Goal: Task Accomplishment & Management: Complete application form

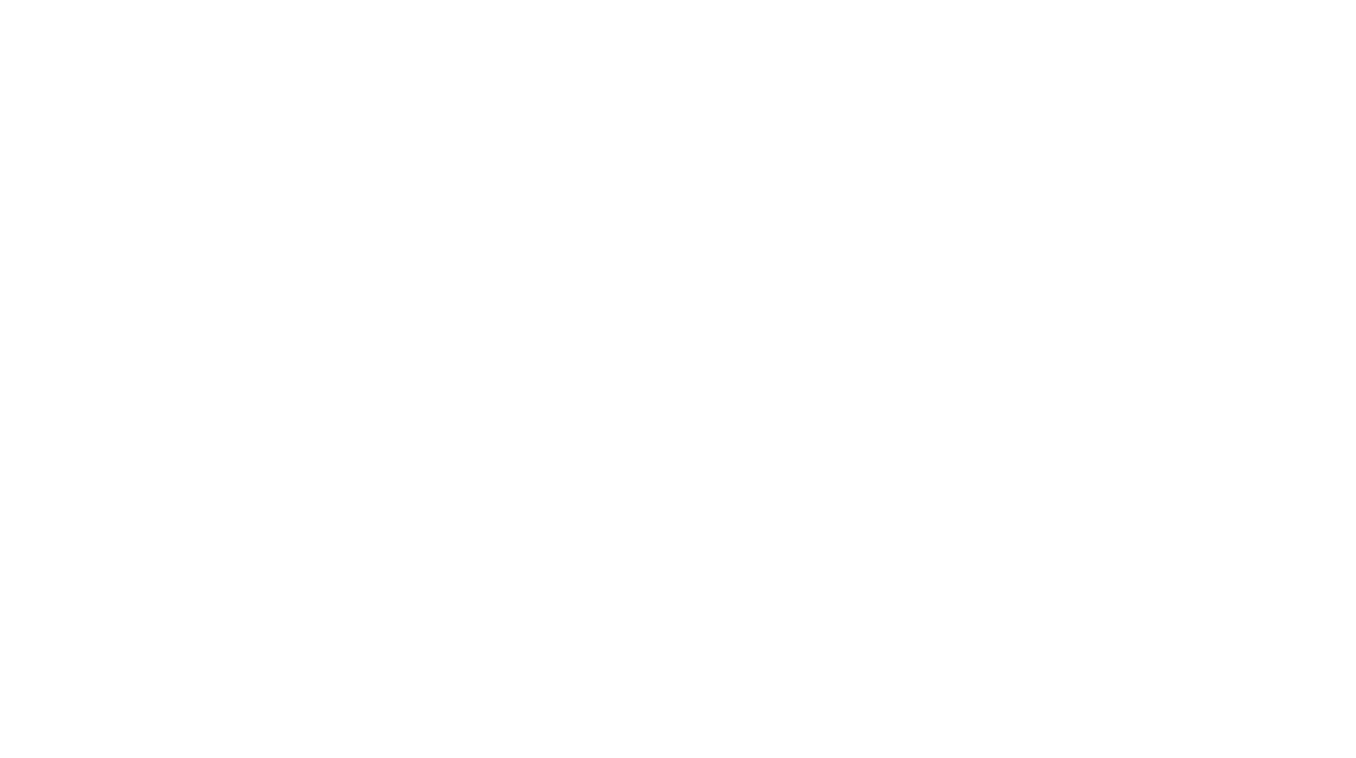
select select "3"
select select "2"
select select "1"
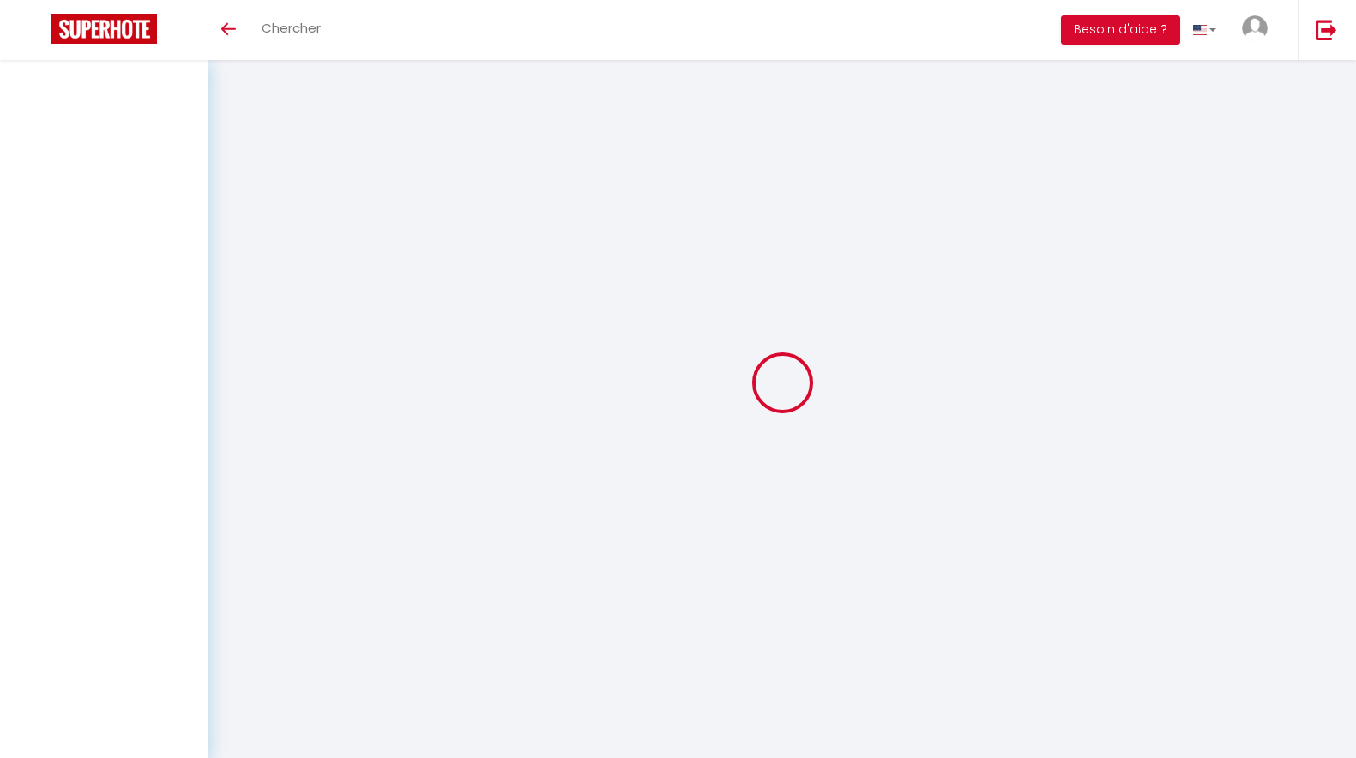
select select
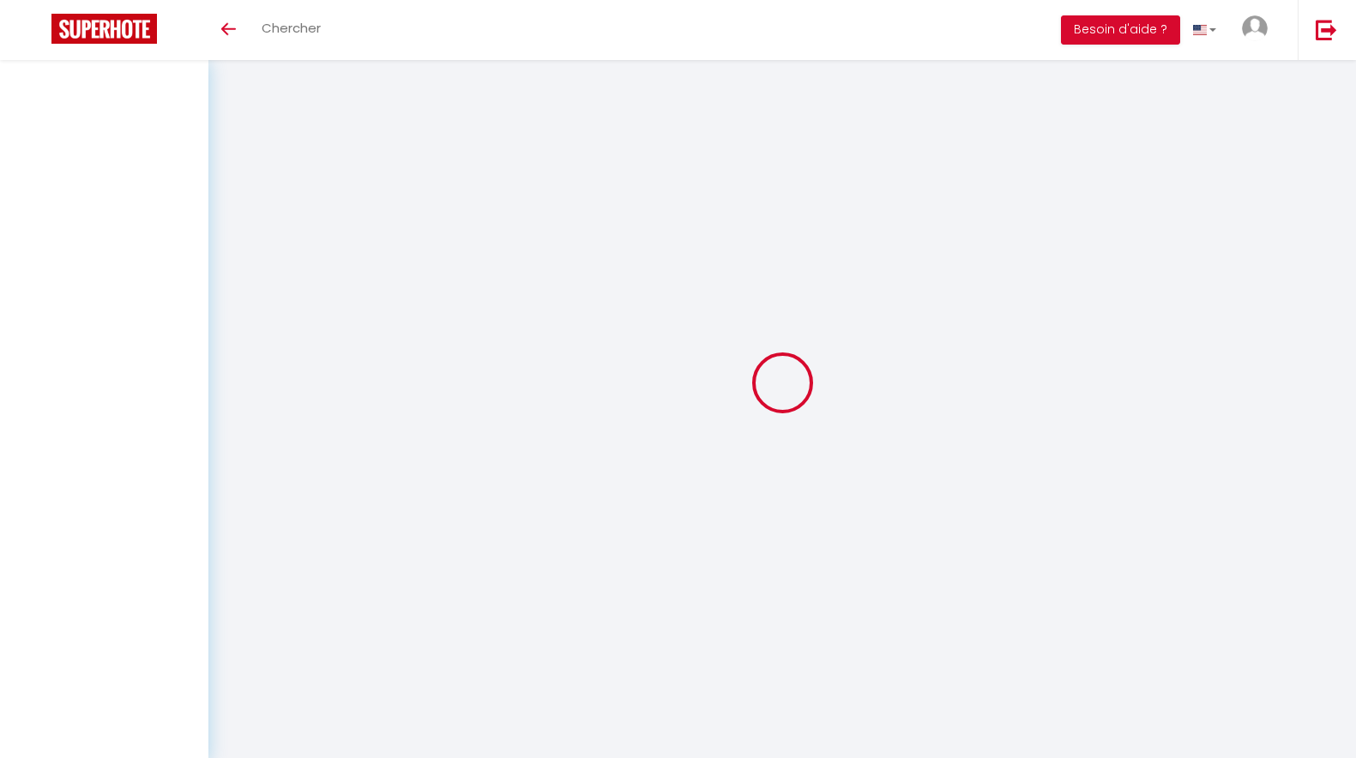
select select
checkbox input "false"
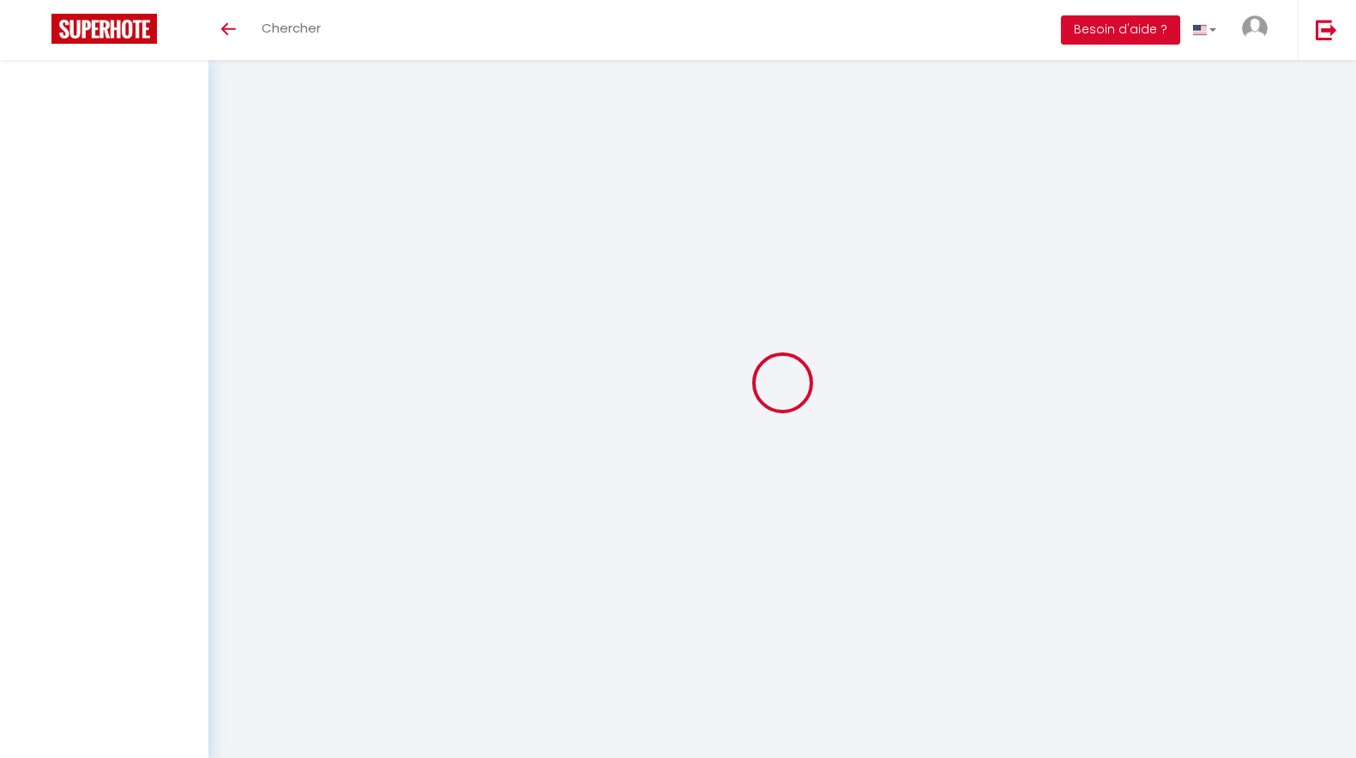
checkbox input "false"
select select
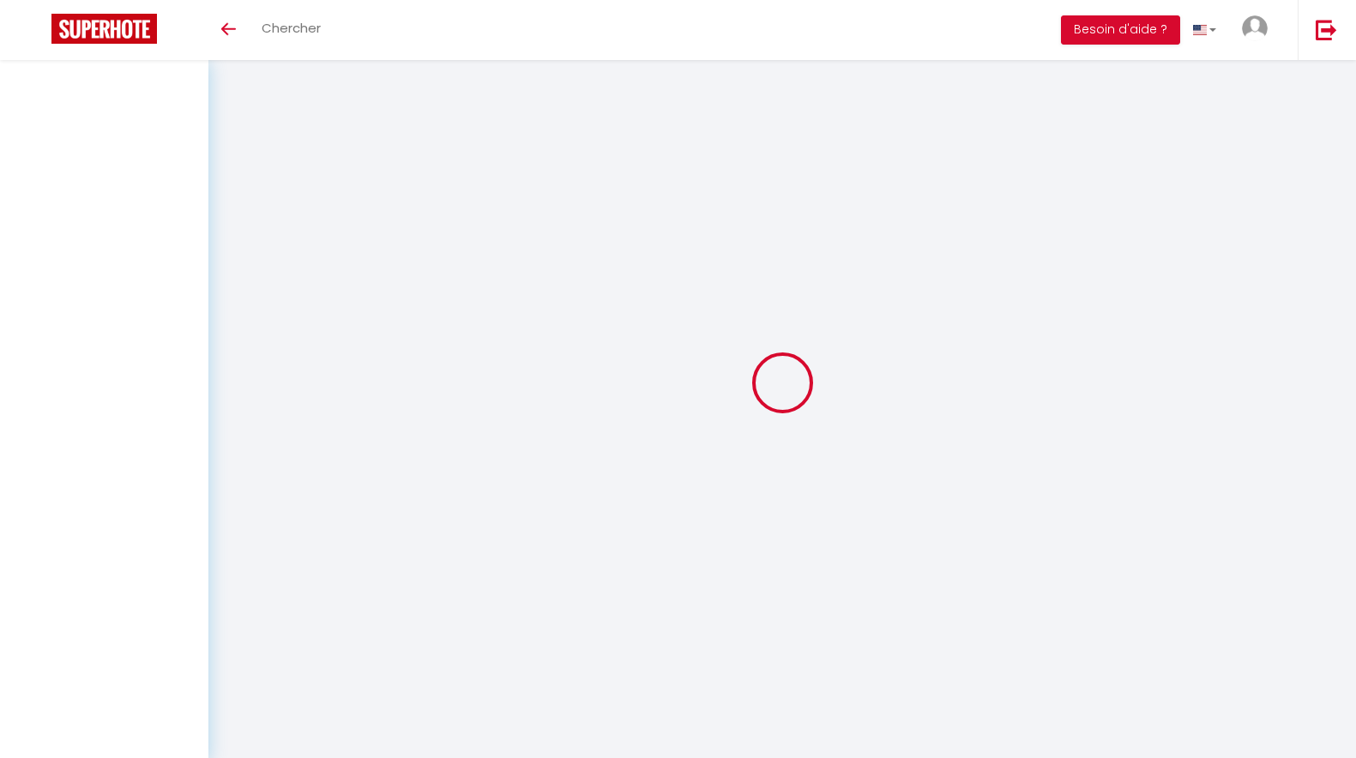
select select
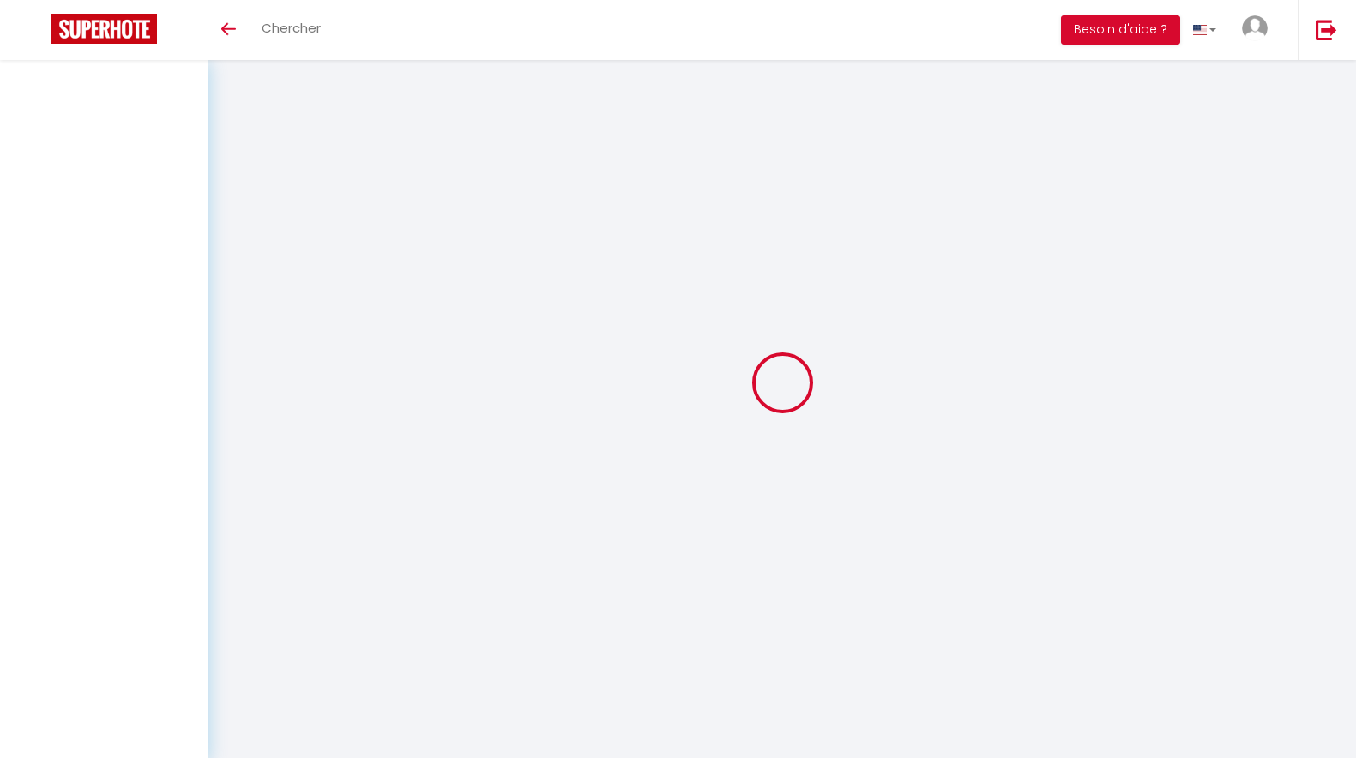
checkbox input "false"
select select
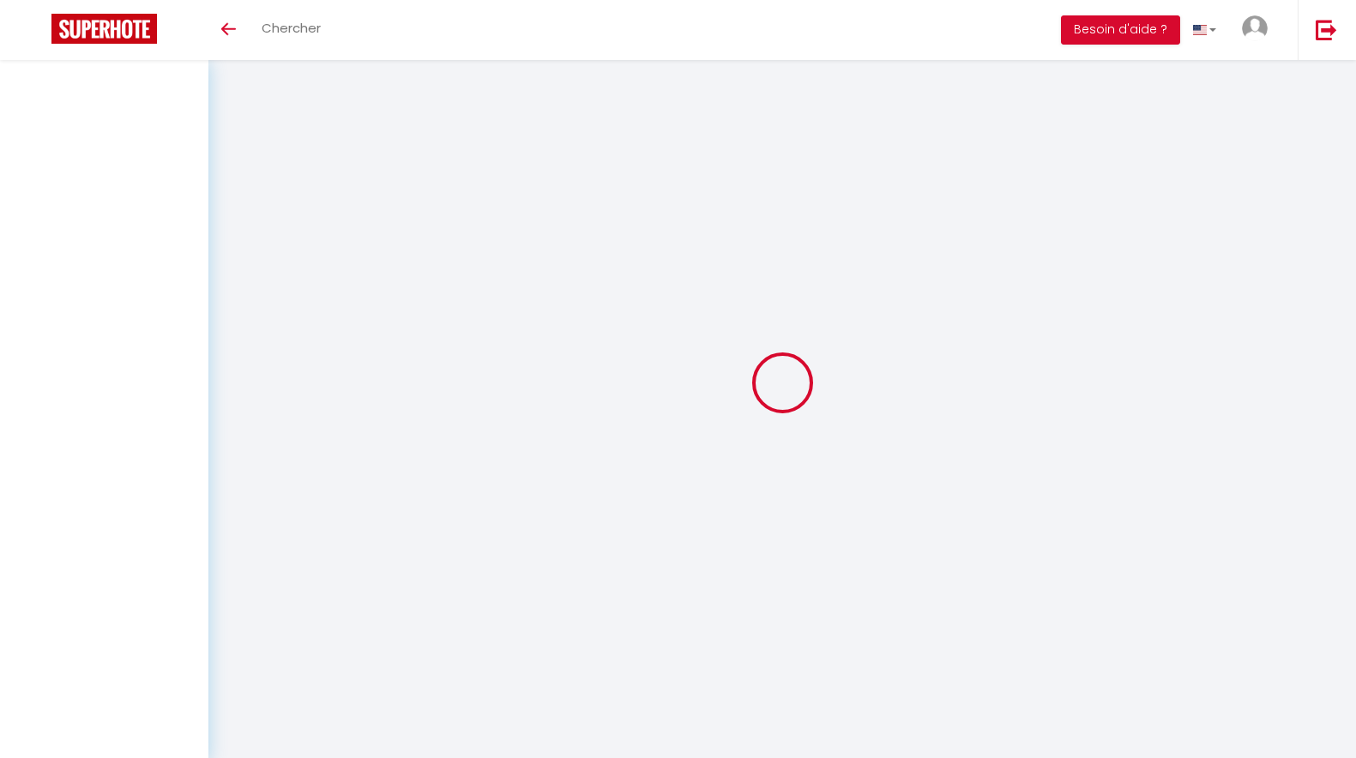
select select
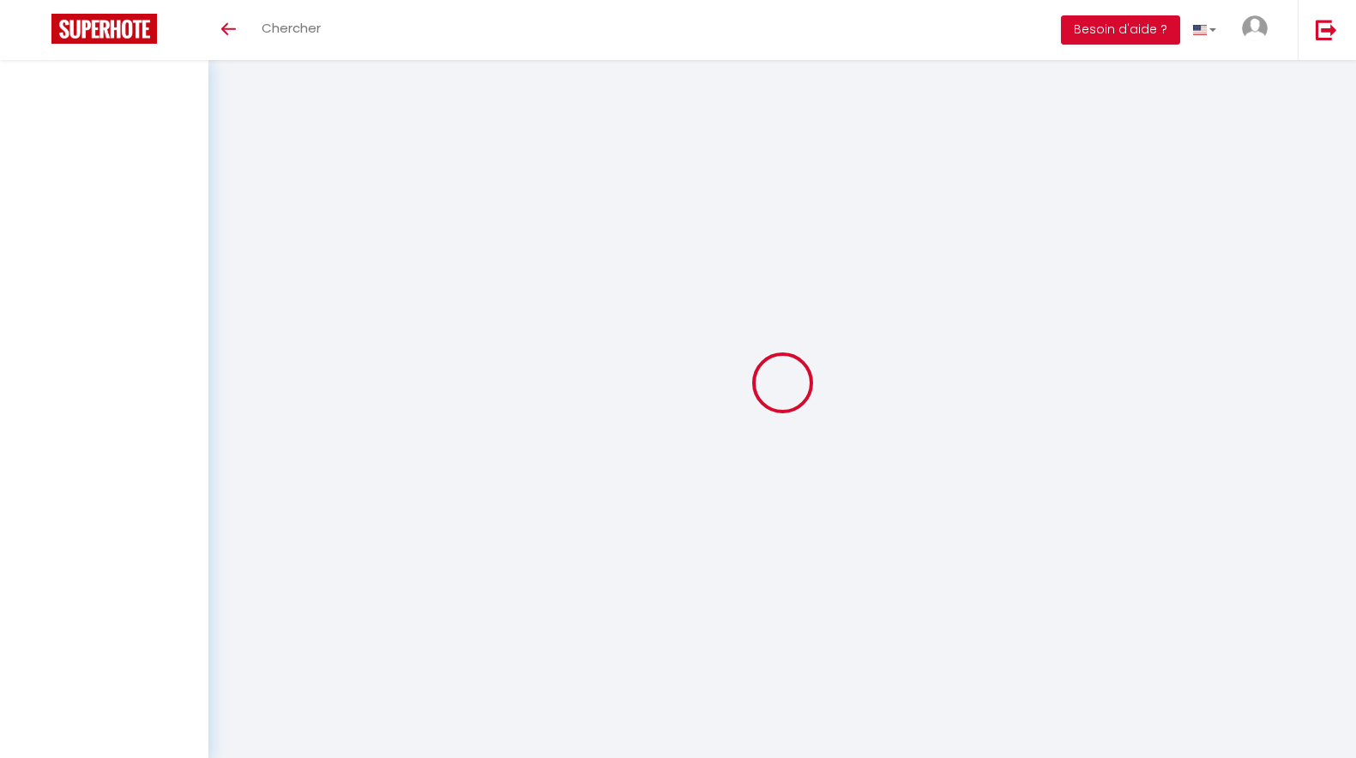
select select
checkbox input "false"
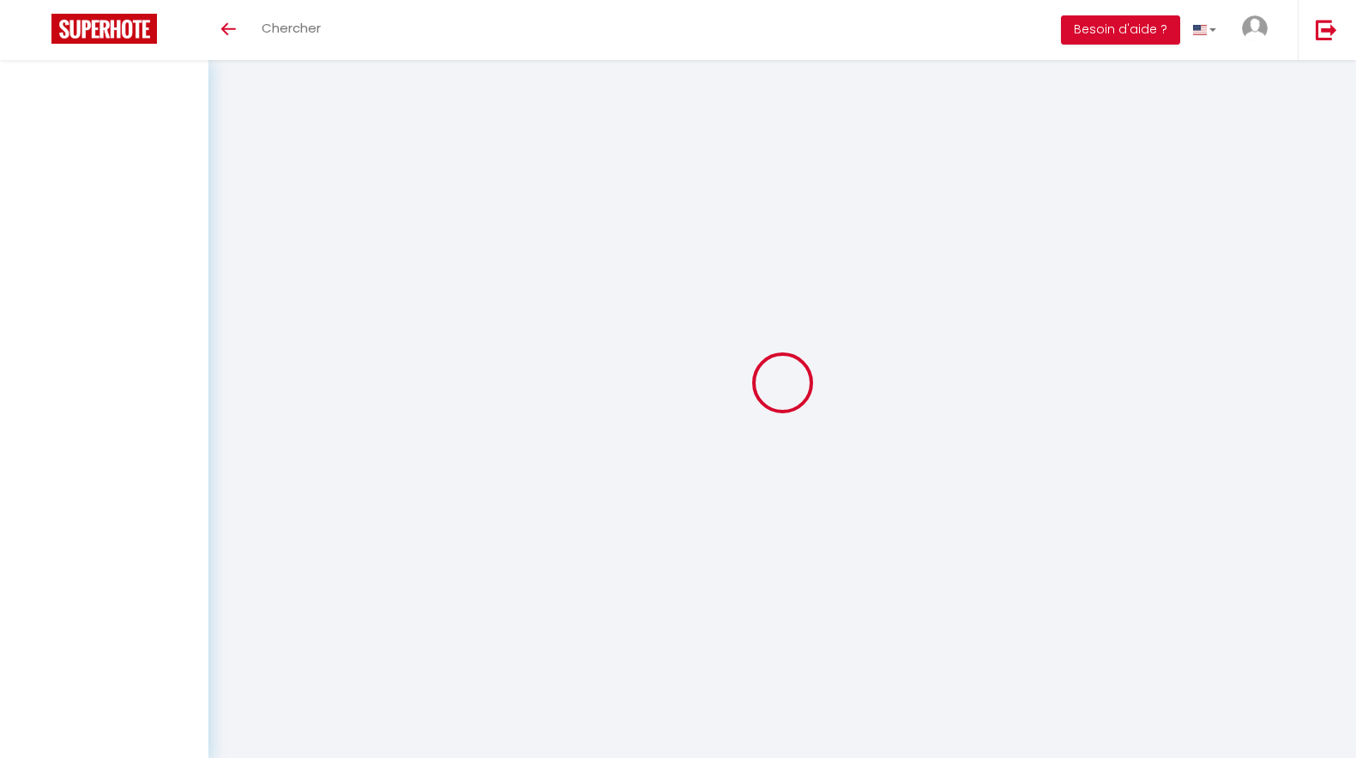
checkbox input "false"
select select
select select "1"
select select "28"
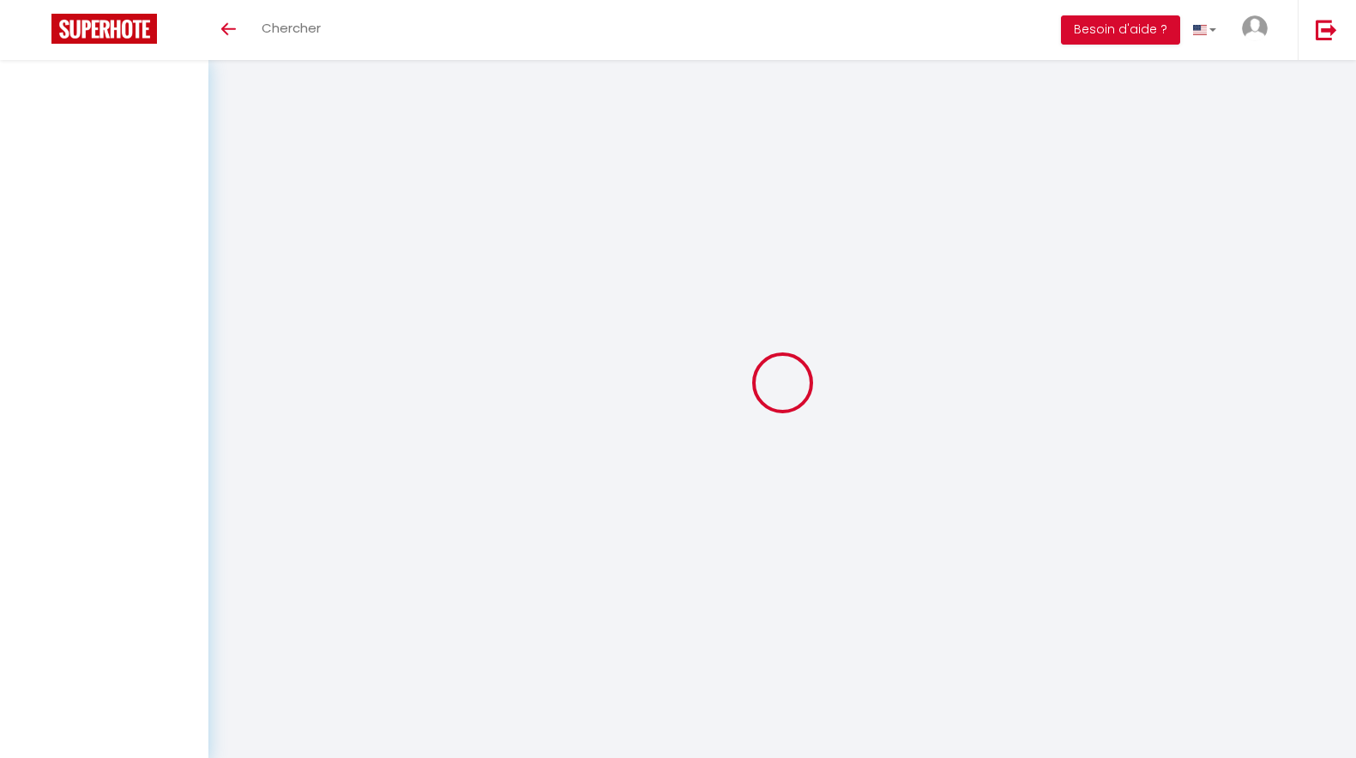
select select
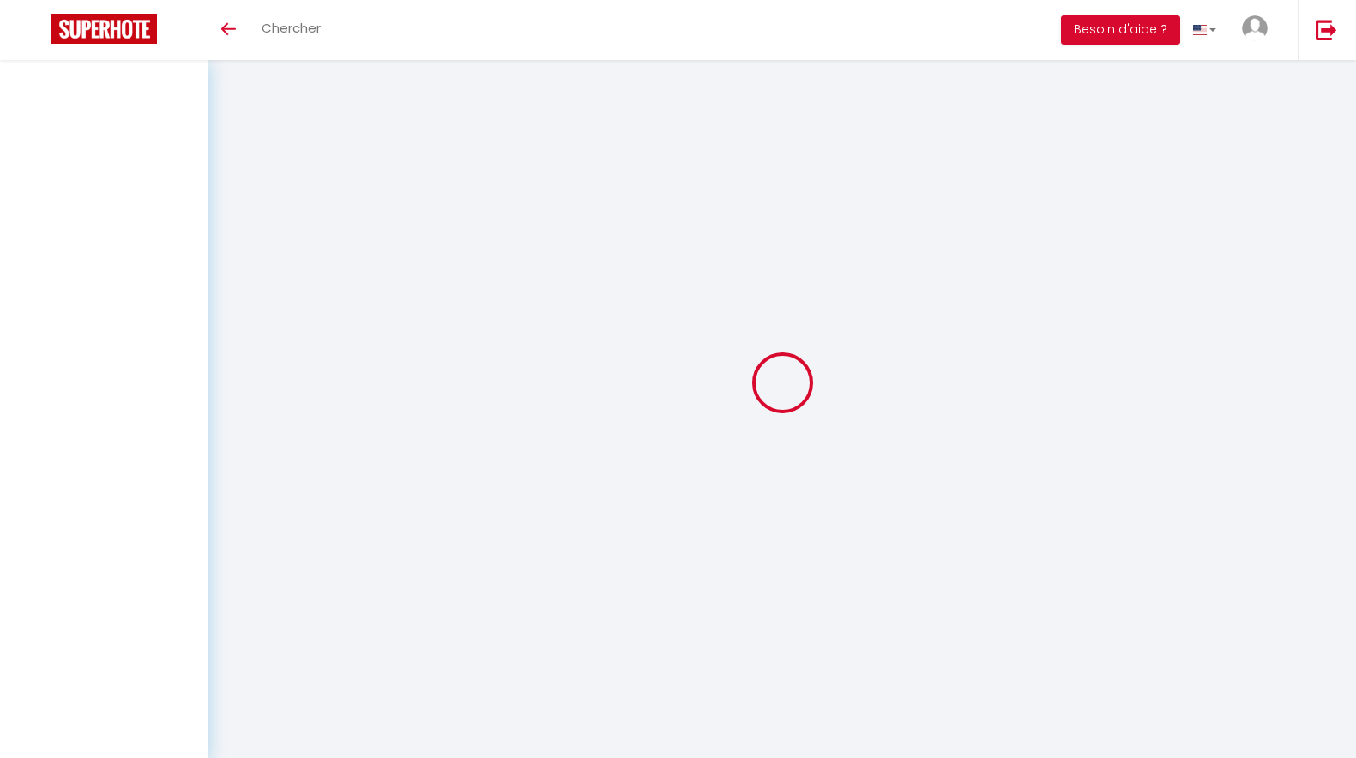
select select
checkbox input "false"
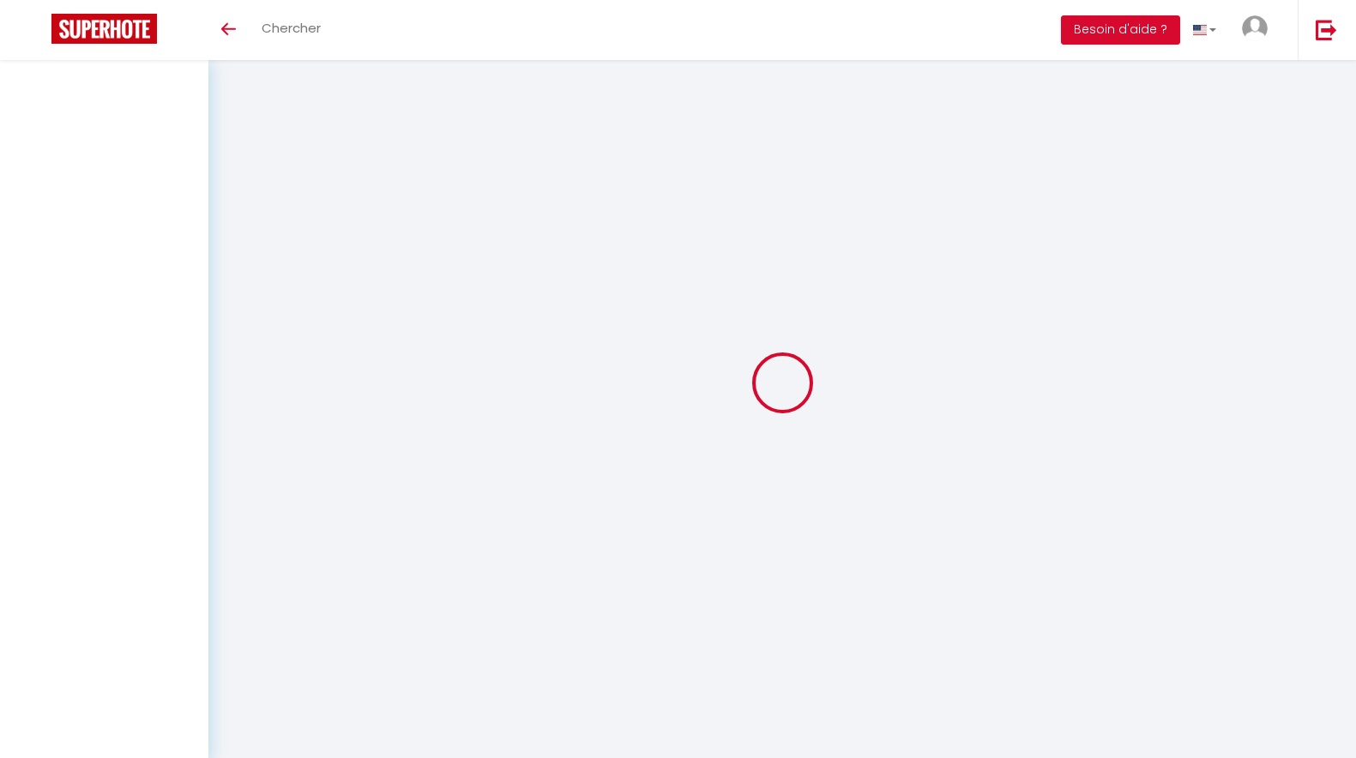
select select
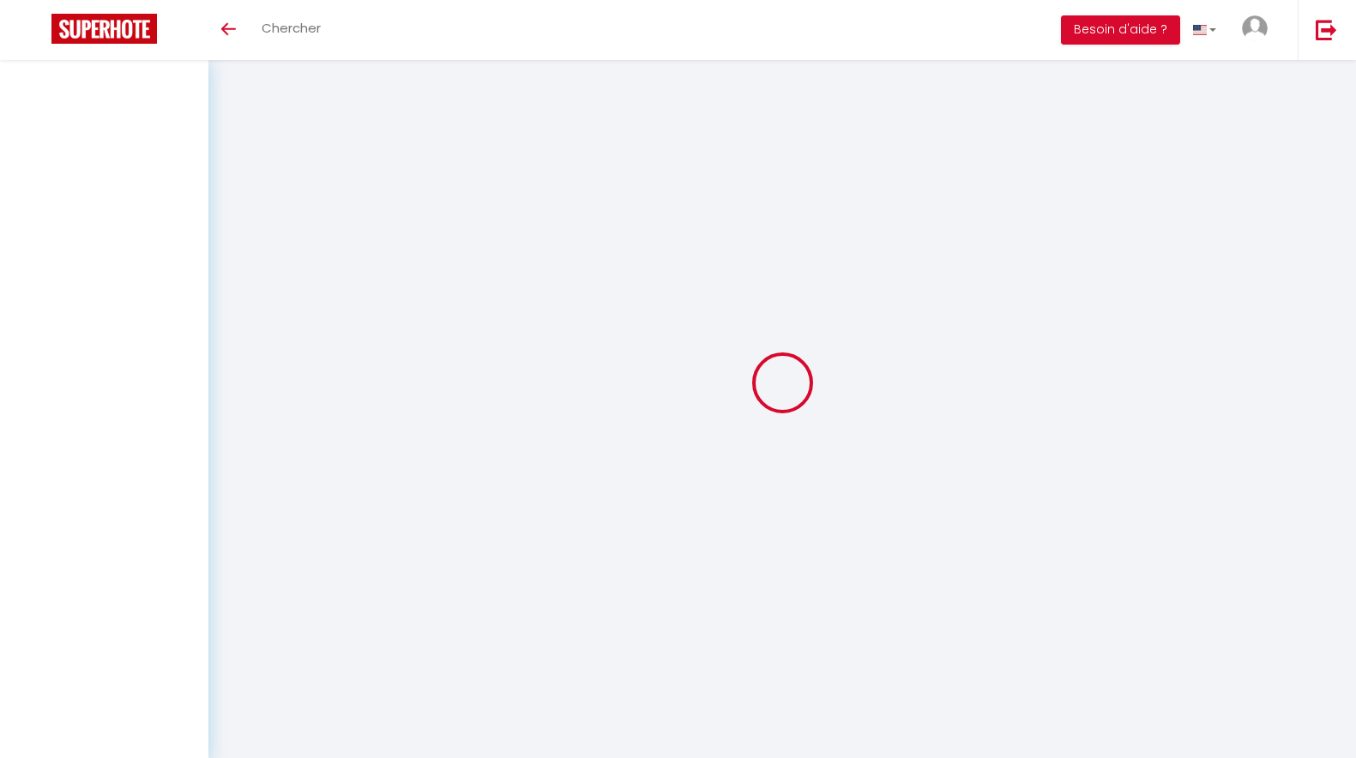
select select
checkbox input "false"
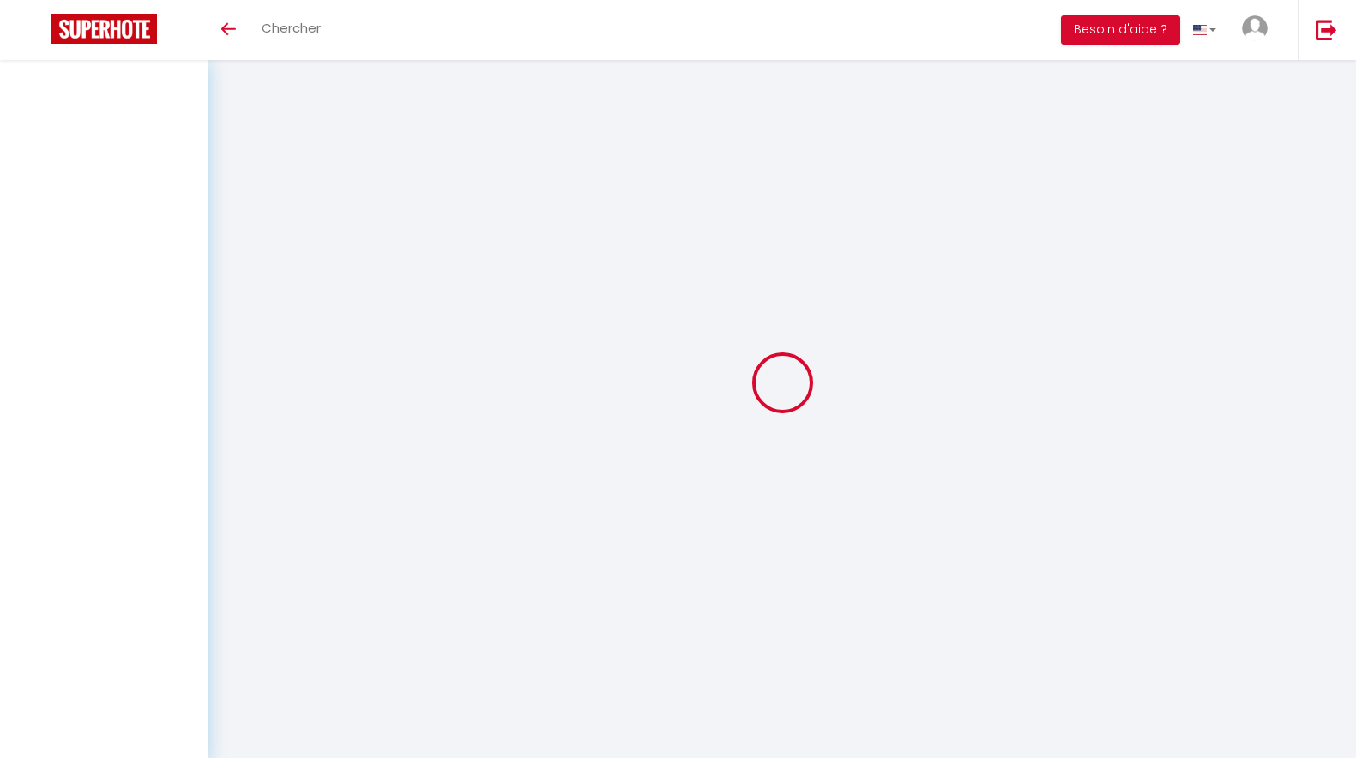
checkbox input "false"
select select
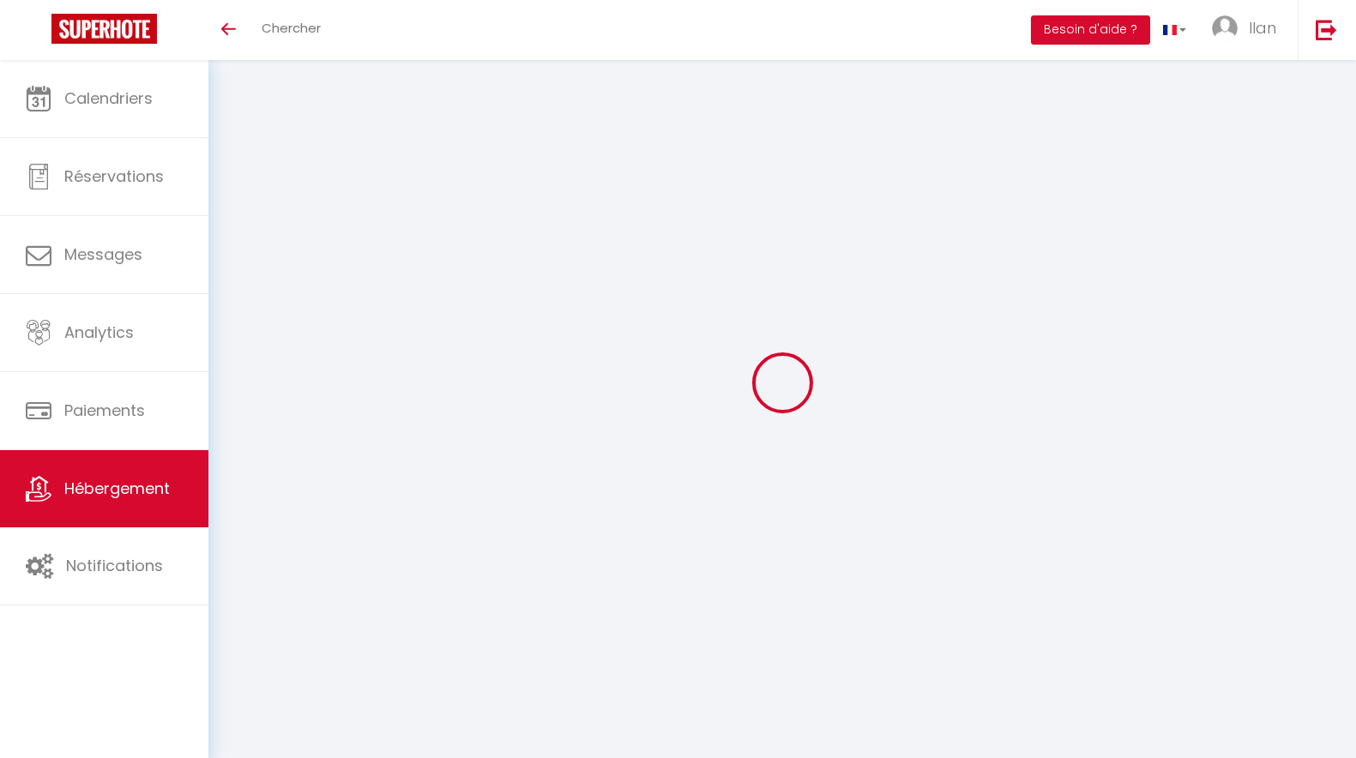
select select
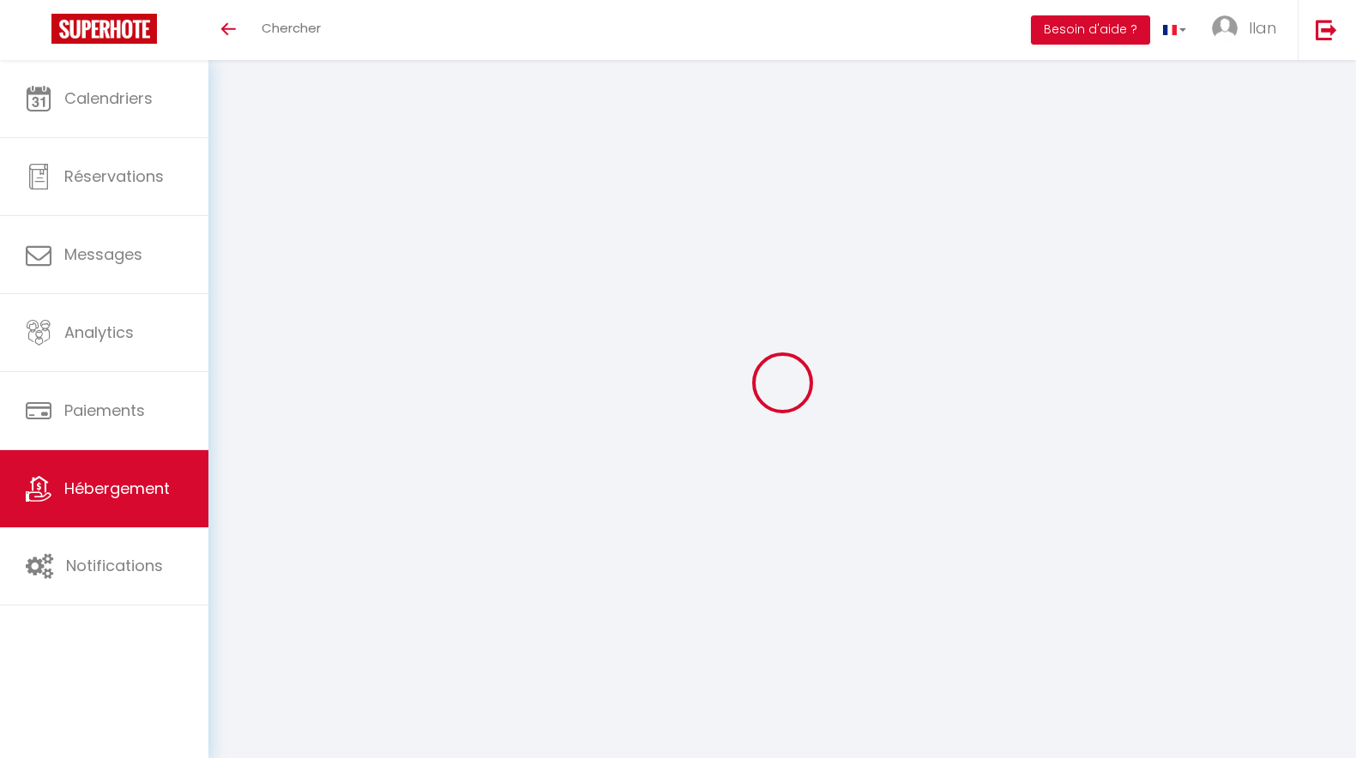
select select
checkbox input "false"
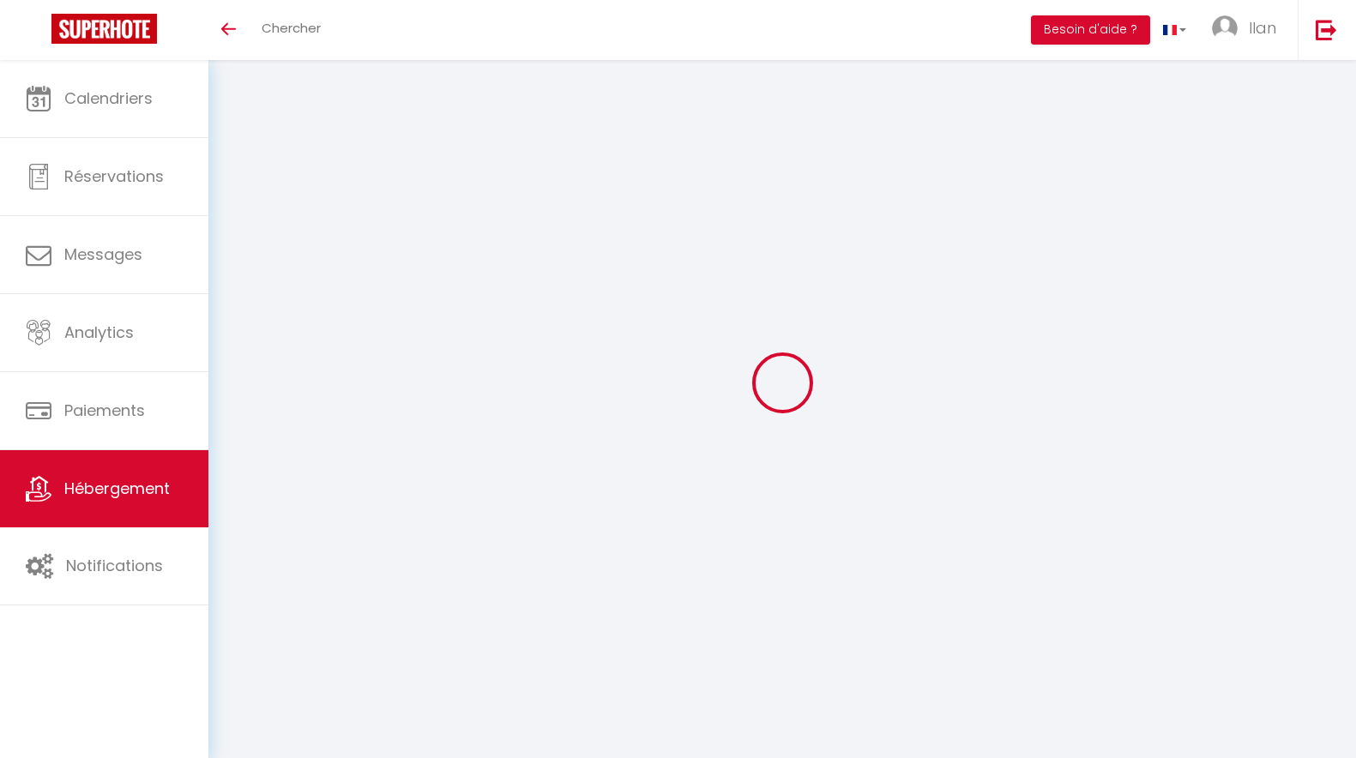
select select
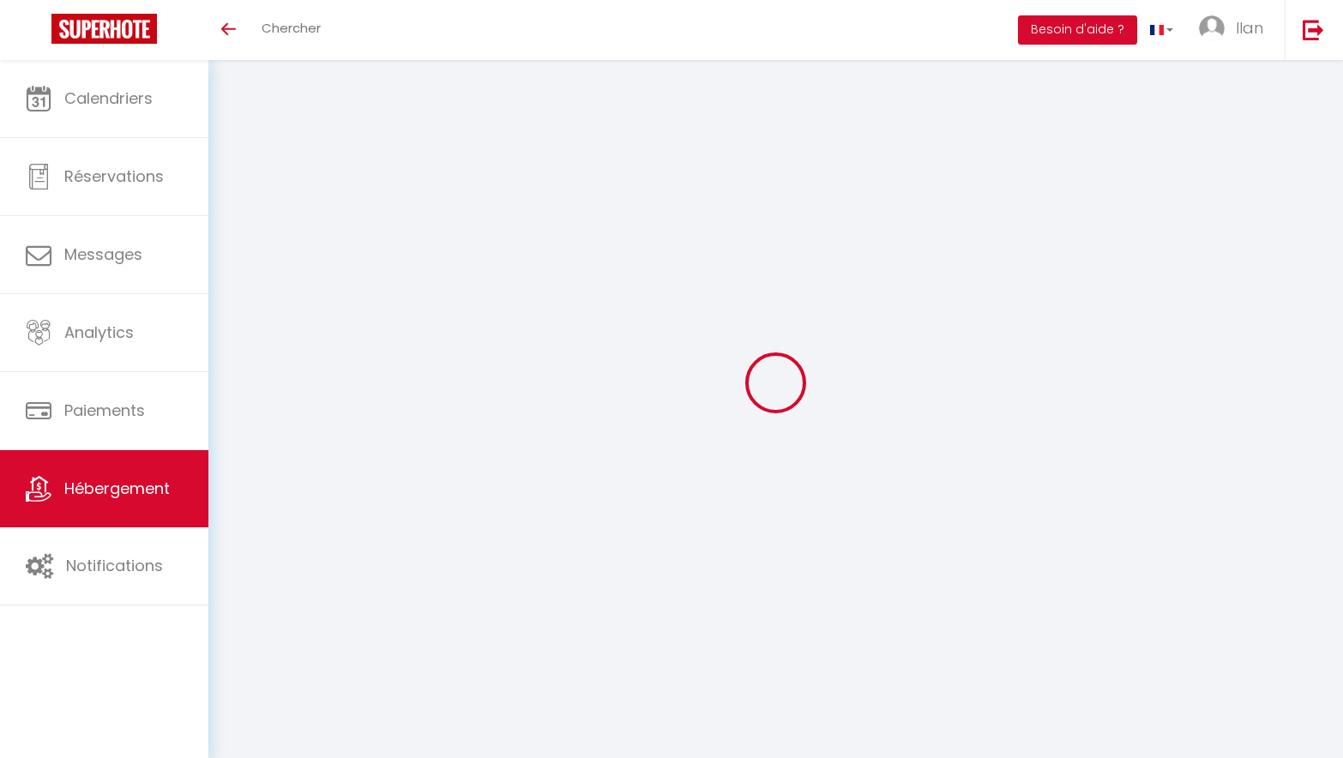
select select
checkbox input "false"
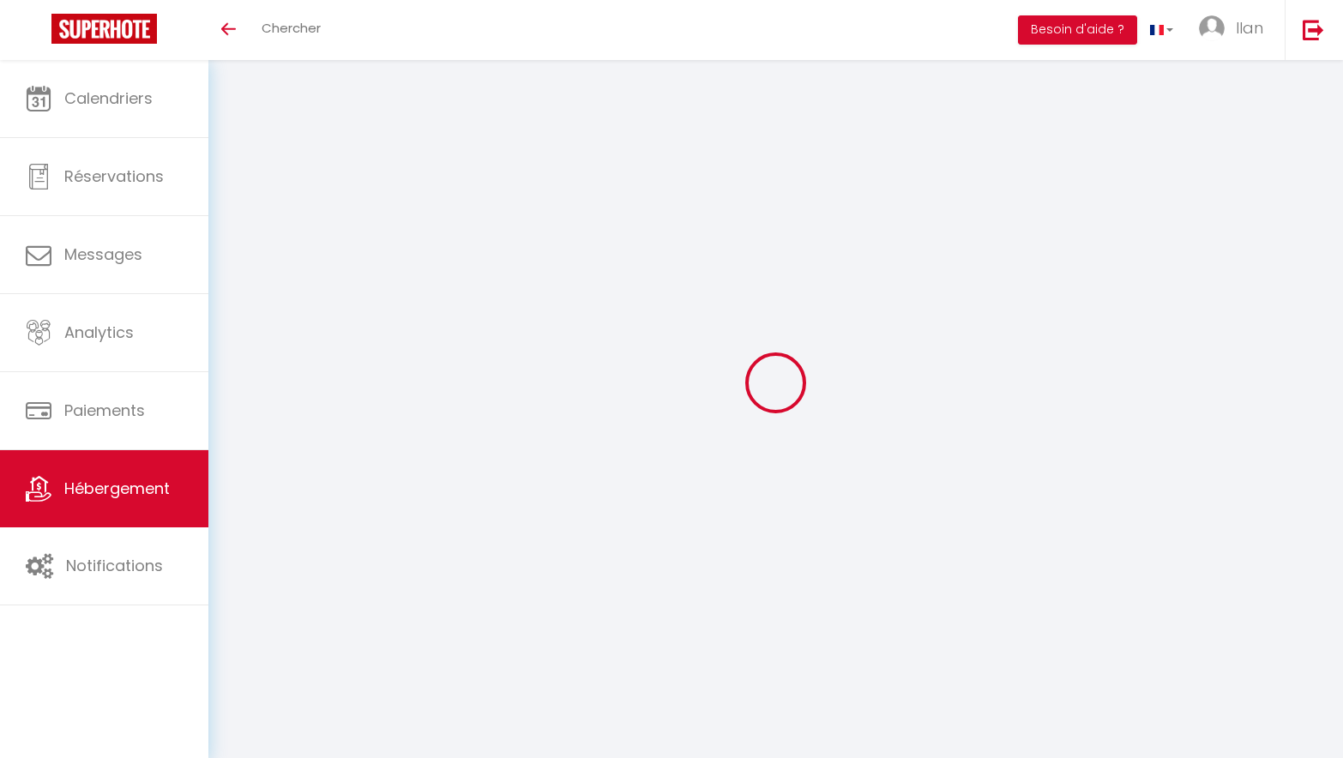
checkbox input "false"
select select
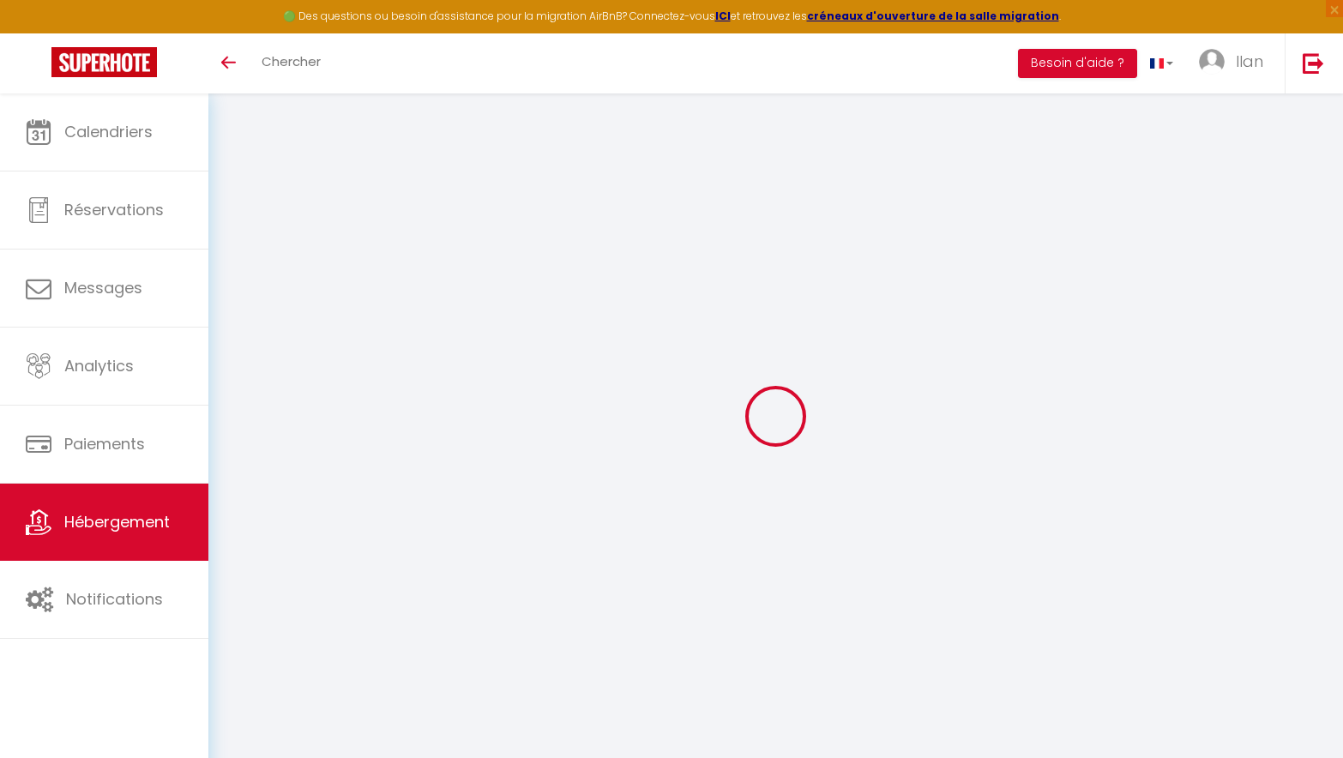
type input "[PERSON_NAME] - [PERSON_NAME] · New Appt lumineux • Tout équipé • [GEOGRAPHIC_D…"
type input "799"
type input "60"
select select
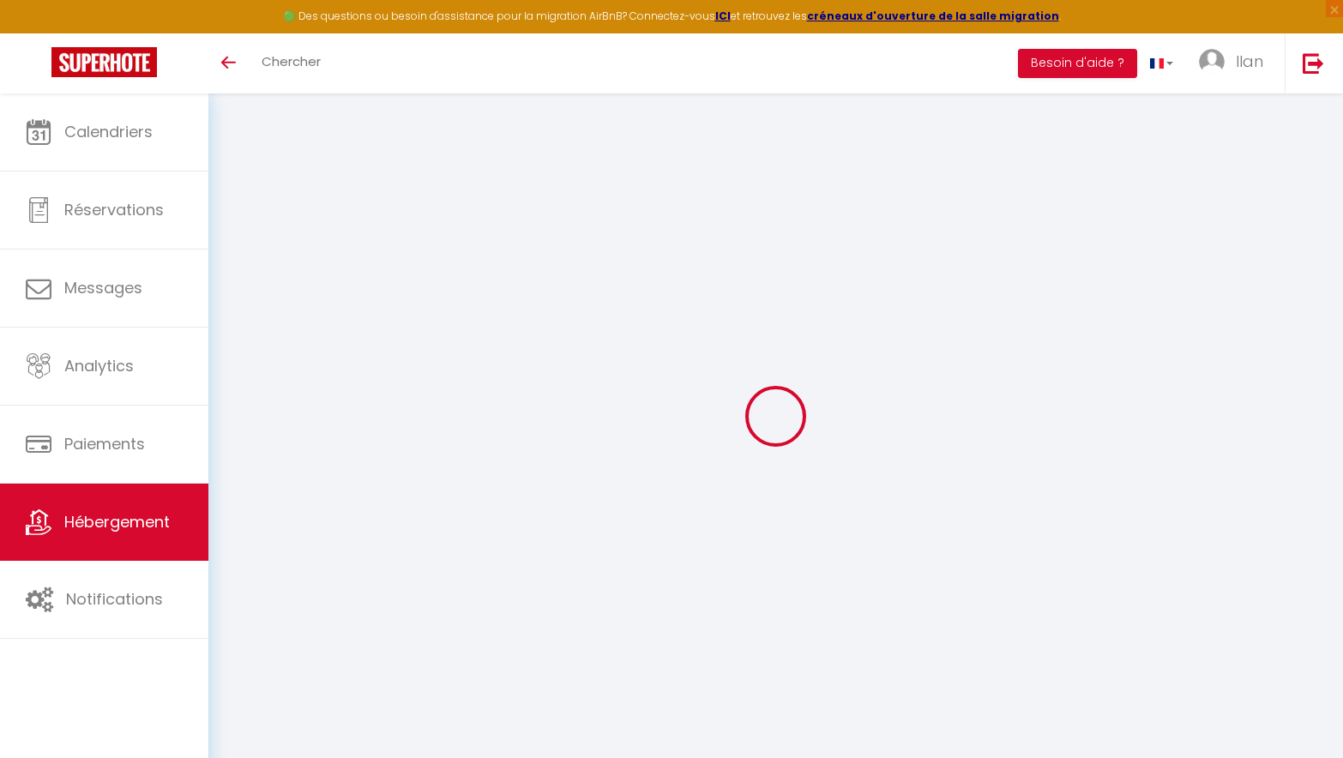
select select
type input "[STREET_ADDRESS]"
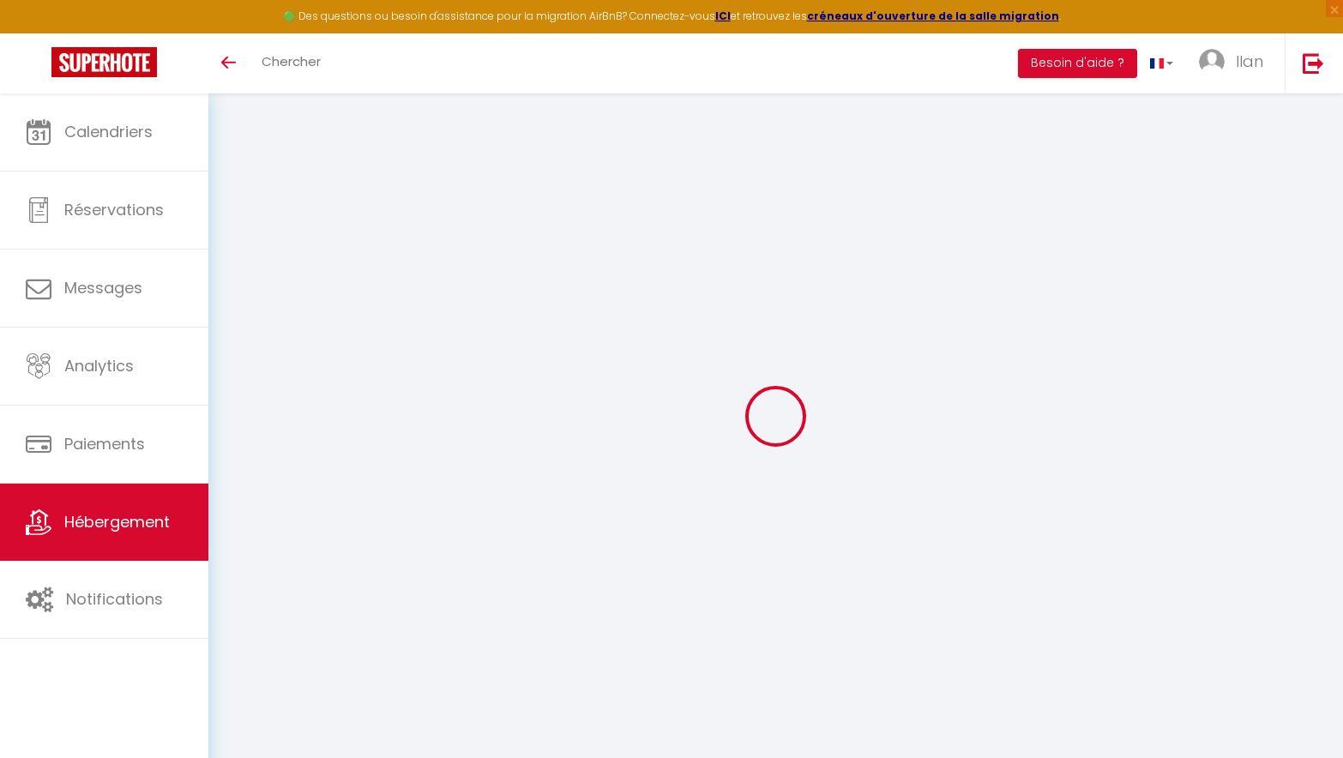
type input "13005"
type input "[GEOGRAPHIC_DATA]"
type input "[EMAIL_ADDRESS][DOMAIN_NAME]"
select select
checkbox input "false"
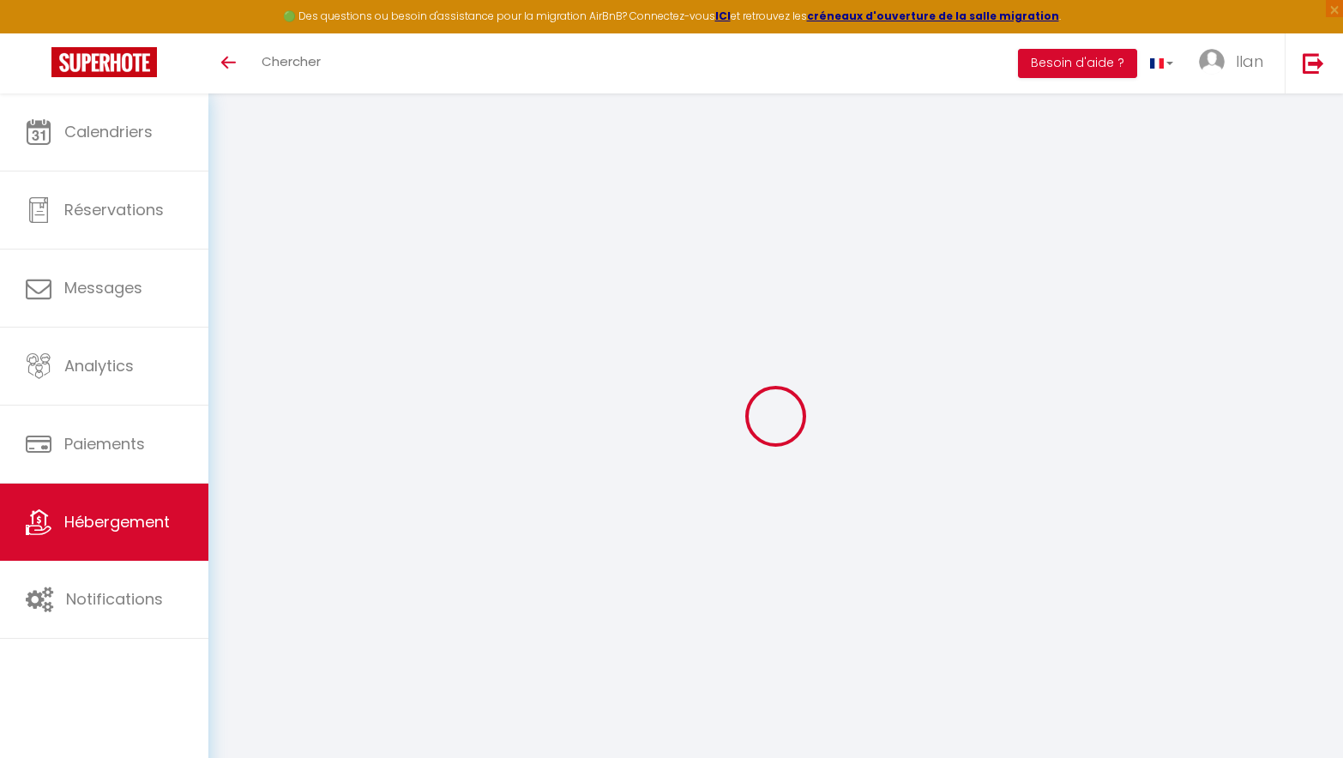
checkbox input "false"
type input "60"
type input "0"
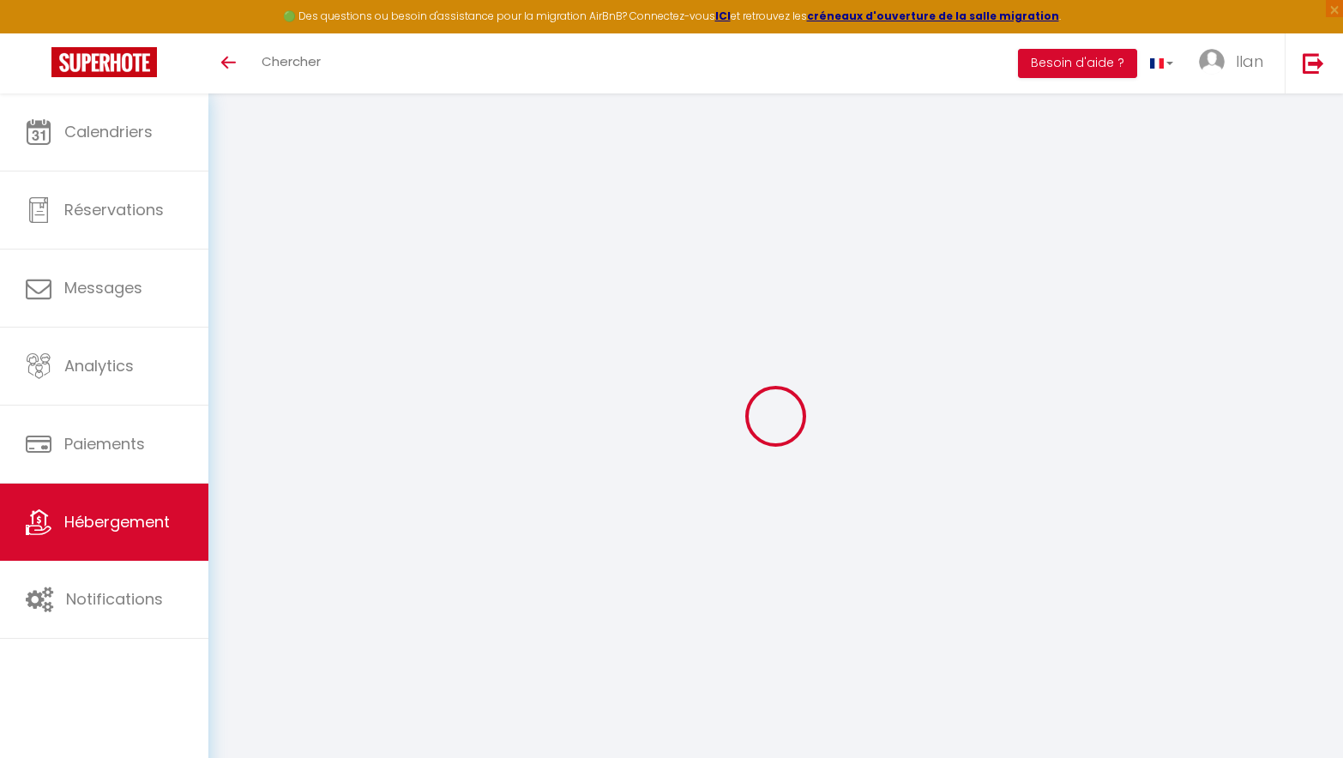
type input "0"
select select
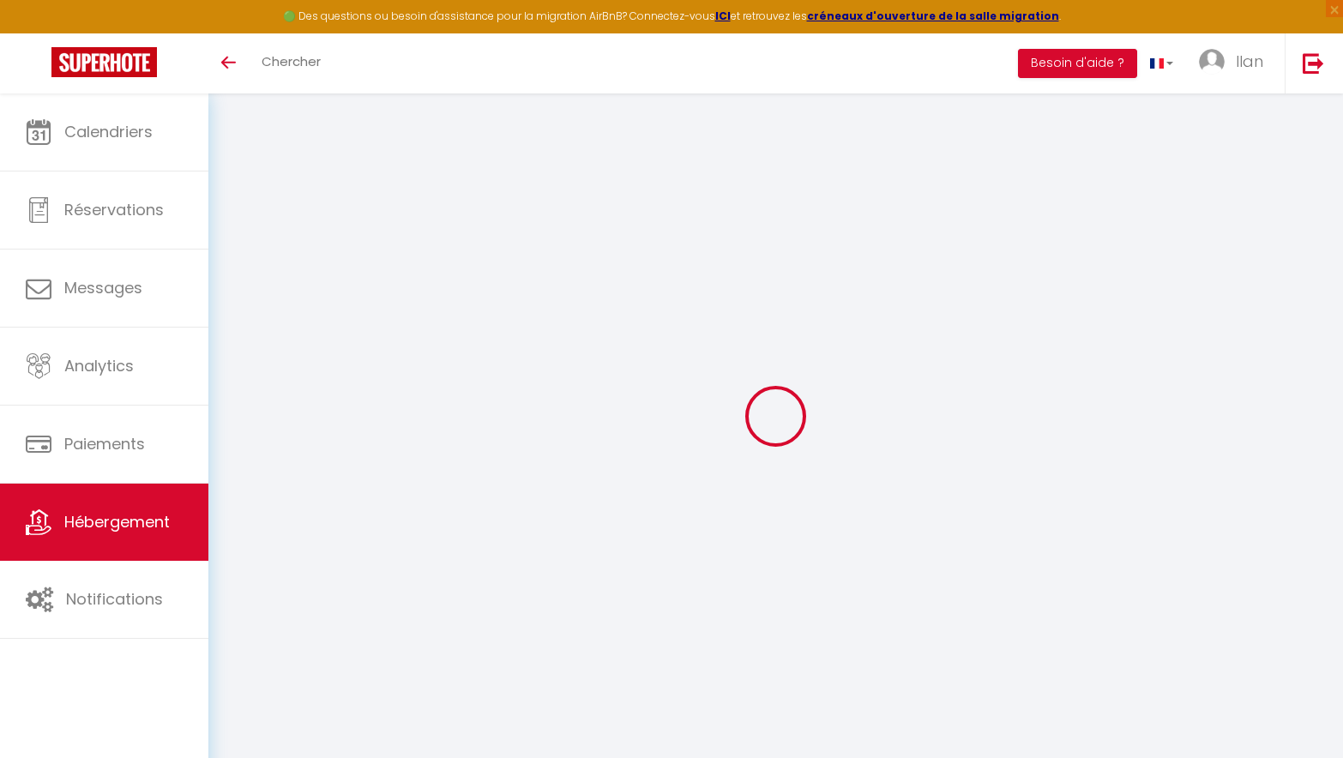
select select
checkbox input "false"
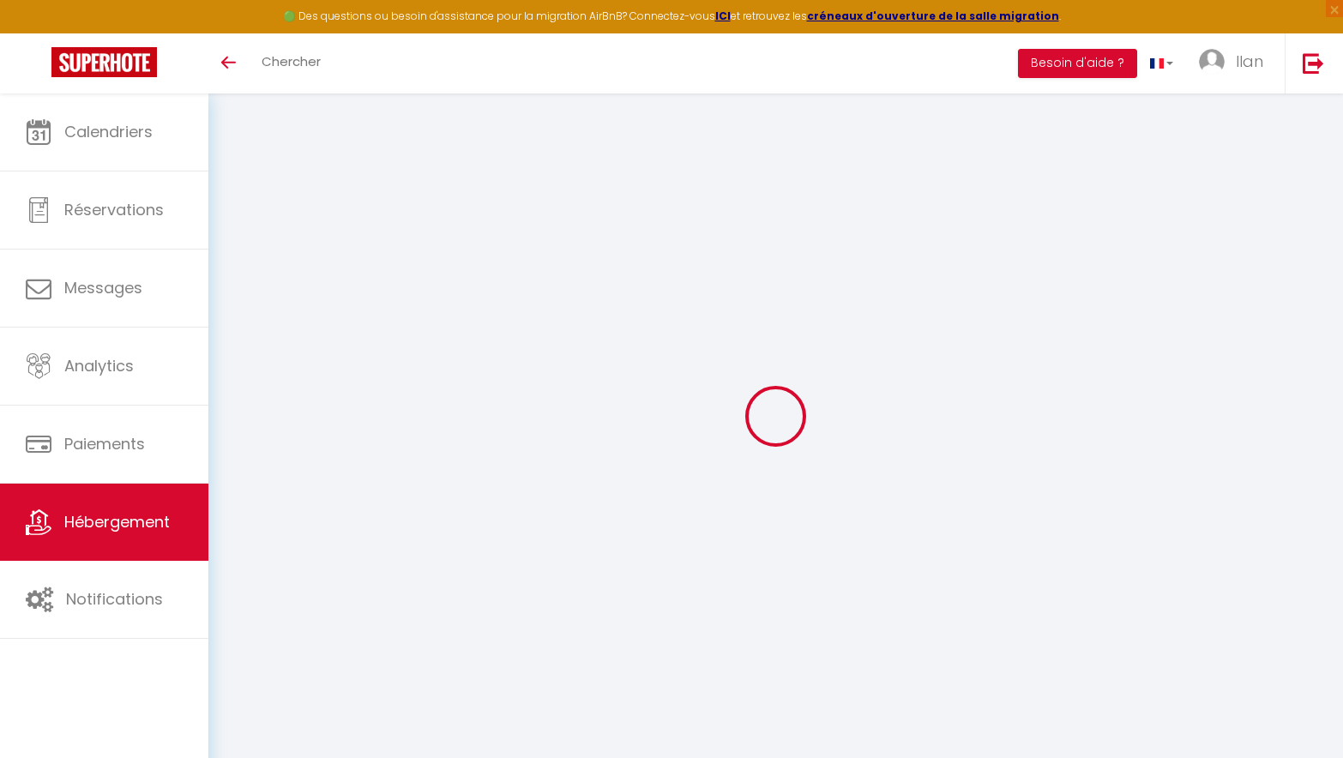
checkbox input "false"
select select
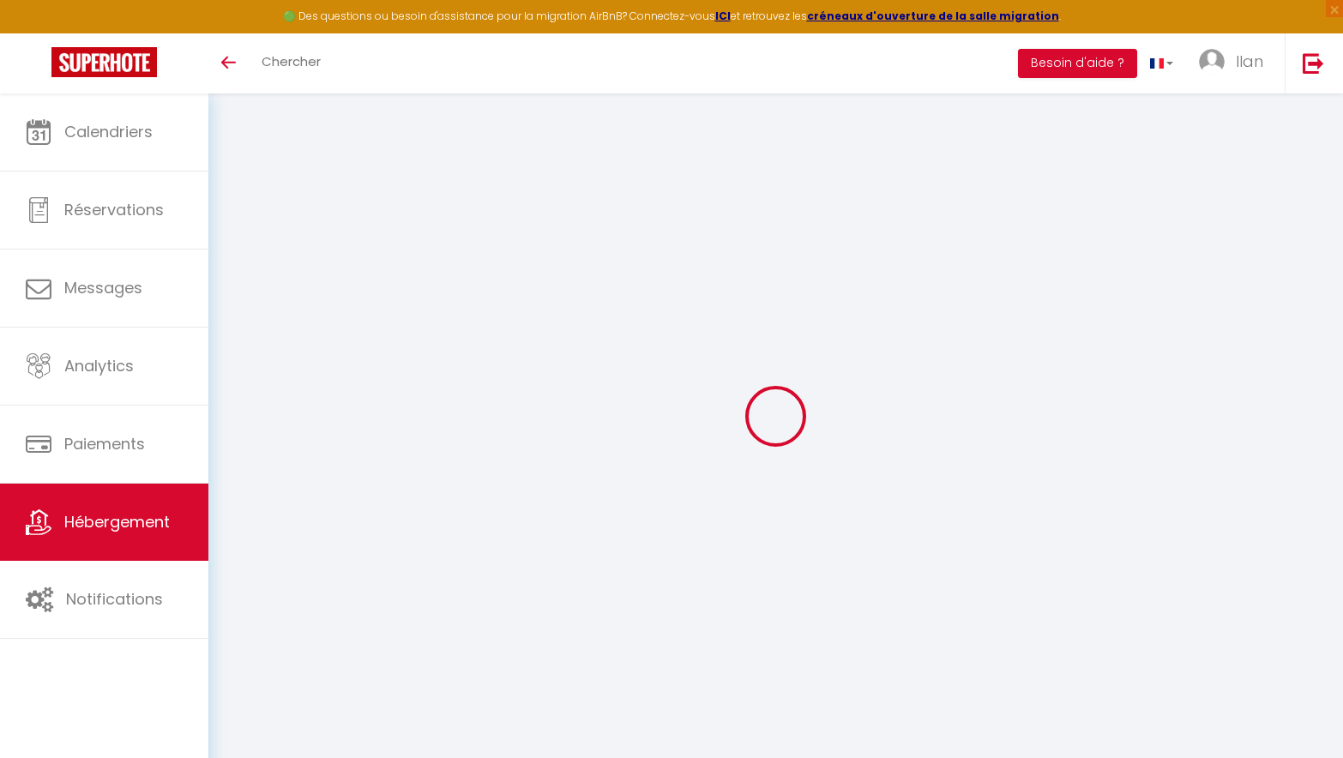
select select
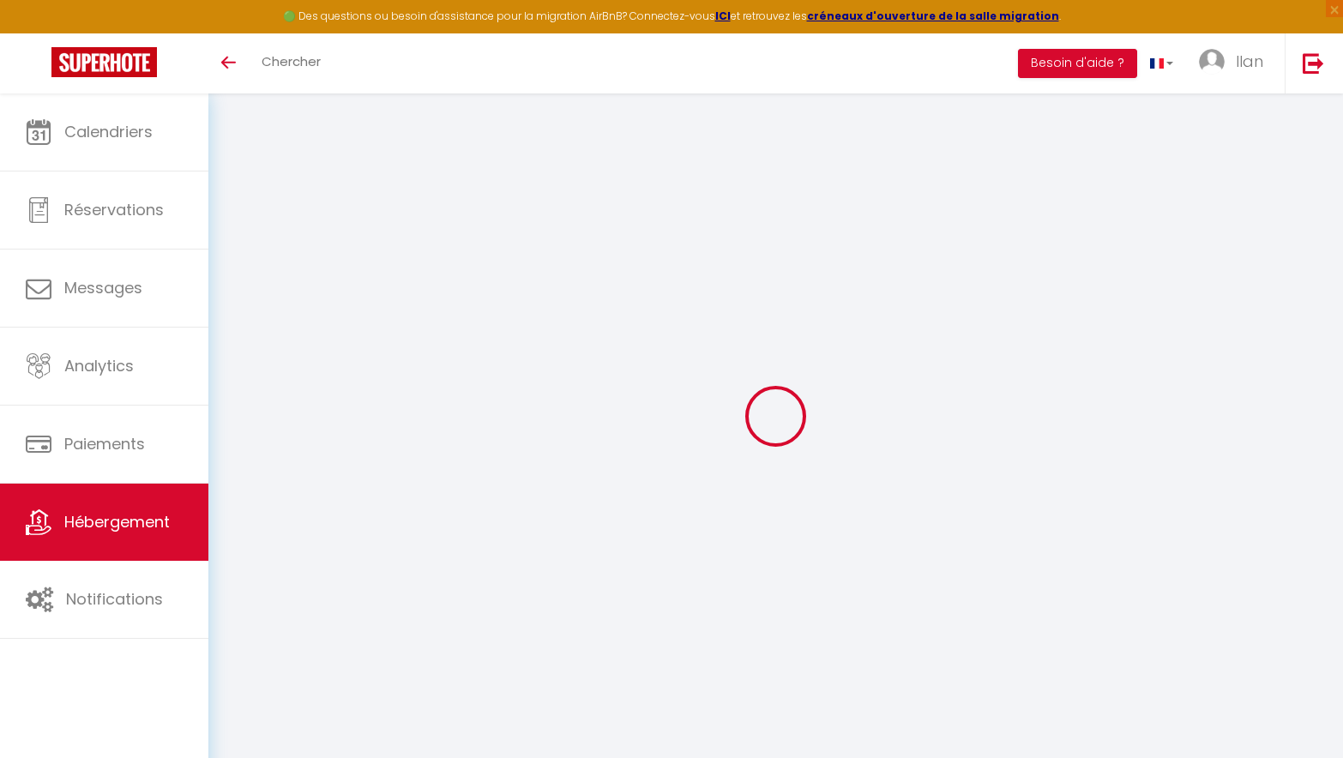
checkbox input "false"
select select
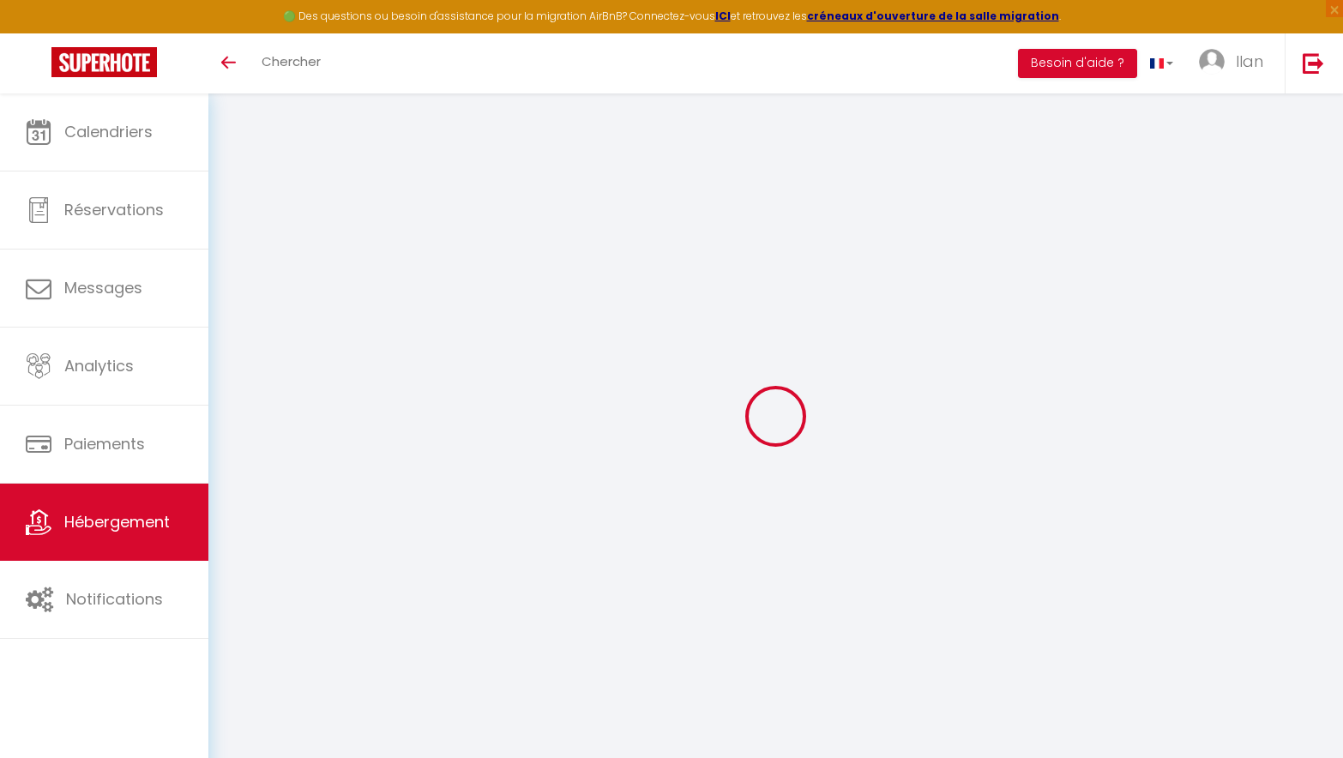
checkbox input "false"
select select "16:00"
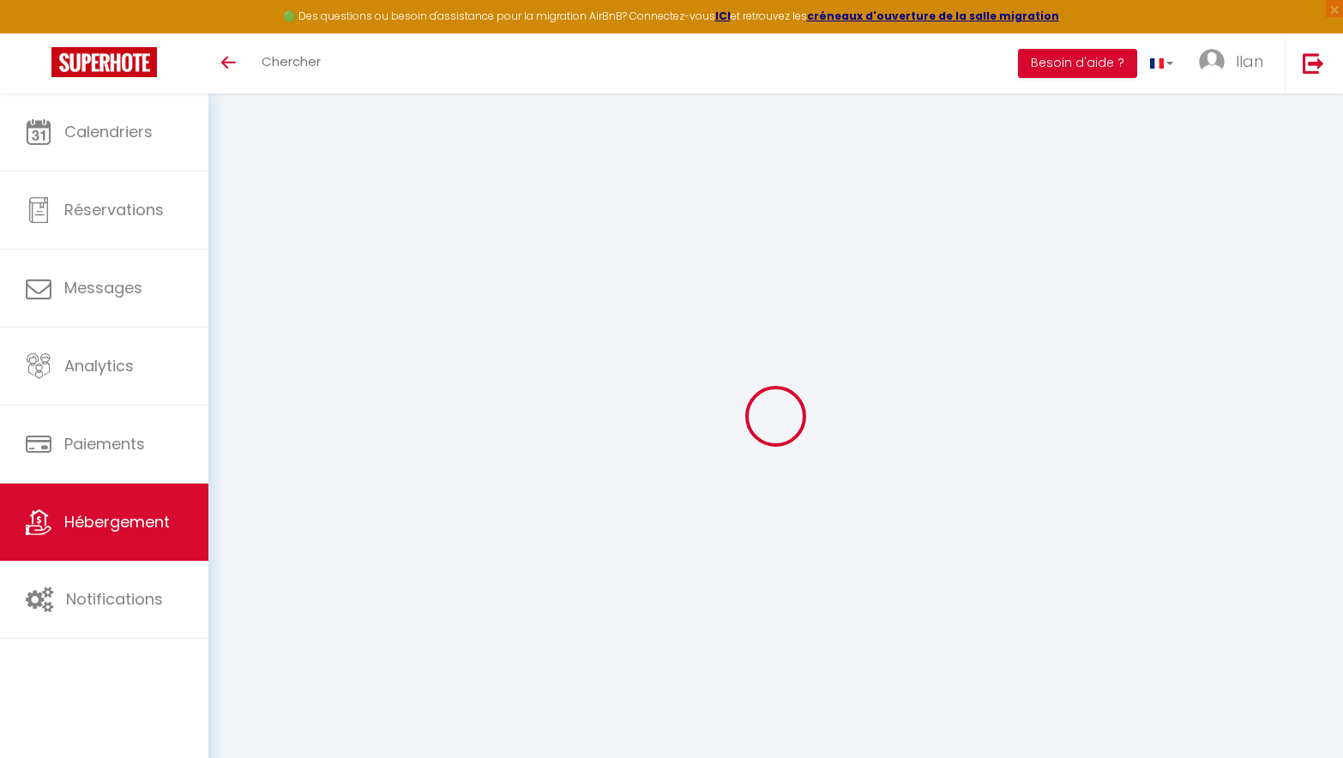
select select "23:45"
select select "11:00"
select select "30"
select select "120"
select select "18:00"
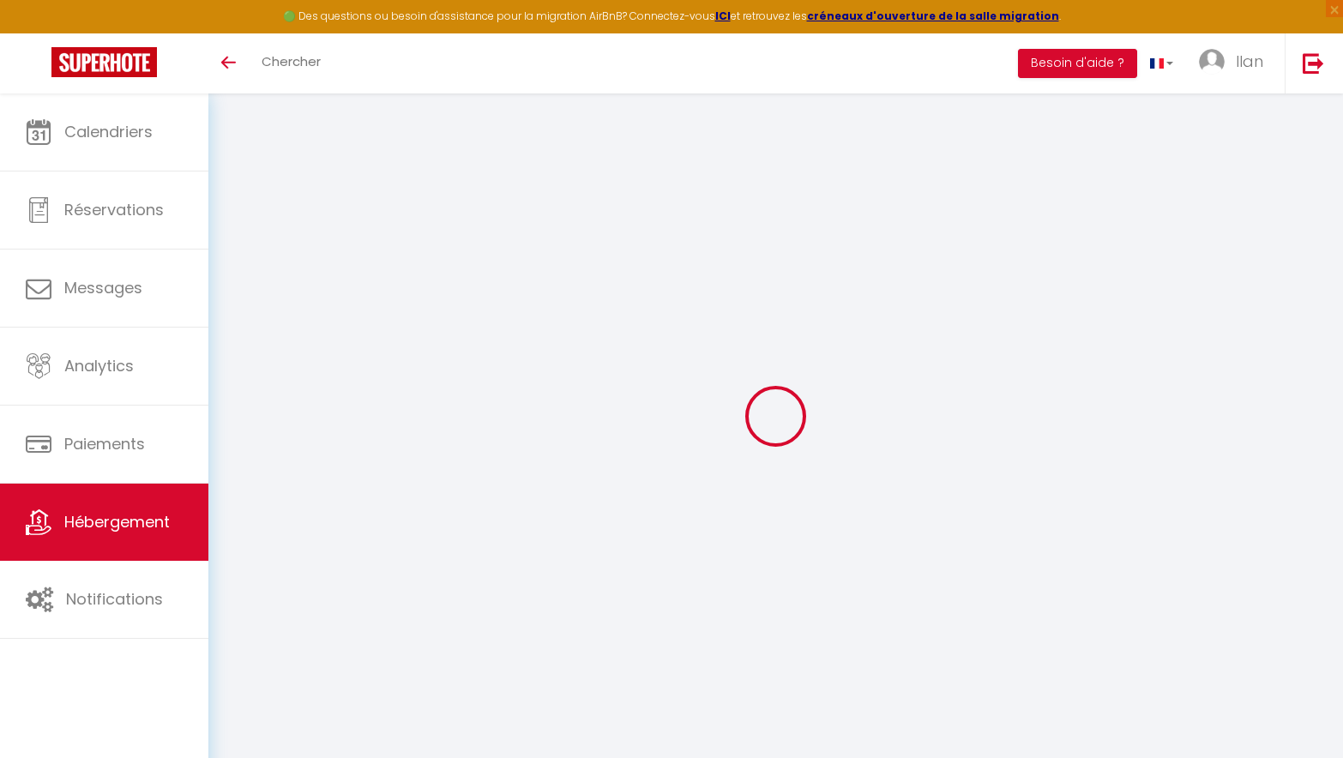
select select
checkbox input "false"
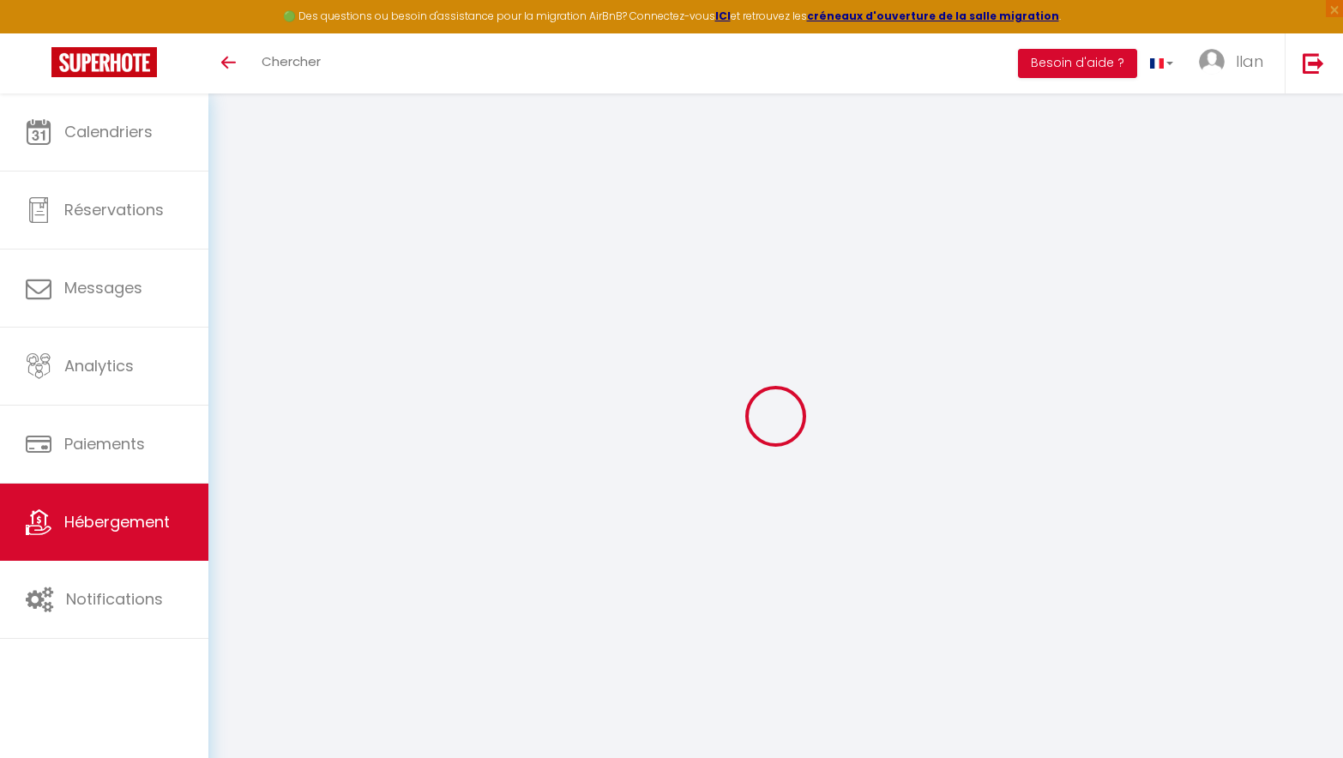
select select
checkbox input "false"
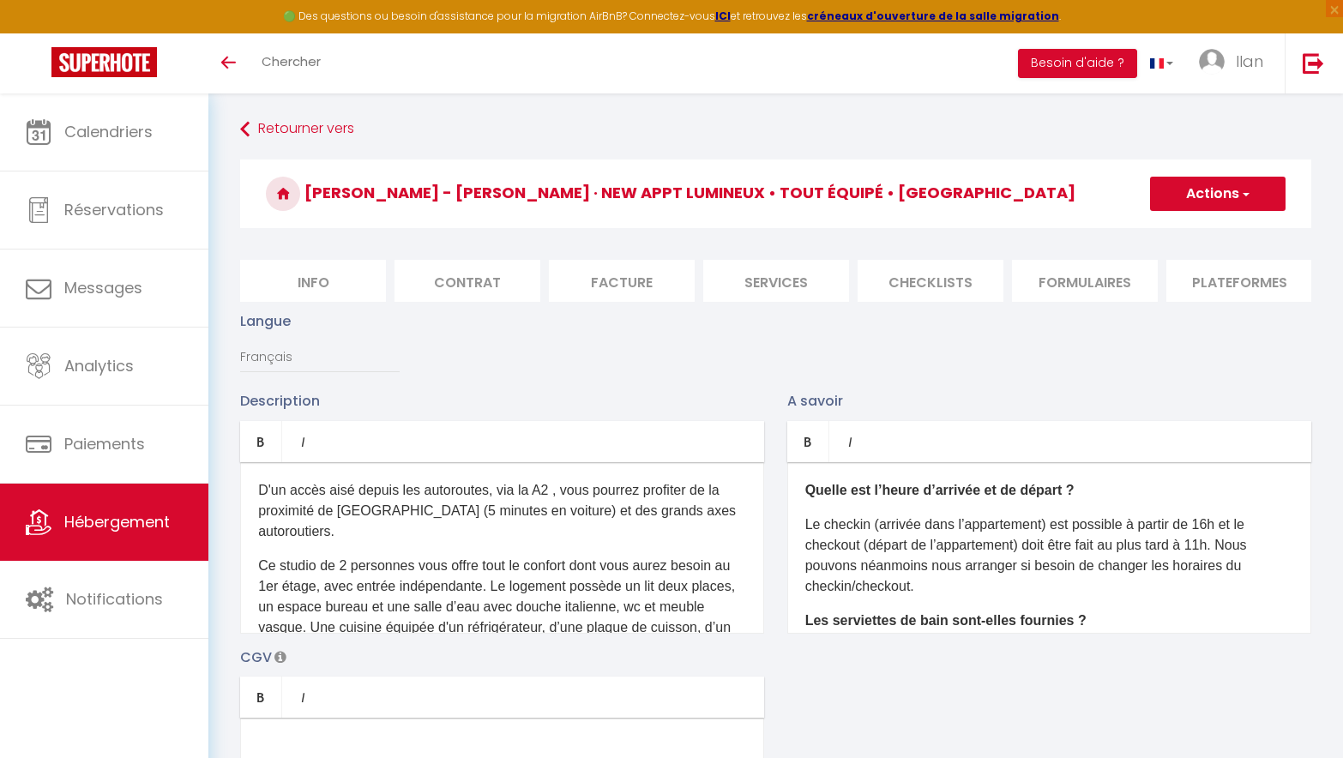
click at [321, 274] on li "Info" at bounding box center [313, 281] width 146 height 42
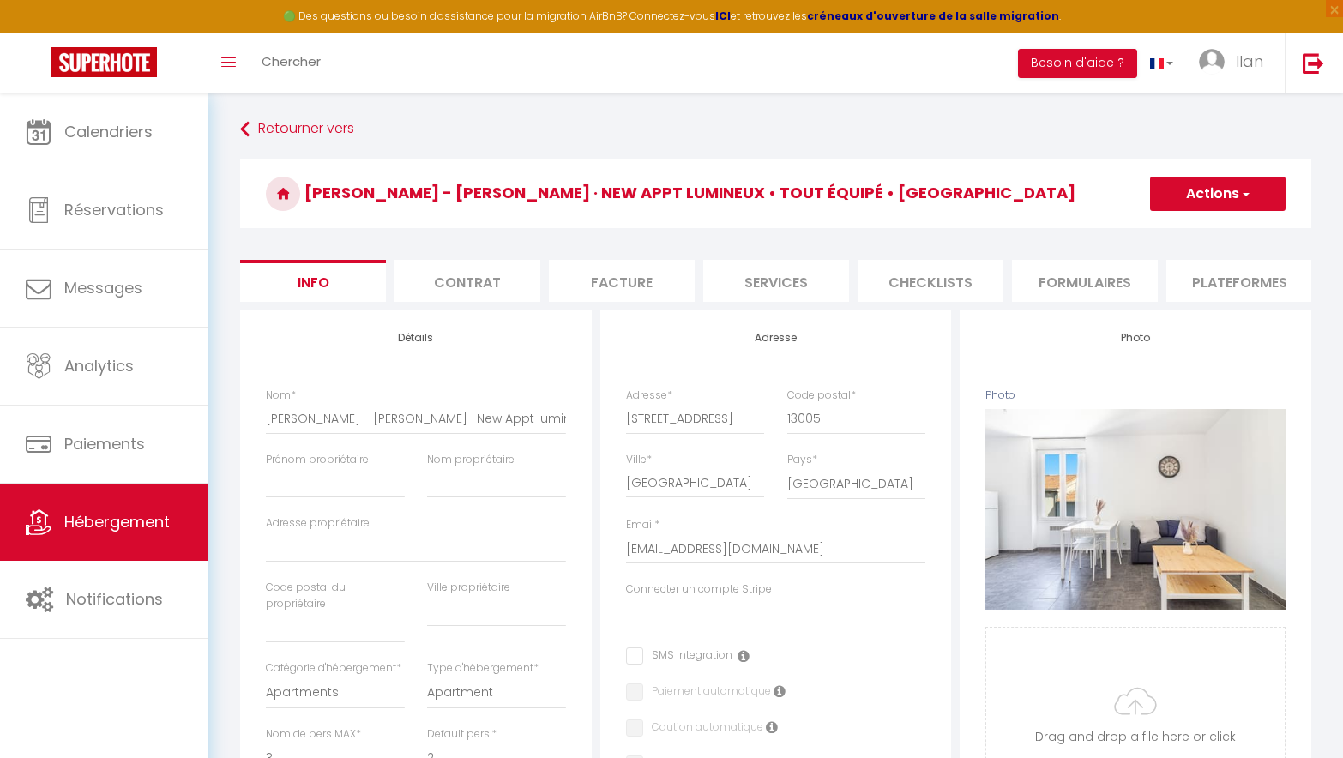
select select
checkbox input "false"
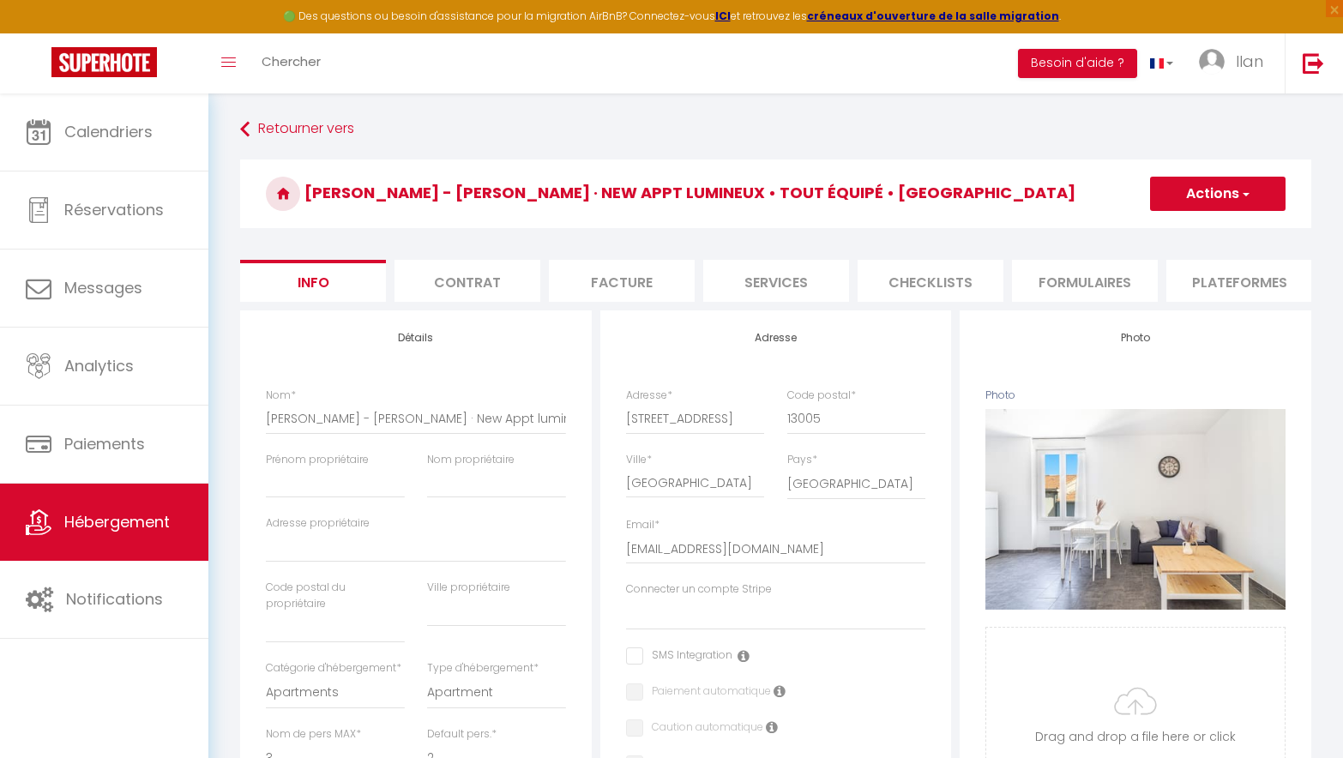
click at [1238, 296] on li "Plateformes" at bounding box center [1239, 281] width 146 height 42
select select
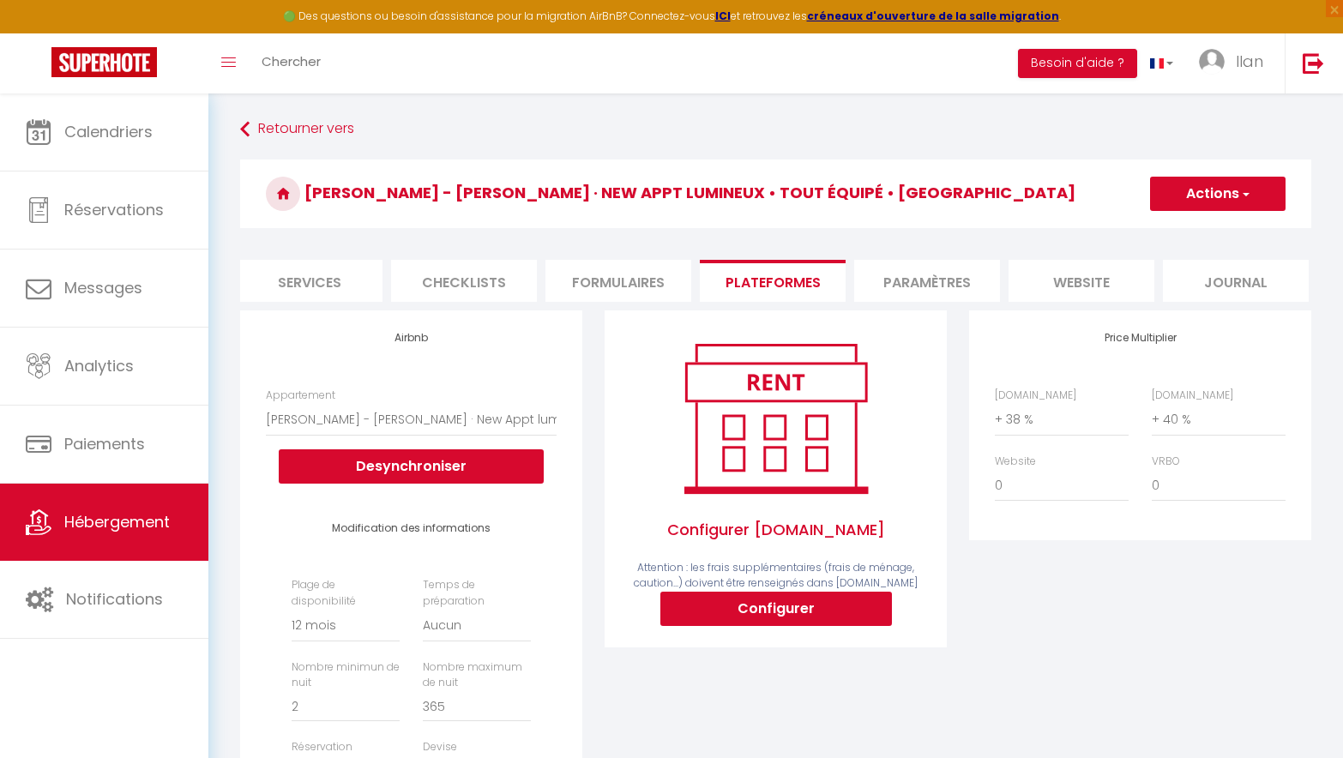
scroll to position [0, 473]
click at [1089, 280] on li "website" at bounding box center [1075, 281] width 146 height 42
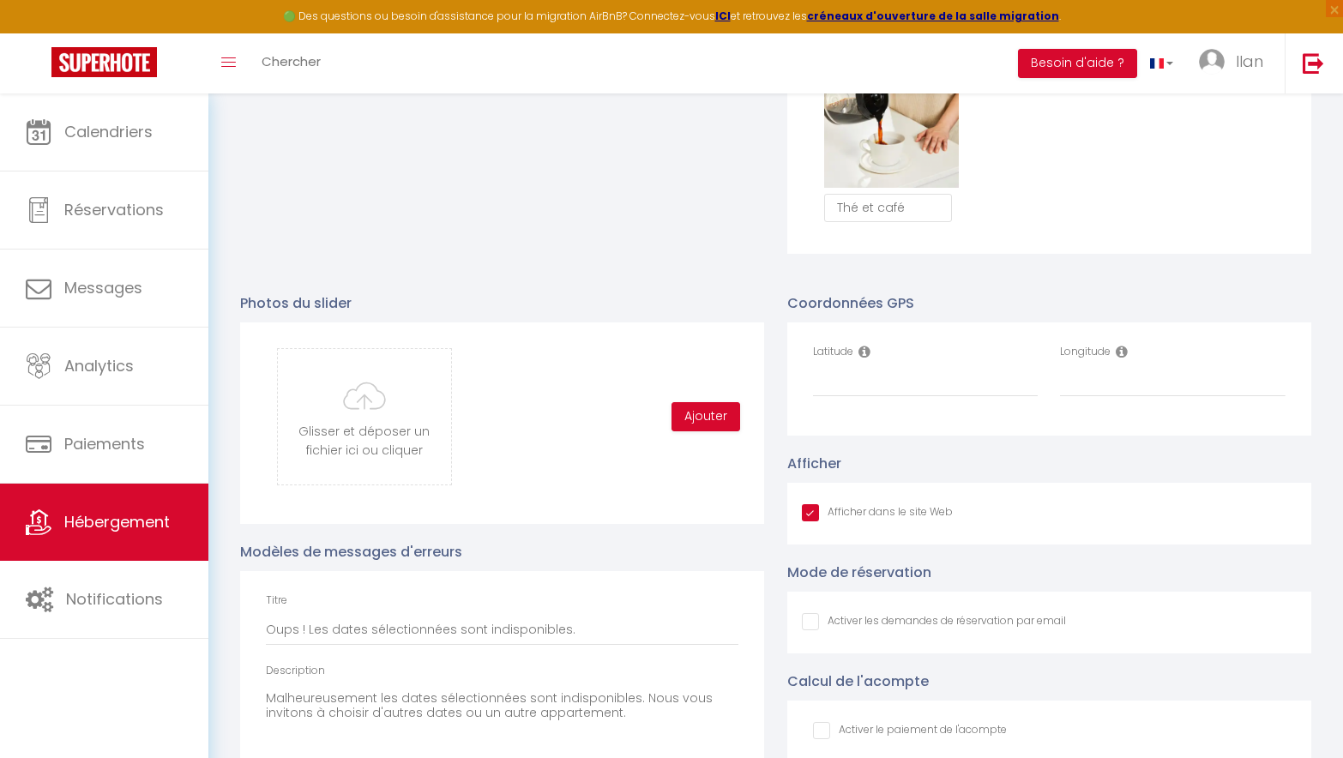
scroll to position [1645, 0]
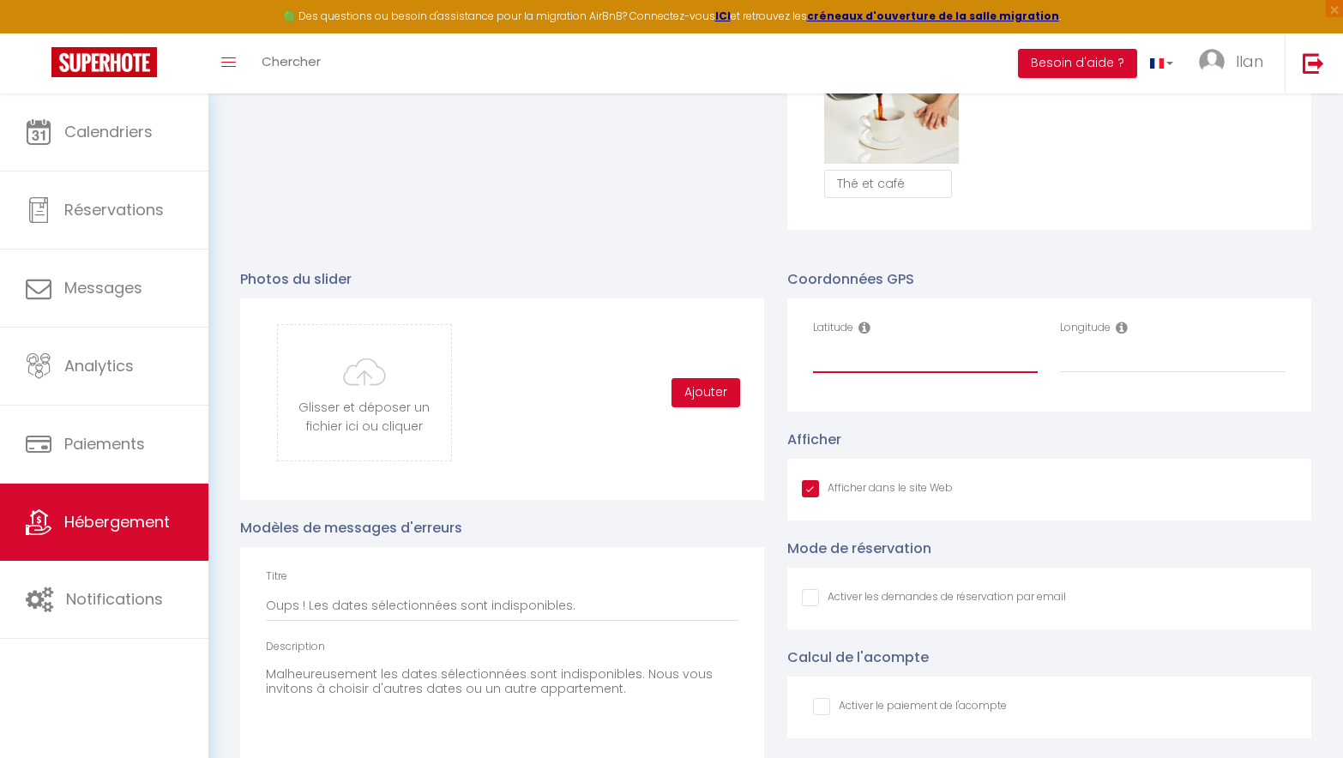
click at [889, 373] on input "Latitude" at bounding box center [926, 357] width 226 height 31
paste input "43,29188° N, 5,41056° E"
drag, startPoint x: 949, startPoint y: 371, endPoint x: 882, endPoint y: 371, distance: 67.7
click at [882, 371] on input "43,29188° N, 5,41056° E" at bounding box center [926, 357] width 226 height 31
type input "43,29188° N, 5,41056° E"
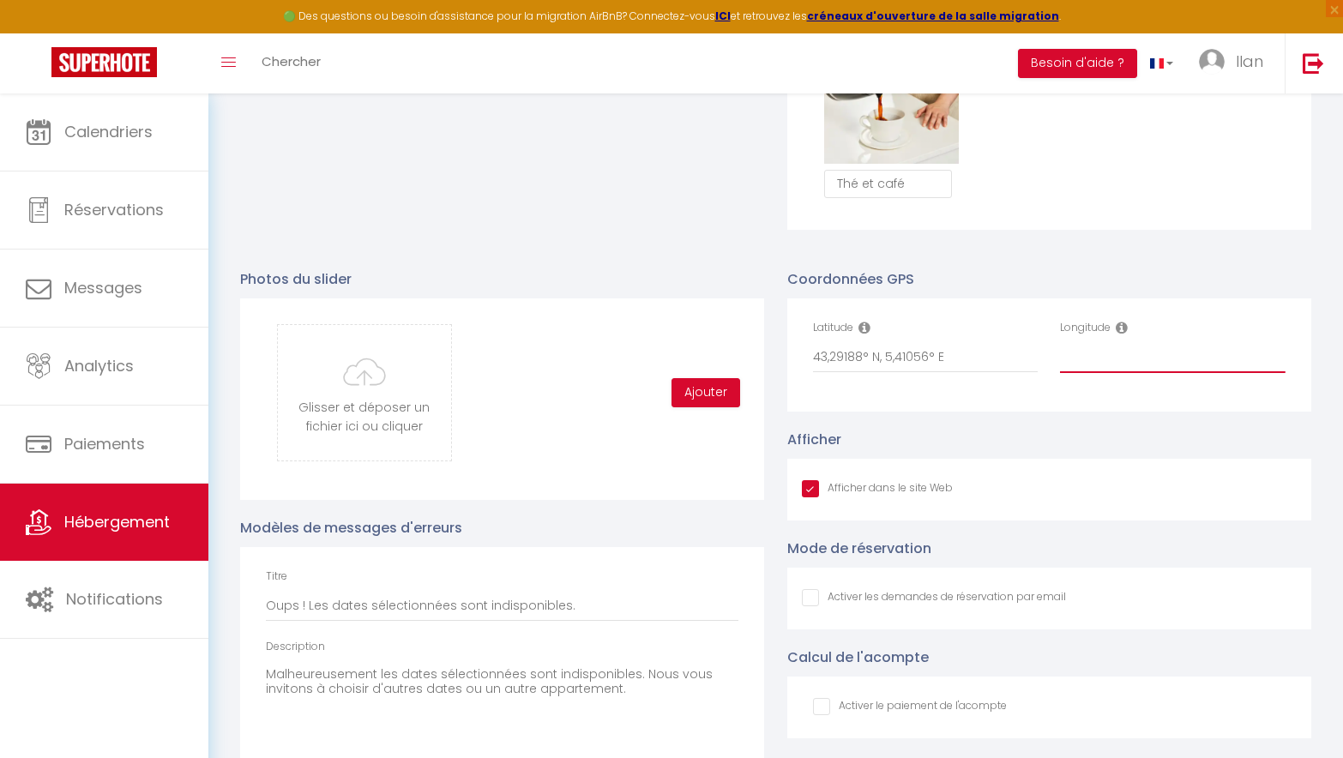
click at [1140, 373] on input "Longitude" at bounding box center [1173, 357] width 226 height 31
paste input "5,41056° E"
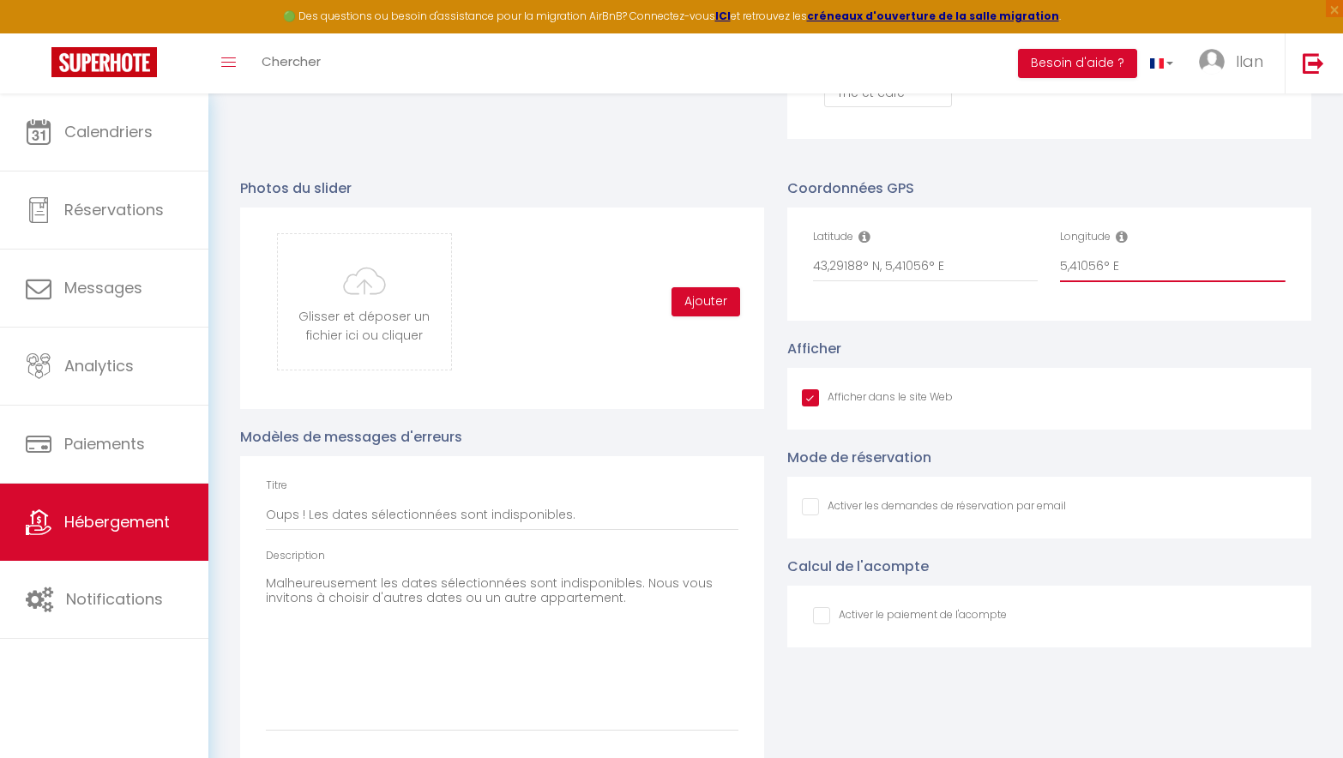
scroll to position [1744, 0]
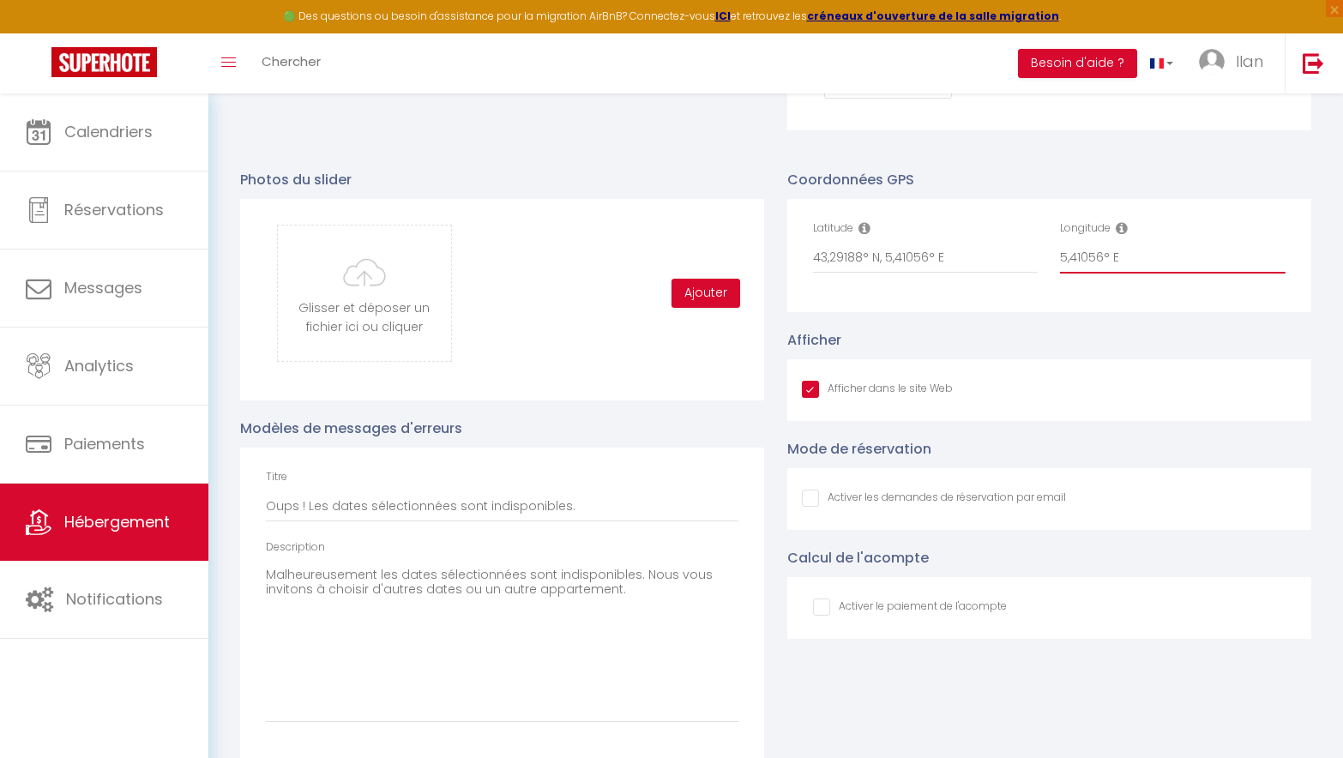
type input "5,41056° E"
drag, startPoint x: 963, startPoint y: 277, endPoint x: 870, endPoint y: 278, distance: 93.5
click at [870, 274] on input "43,29188° N, 5,41056° E" at bounding box center [926, 258] width 226 height 31
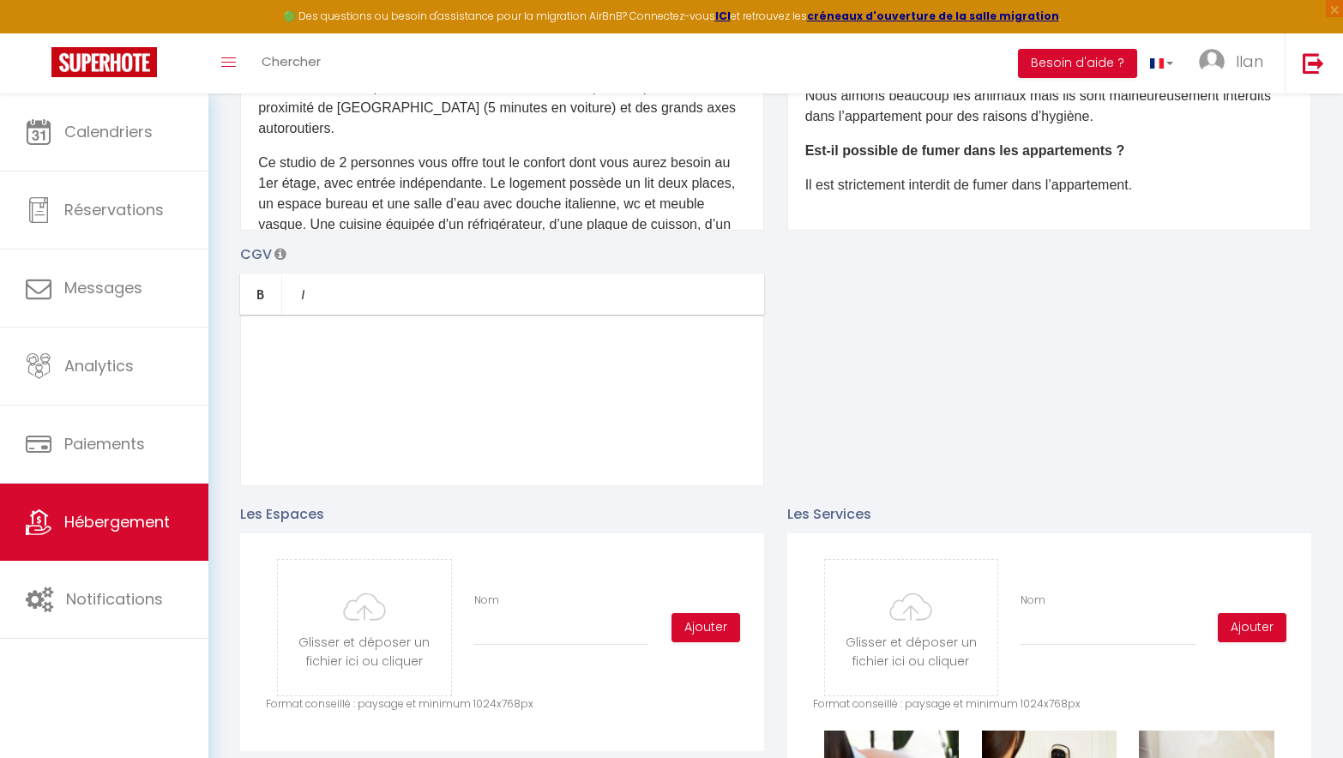
scroll to position [0, 0]
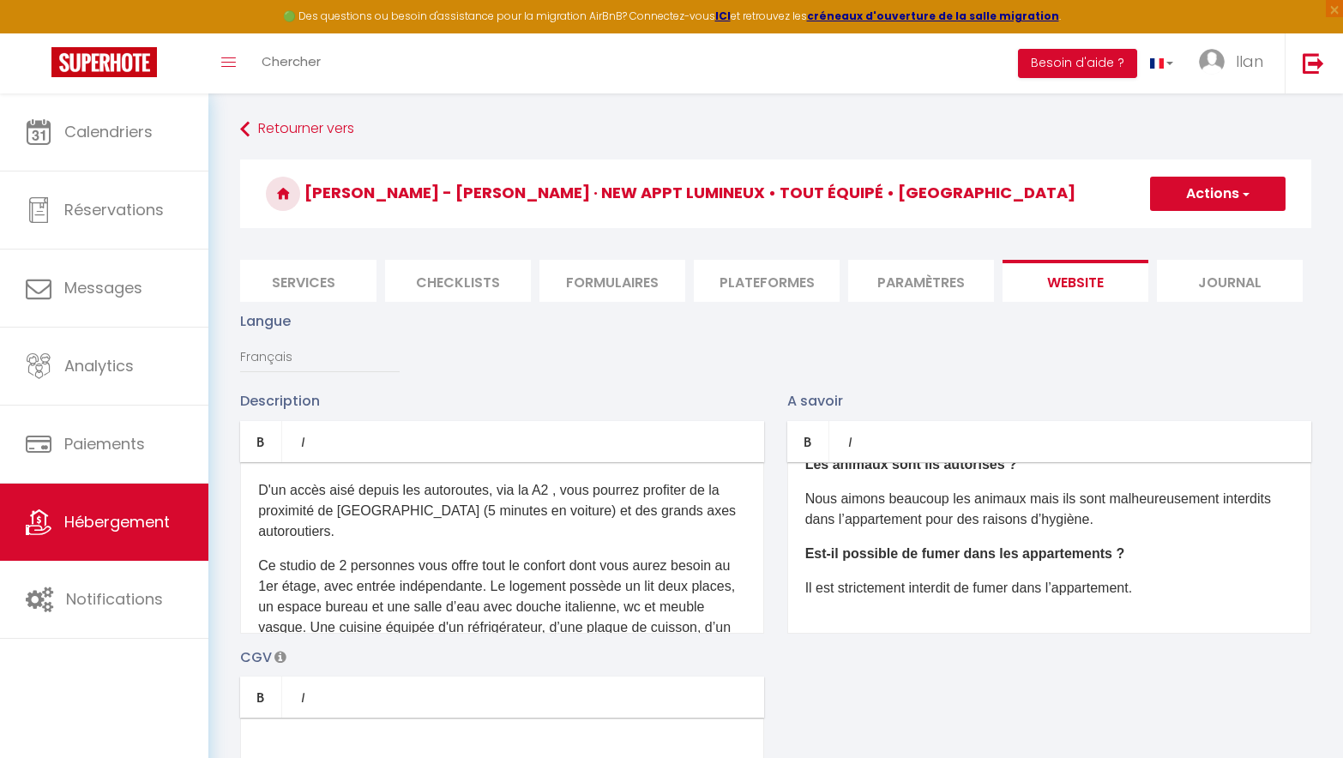
type input "43,29188°"
click at [1188, 196] on button "Actions" at bounding box center [1217, 194] width 135 height 34
click at [1189, 231] on input "Enregistrer" at bounding box center [1197, 231] width 63 height 17
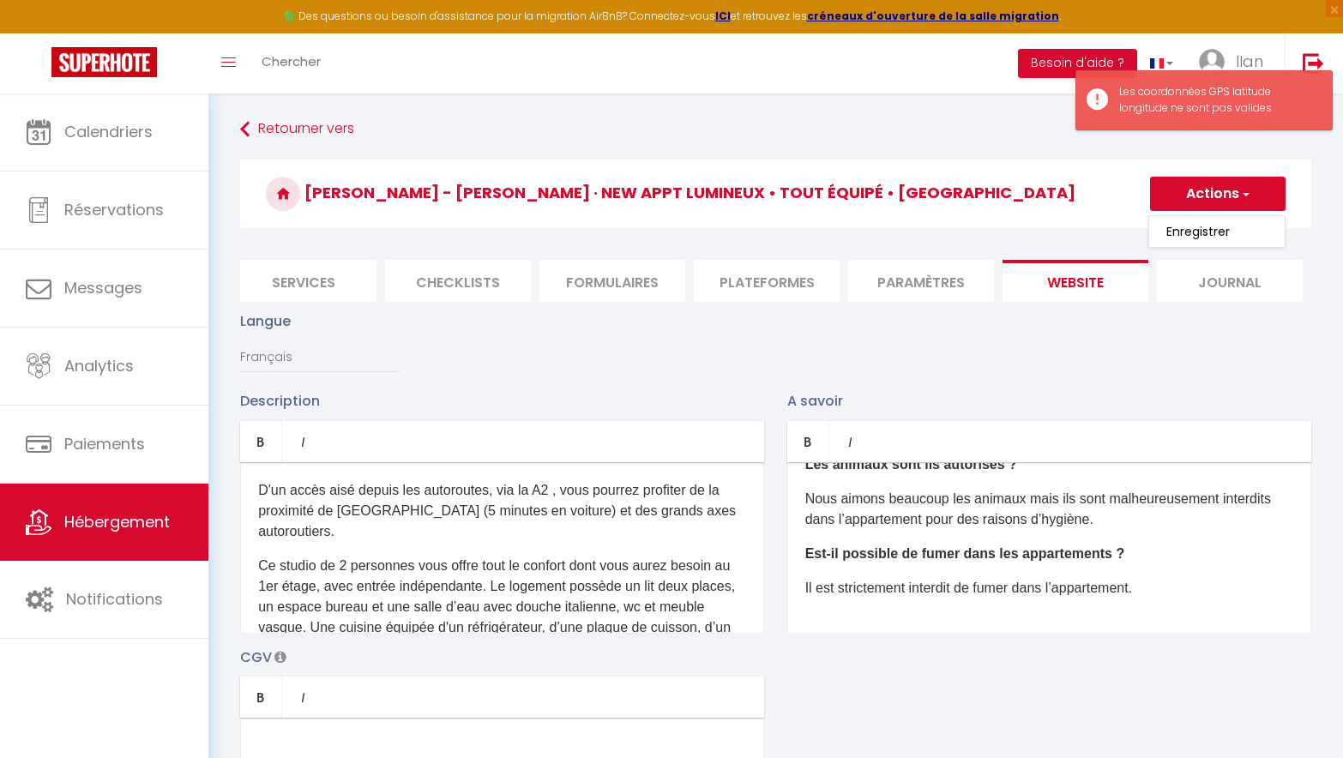
click at [144, 506] on link "Hébergement" at bounding box center [104, 522] width 208 height 77
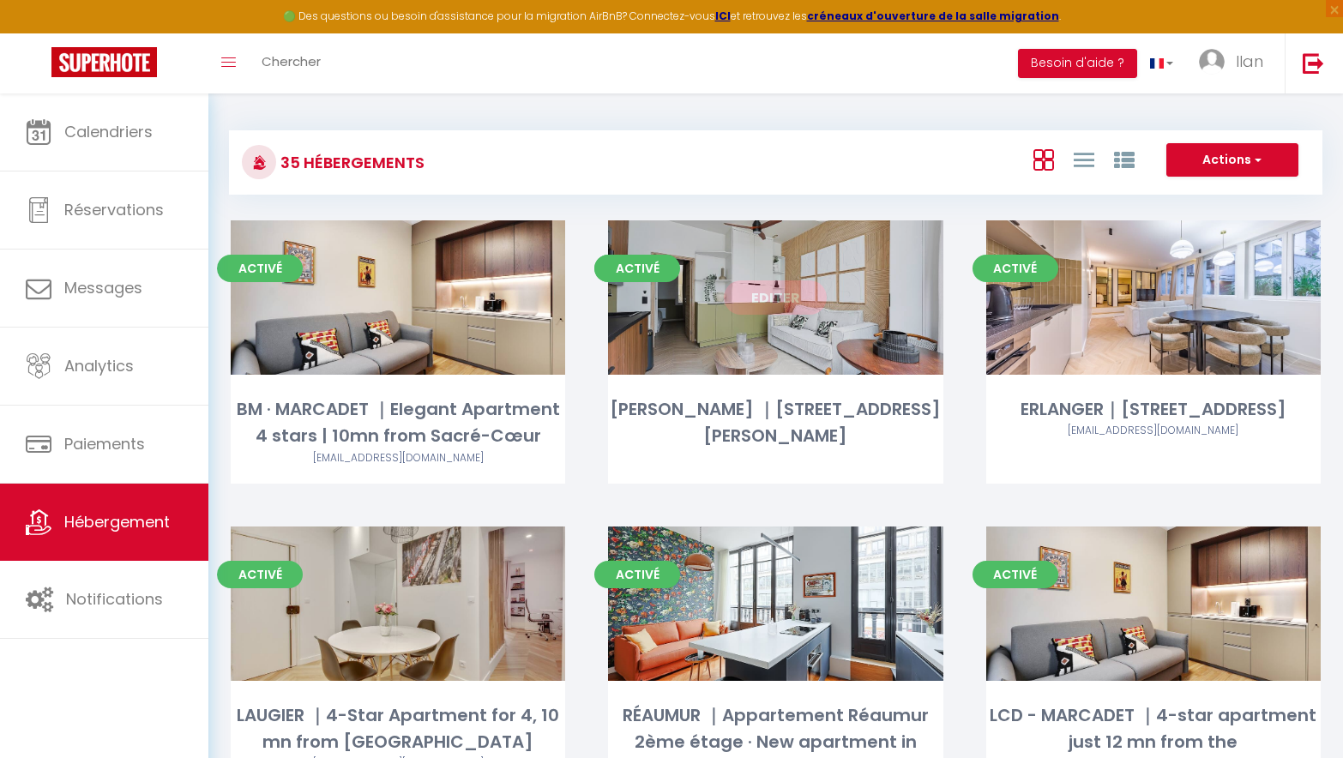
click at [778, 305] on link "Editer" at bounding box center [775, 297] width 103 height 34
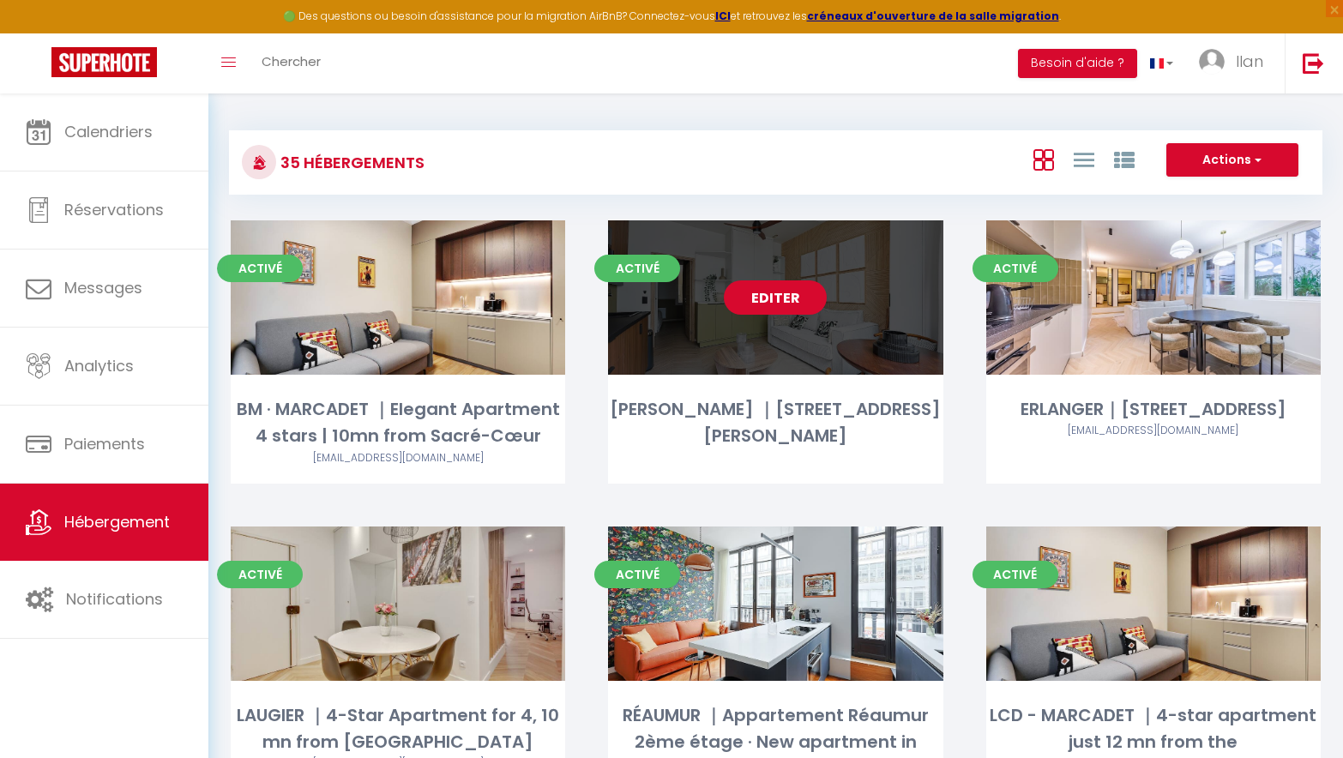
click at [777, 304] on link "Editer" at bounding box center [775, 297] width 103 height 34
select select "3"
select select "2"
select select "1"
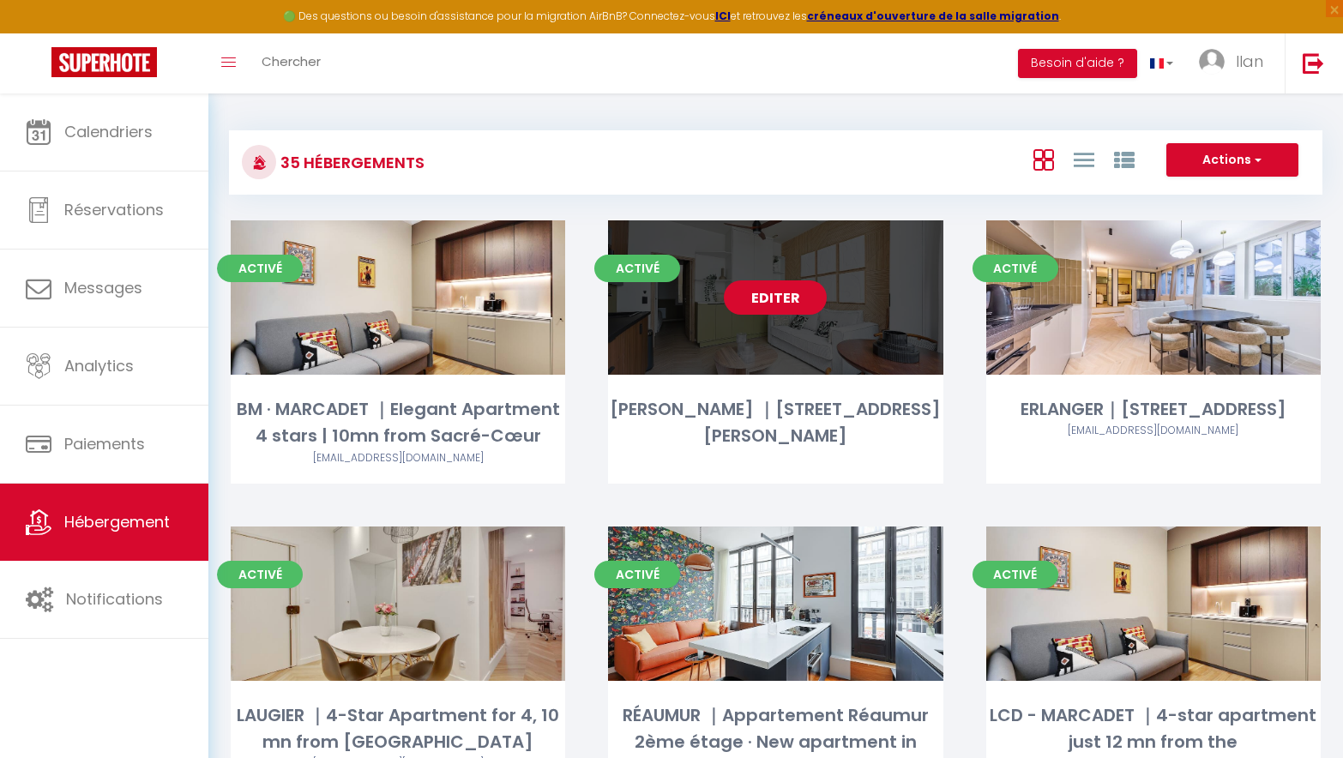
select select "28"
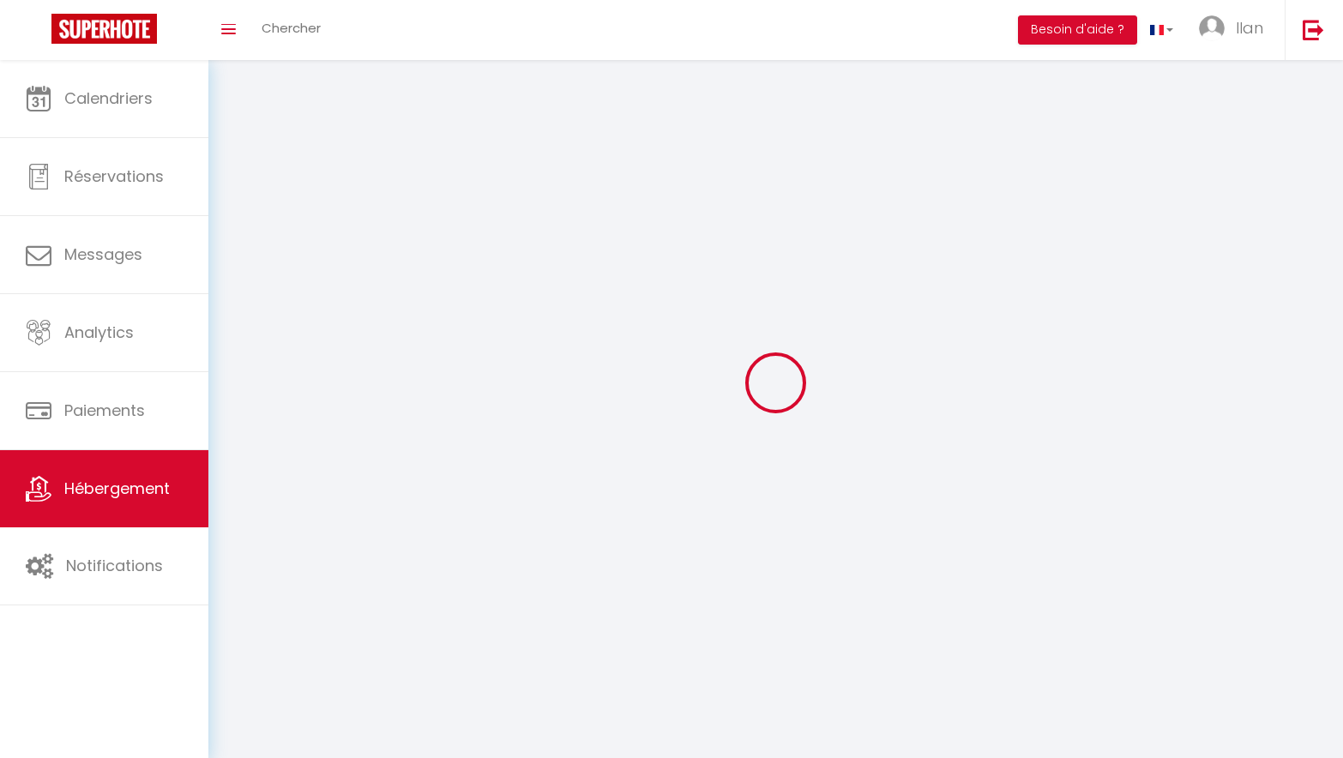
select select
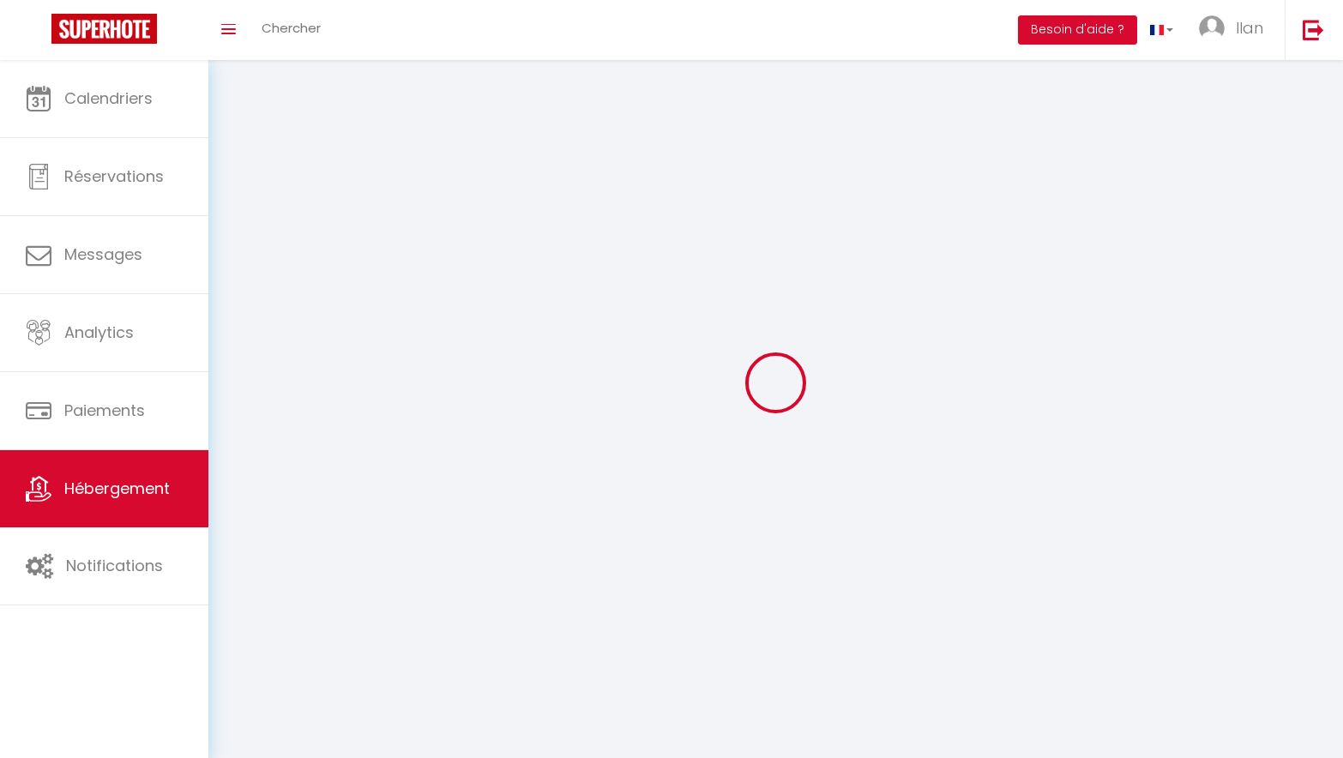
select select
checkbox input "false"
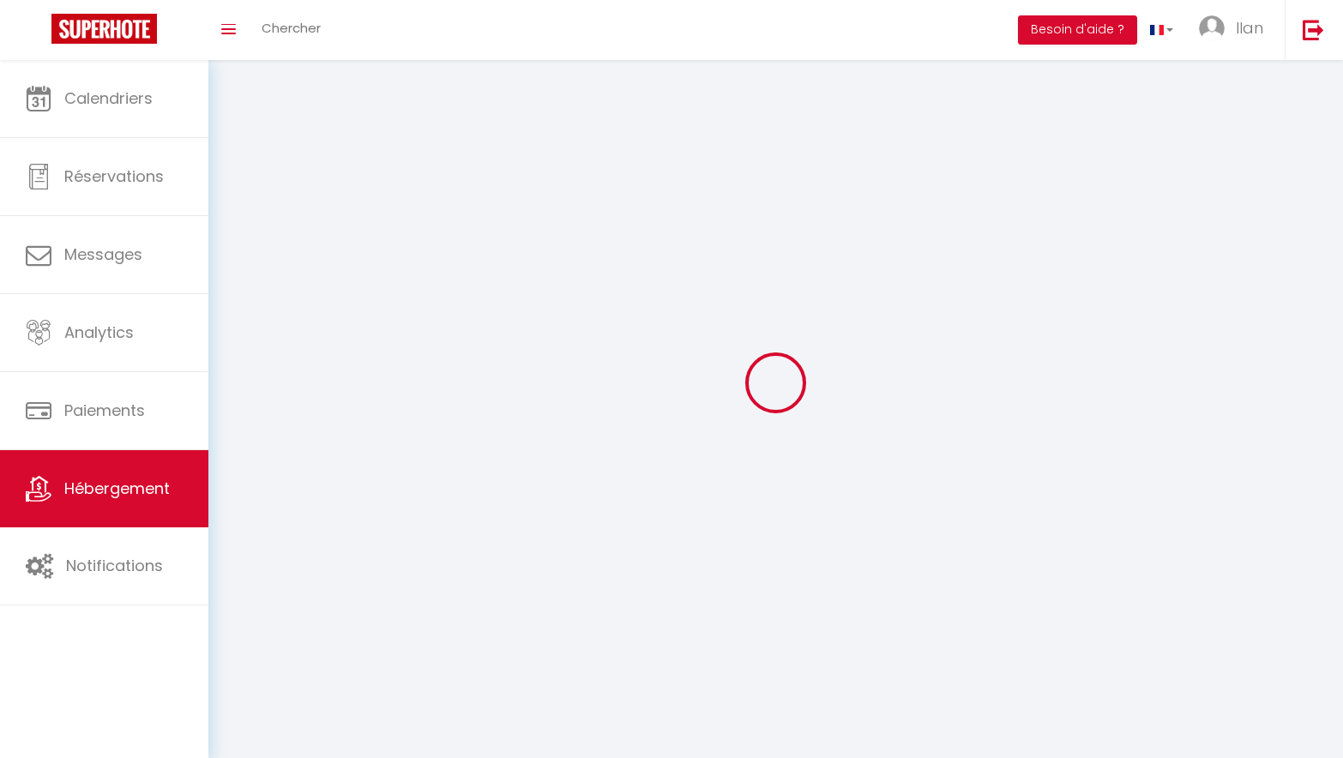
select select
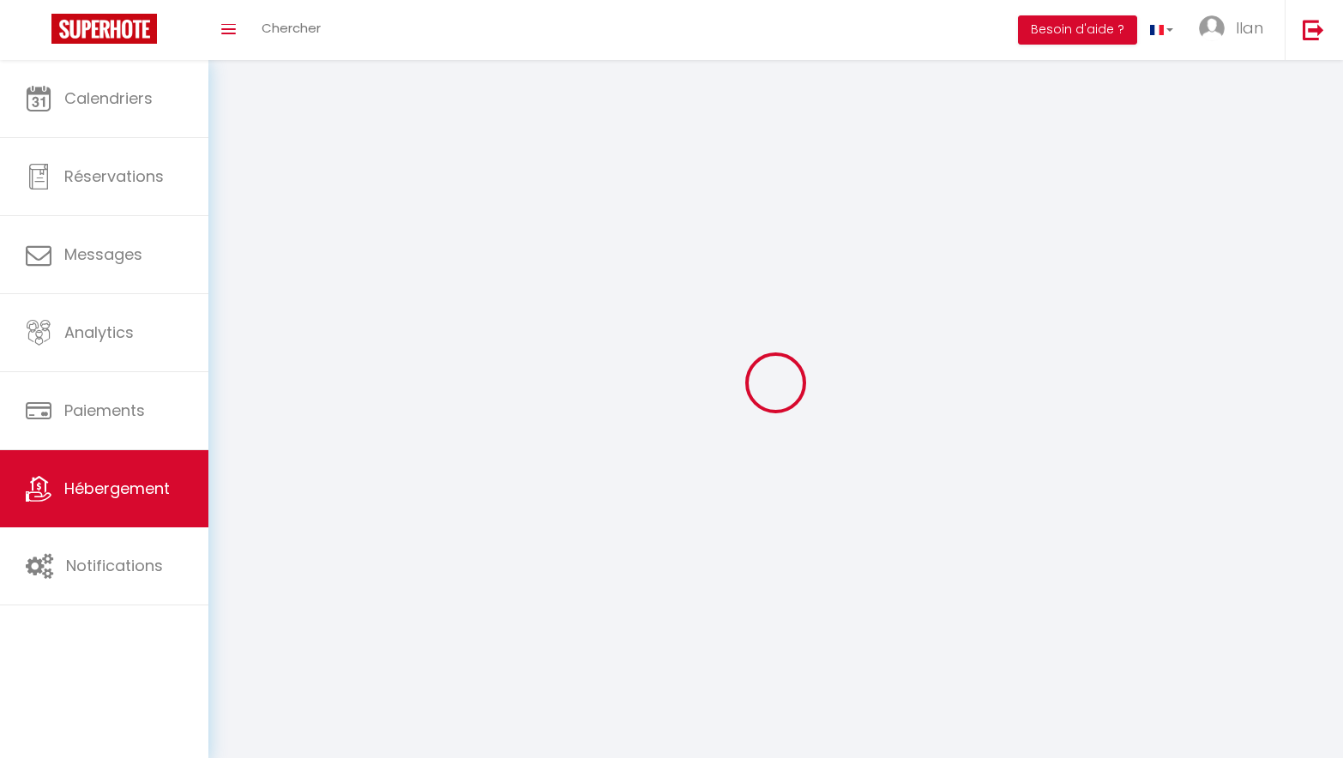
select select
checkbox input "false"
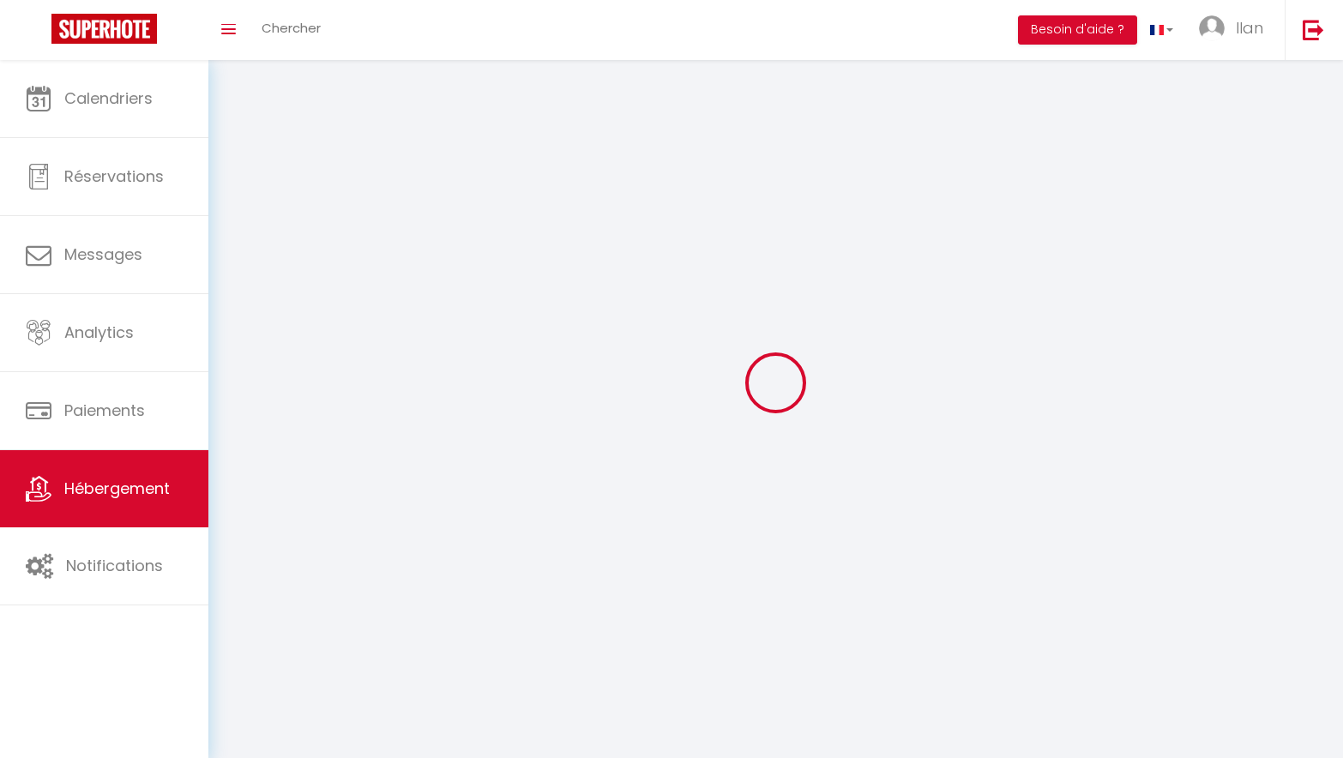
checkbox input "false"
select select
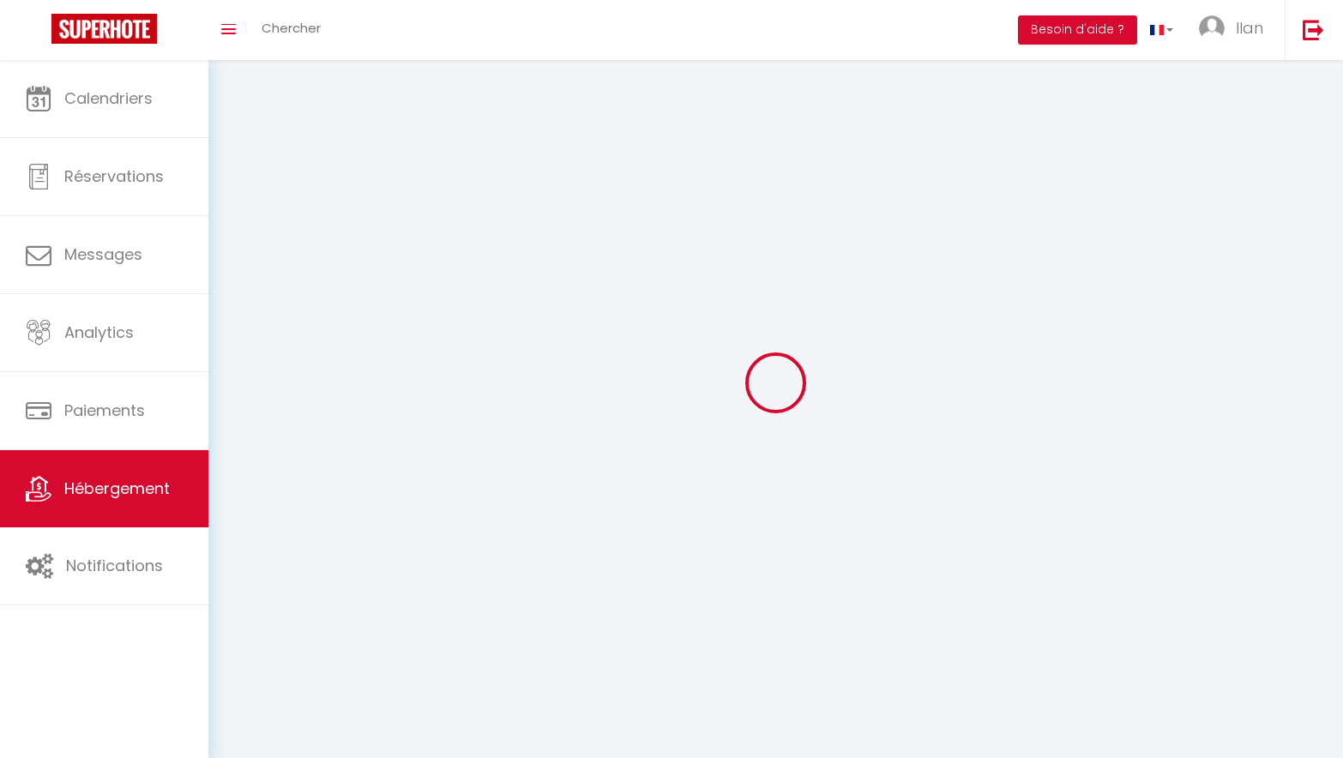
select select
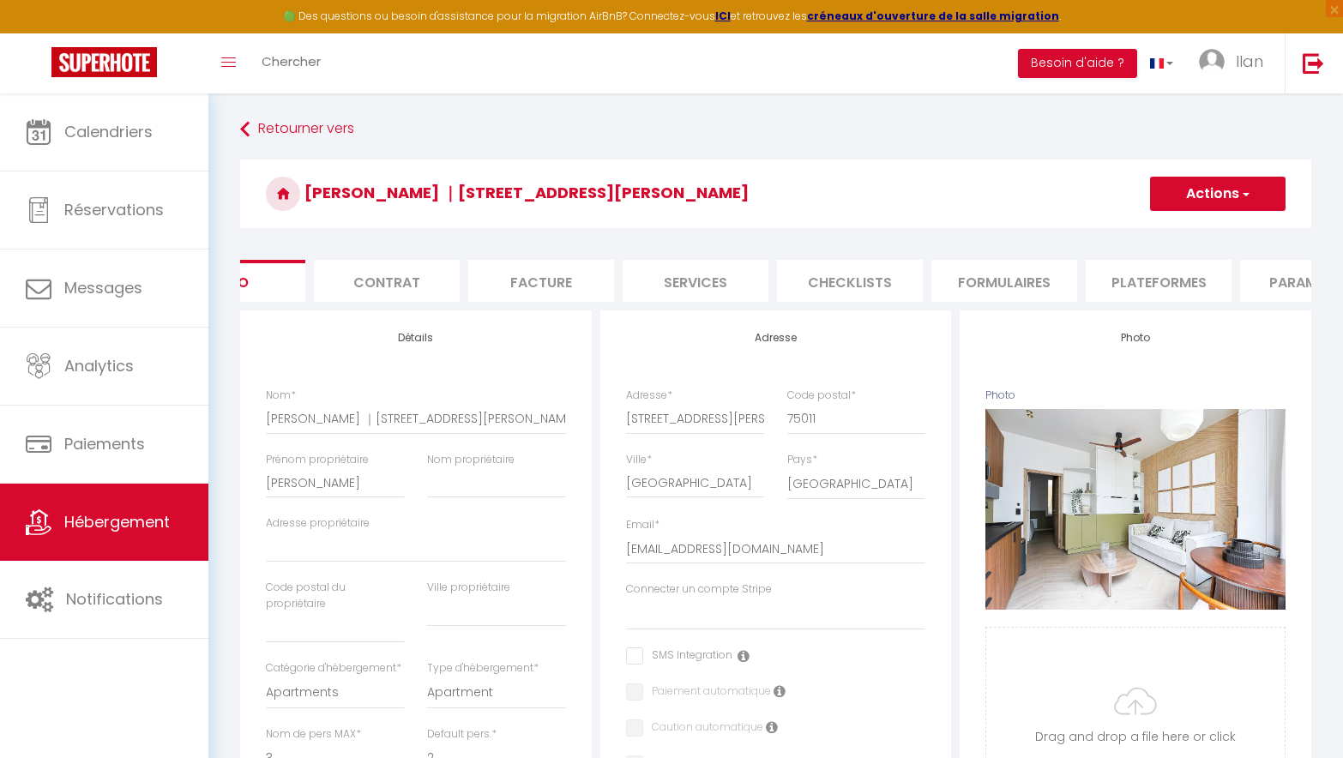
scroll to position [0, 92]
click at [1138, 279] on li "Plateformes" at bounding box center [1148, 281] width 146 height 42
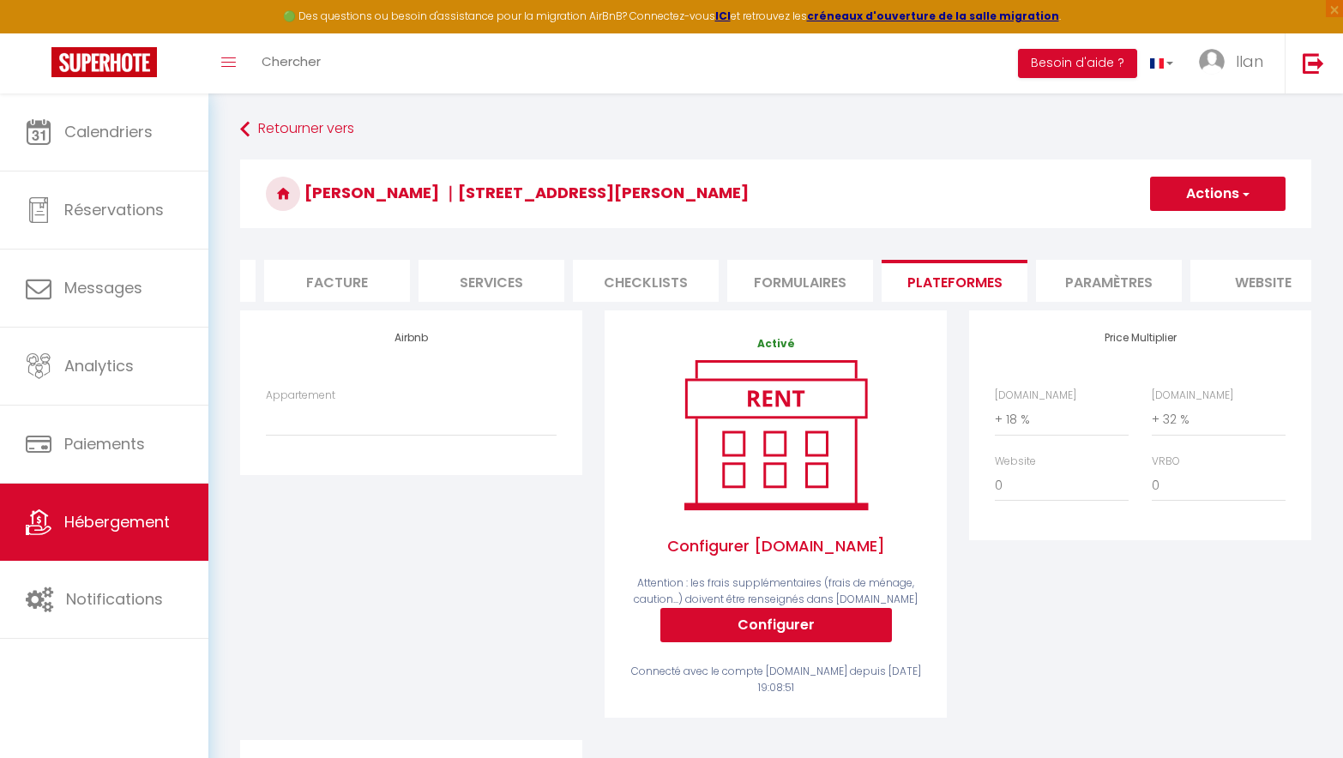
scroll to position [0, 302]
click at [1138, 279] on li "Paramètres" at bounding box center [1092, 281] width 146 height 42
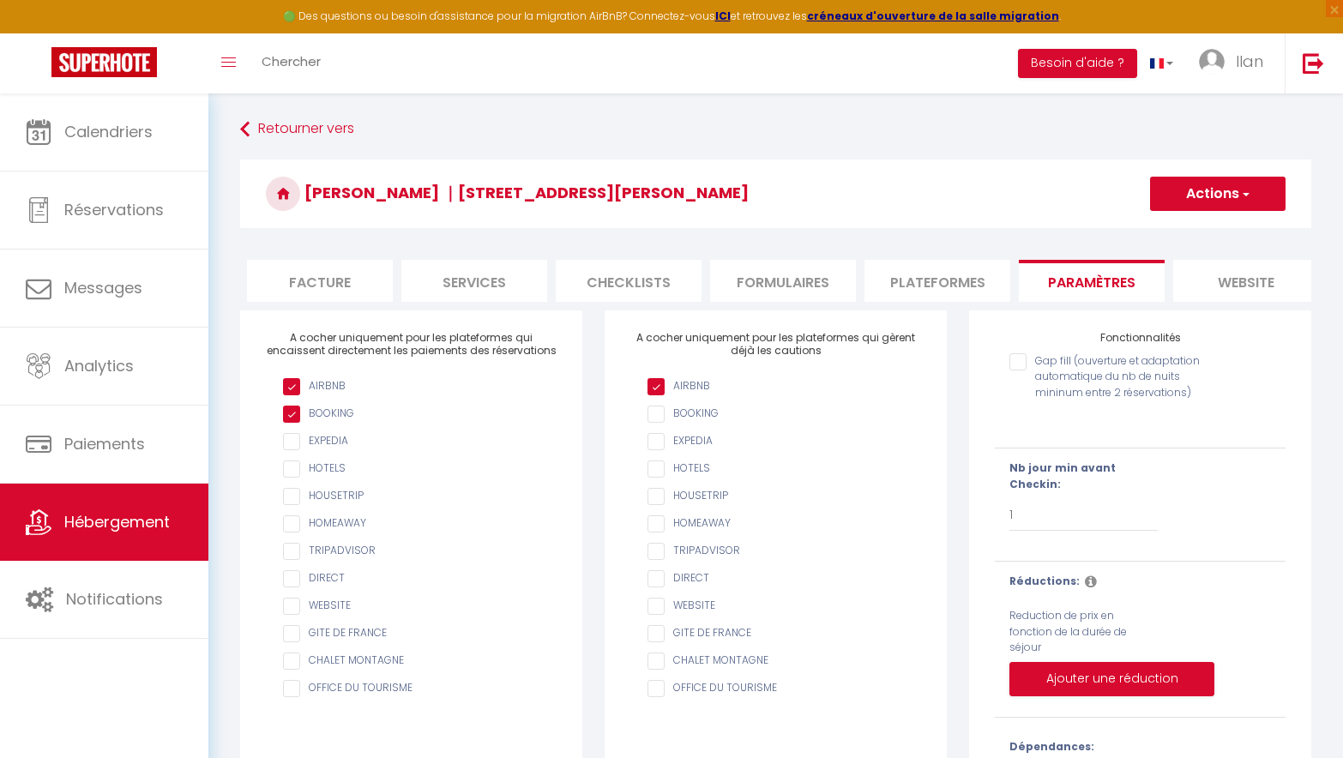
click at [1230, 276] on li "website" at bounding box center [1246, 281] width 146 height 42
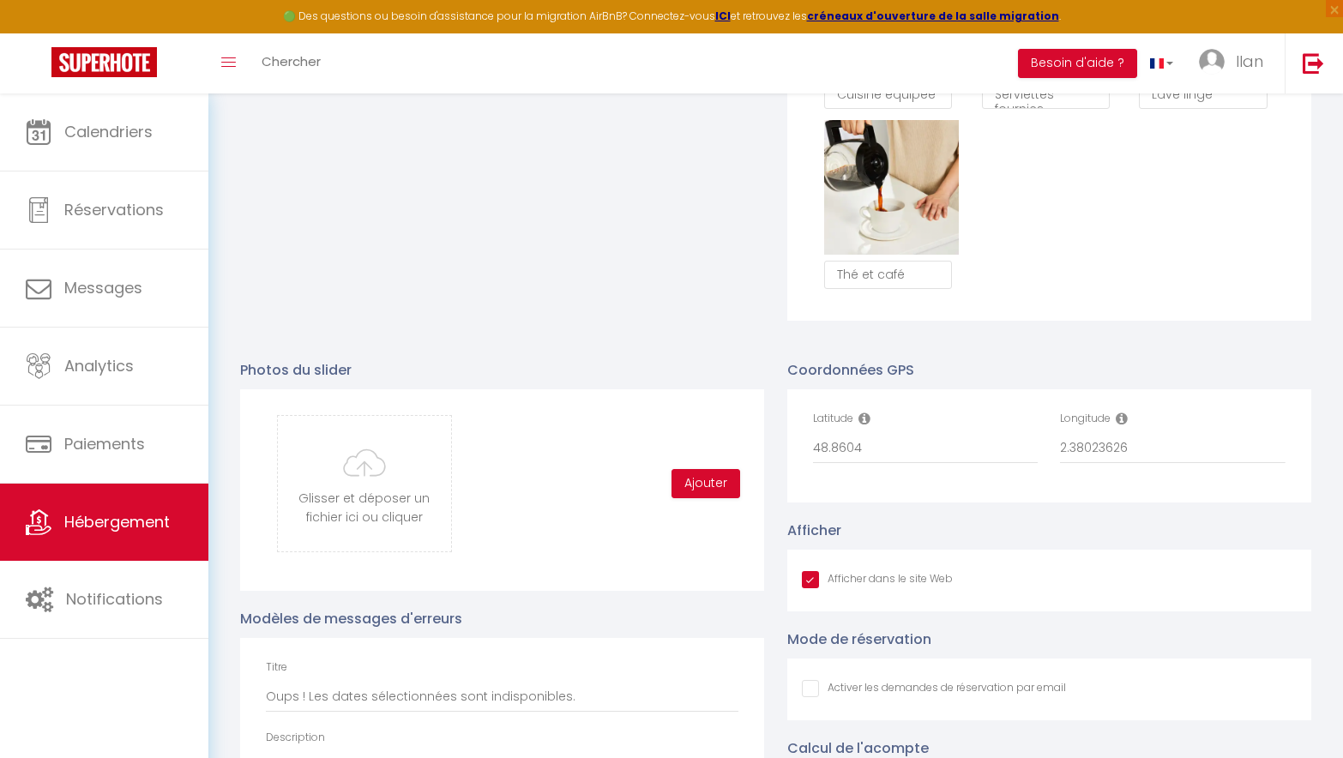
scroll to position [1581, 0]
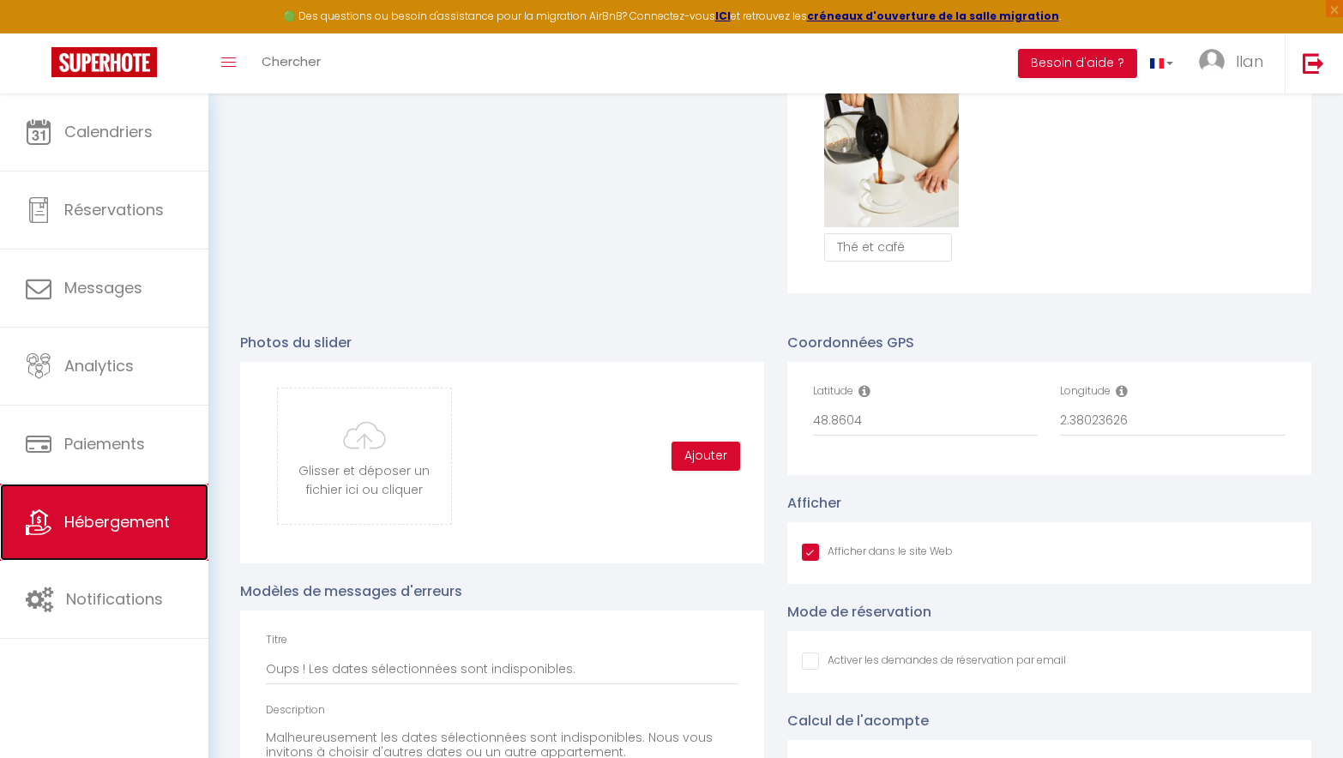
click at [99, 515] on span "Hébergement" at bounding box center [116, 521] width 105 height 21
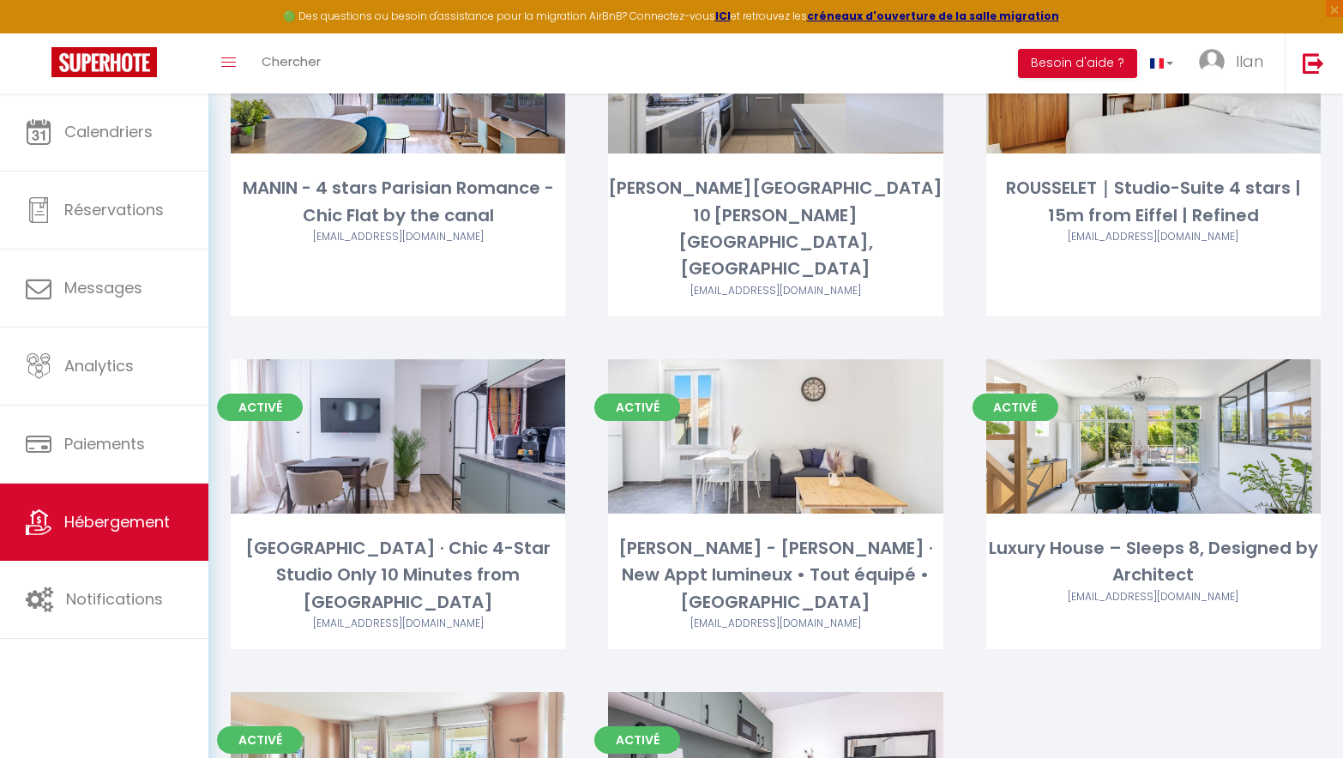
scroll to position [3164, 0]
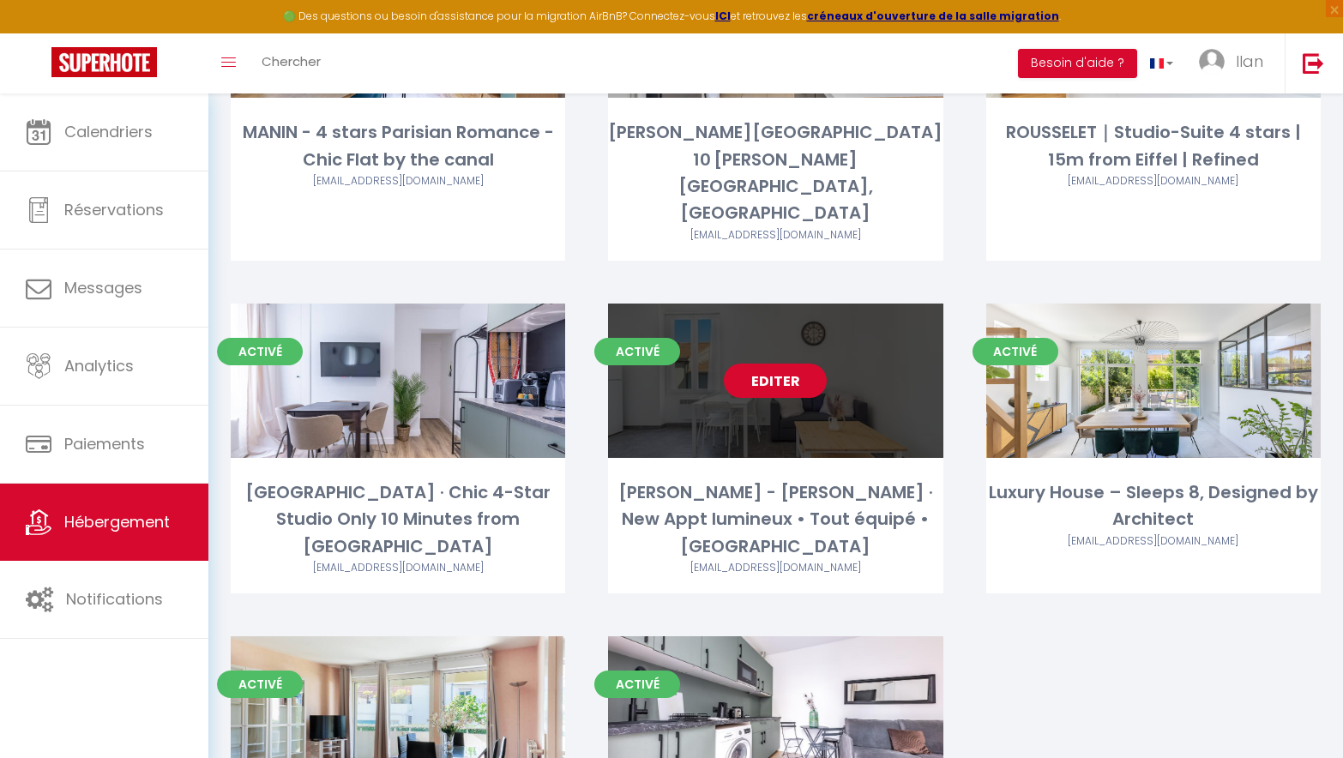
click at [790, 364] on link "Editer" at bounding box center [775, 381] width 103 height 34
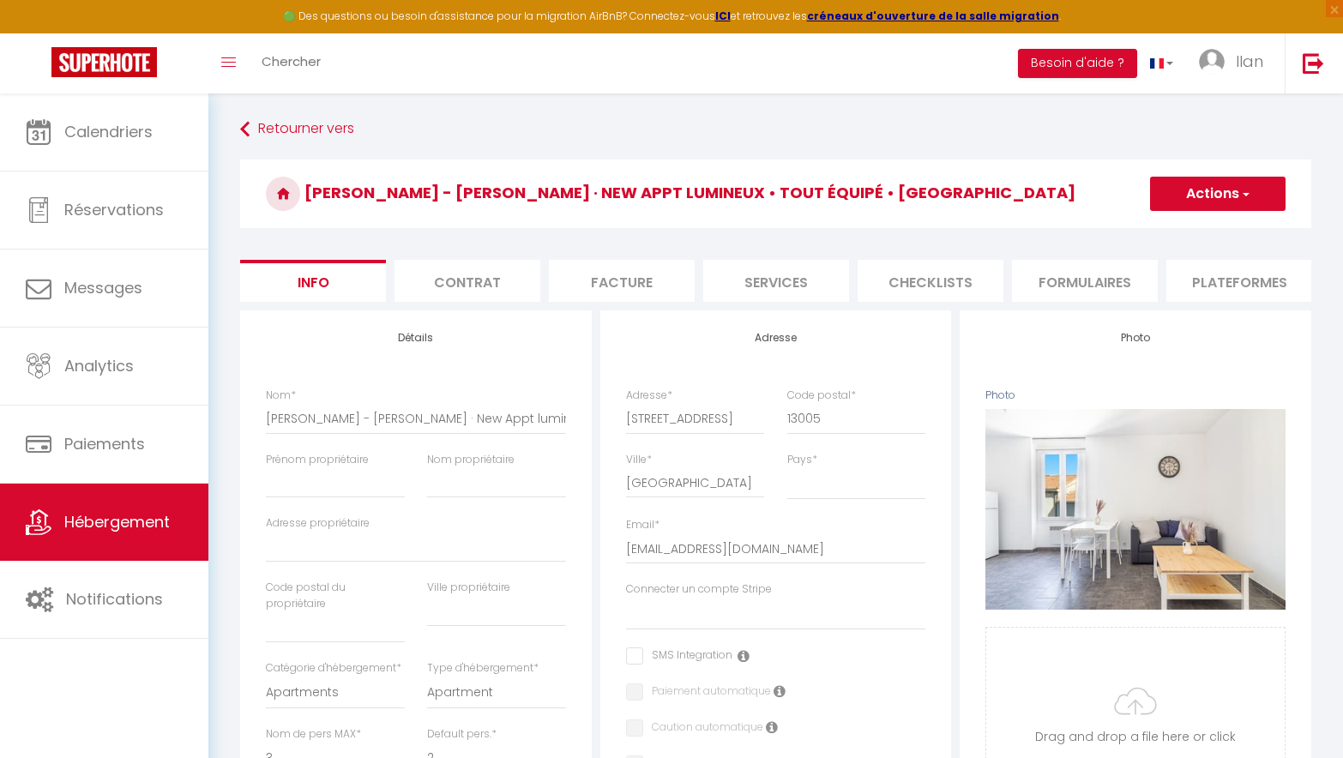
click at [1203, 287] on li "Plateformes" at bounding box center [1239, 281] width 146 height 42
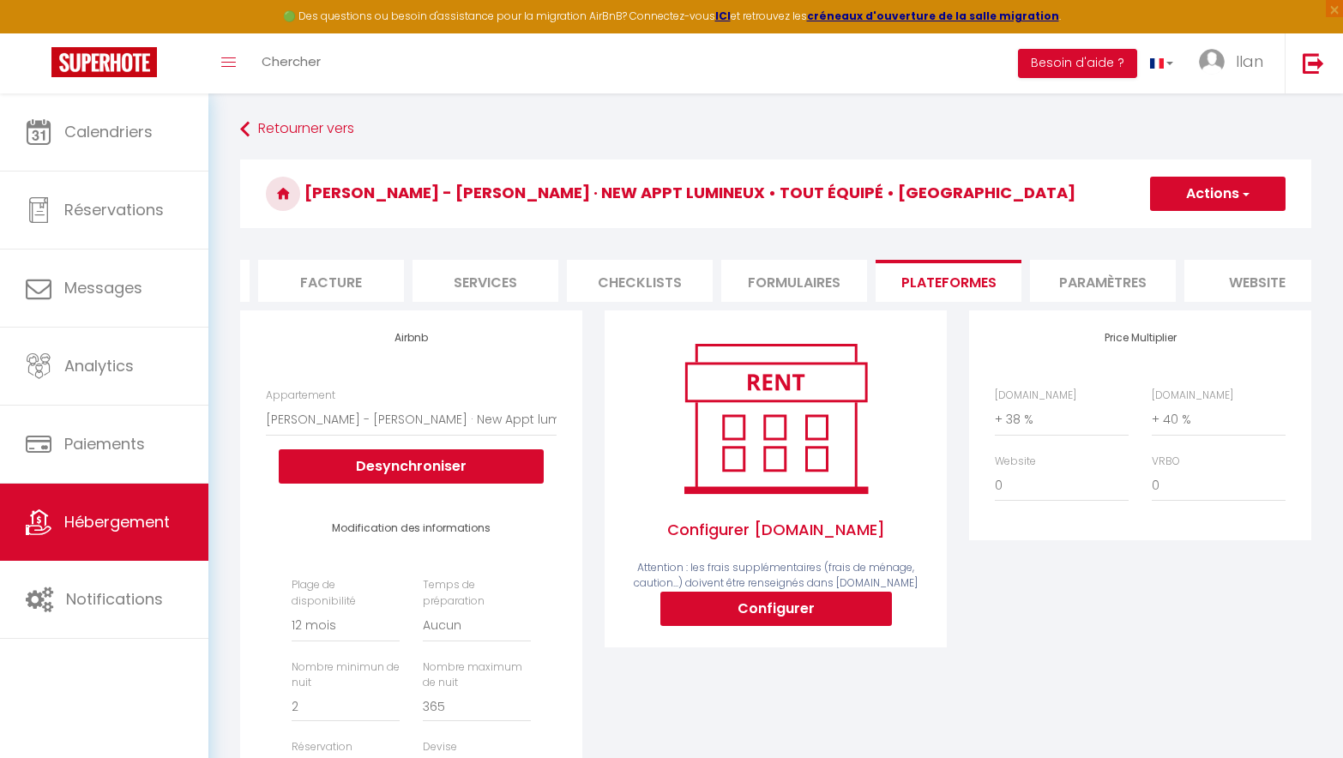
scroll to position [0, 293]
click at [1087, 287] on li "Paramètres" at bounding box center [1100, 281] width 146 height 42
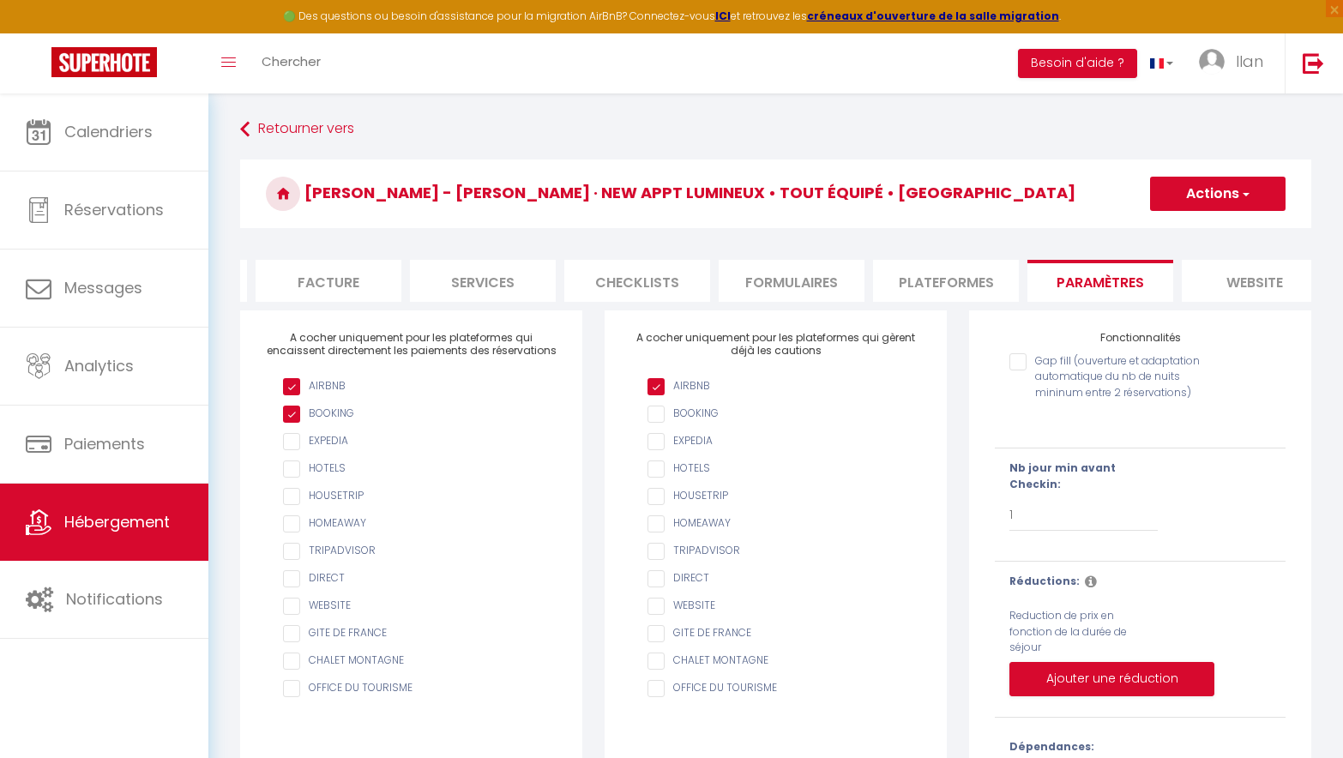
click at [1200, 290] on li "website" at bounding box center [1255, 281] width 146 height 42
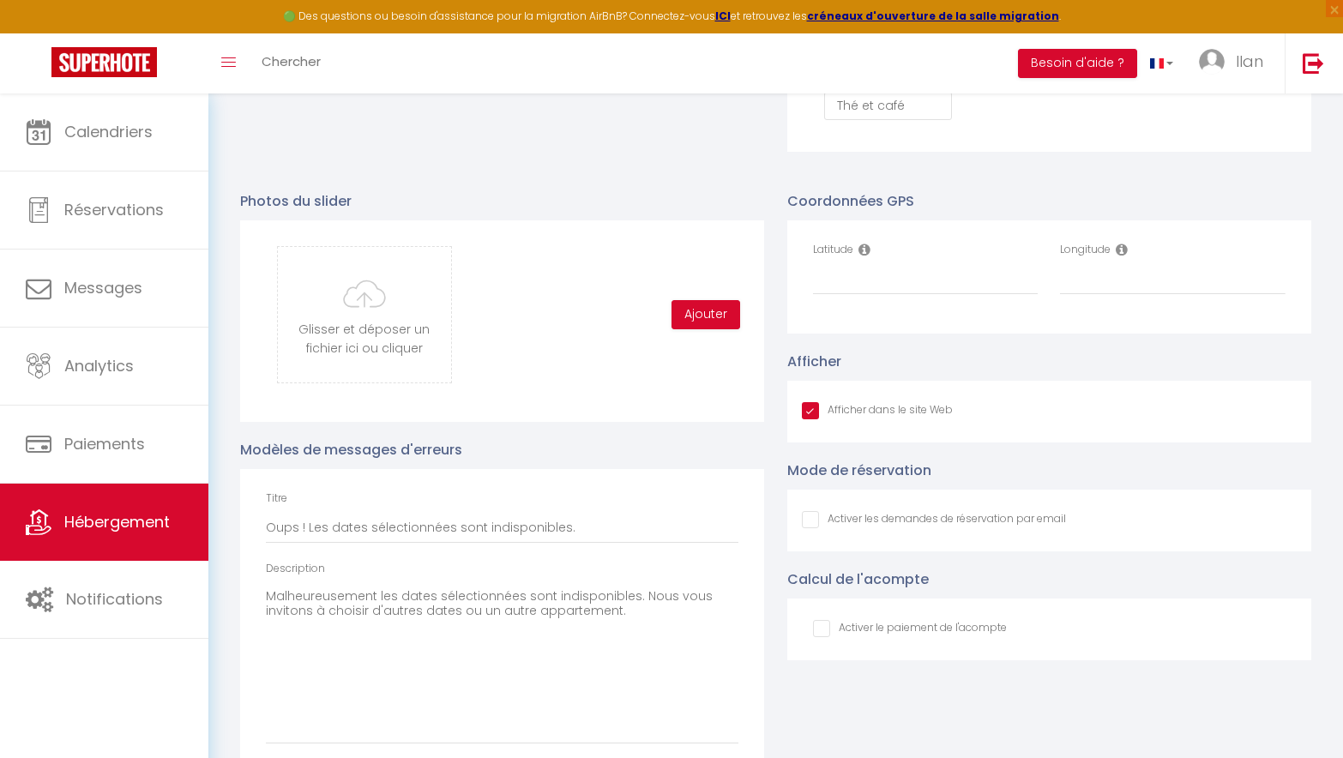
scroll to position [1744, 0]
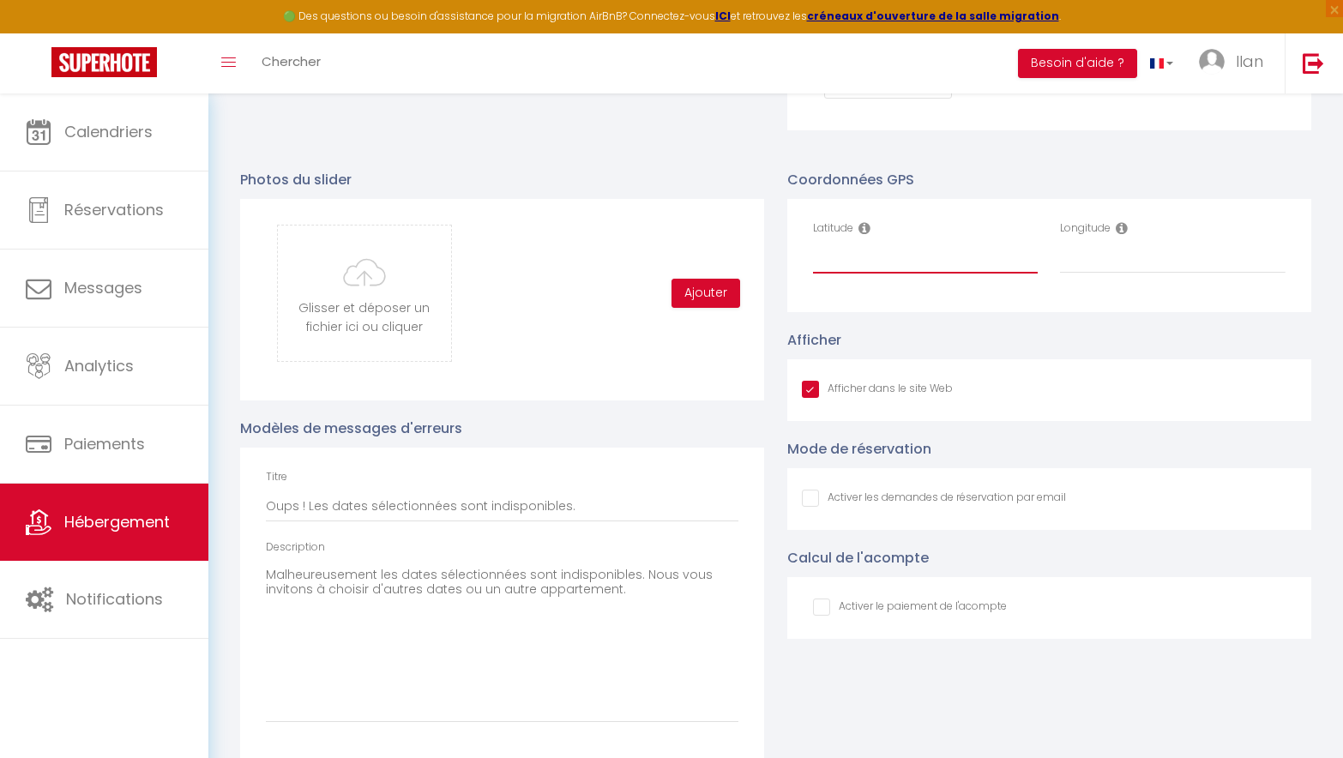
click at [912, 270] on input "Latitude" at bounding box center [926, 258] width 226 height 31
click at [906, 269] on input "Latitude" at bounding box center [926, 258] width 226 height 31
paste input "43,29188° N, 5,41056° E"
drag, startPoint x: 950, startPoint y: 272, endPoint x: 863, endPoint y: 272, distance: 87.5
click at [863, 272] on input "43,29188° N, 5,41056° E" at bounding box center [926, 258] width 226 height 31
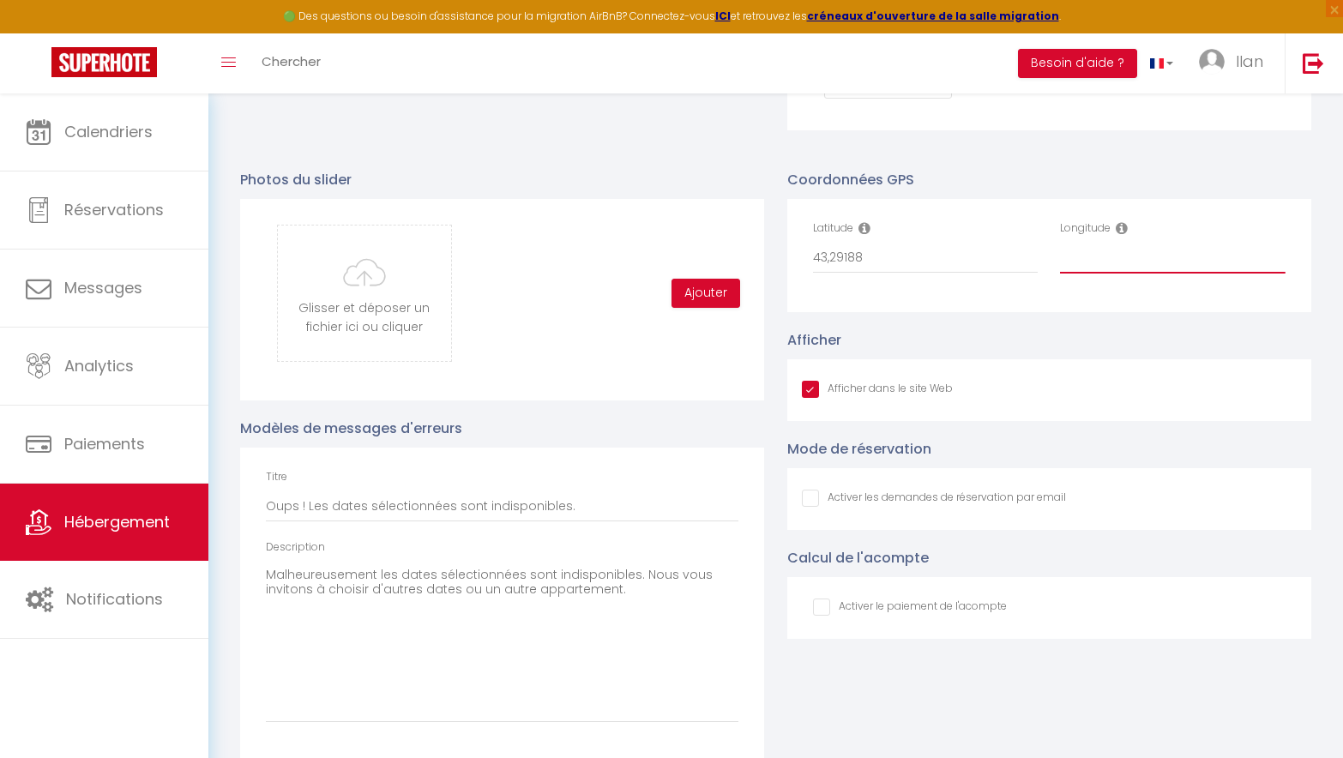
click at [1127, 274] on input "Longitude" at bounding box center [1173, 258] width 226 height 31
paste input "° N, 5,41056° E"
click at [1080, 268] on input "° N, 5,41056" at bounding box center [1173, 258] width 226 height 31
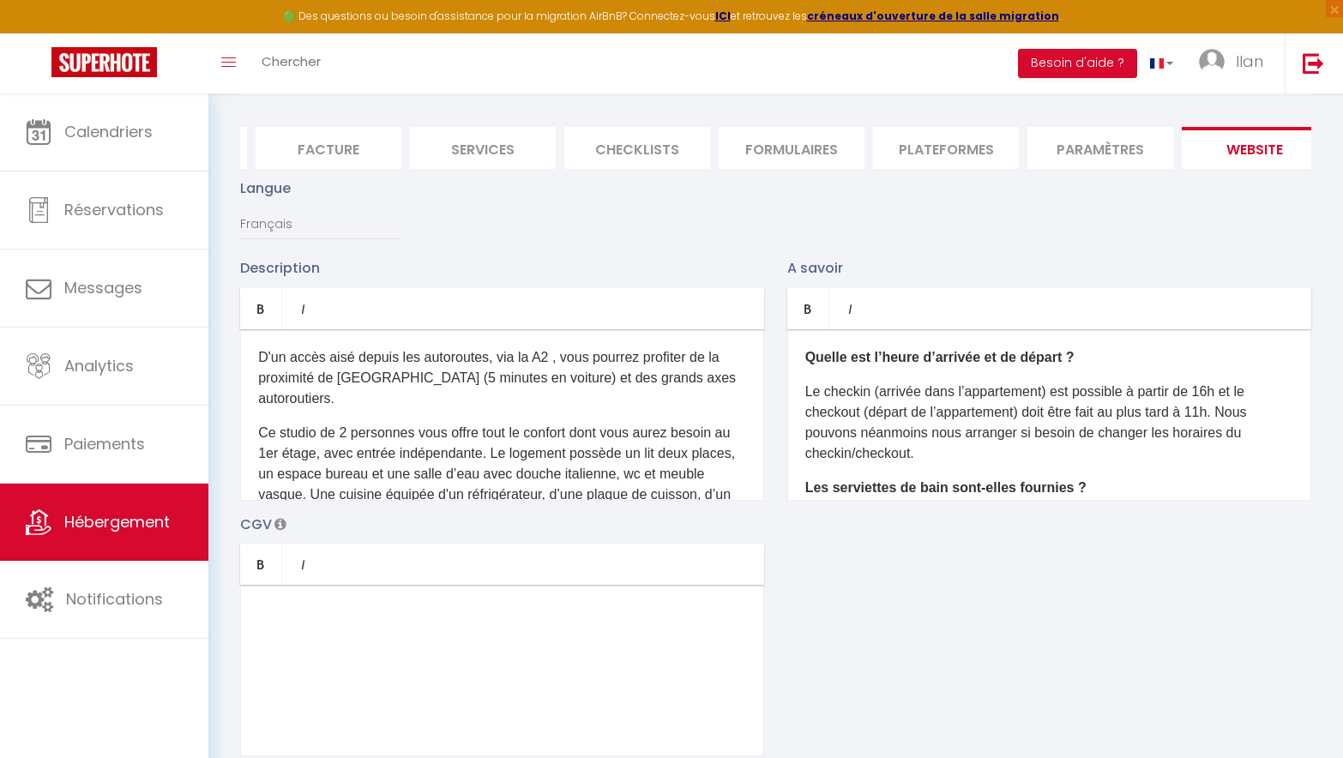
scroll to position [0, 0]
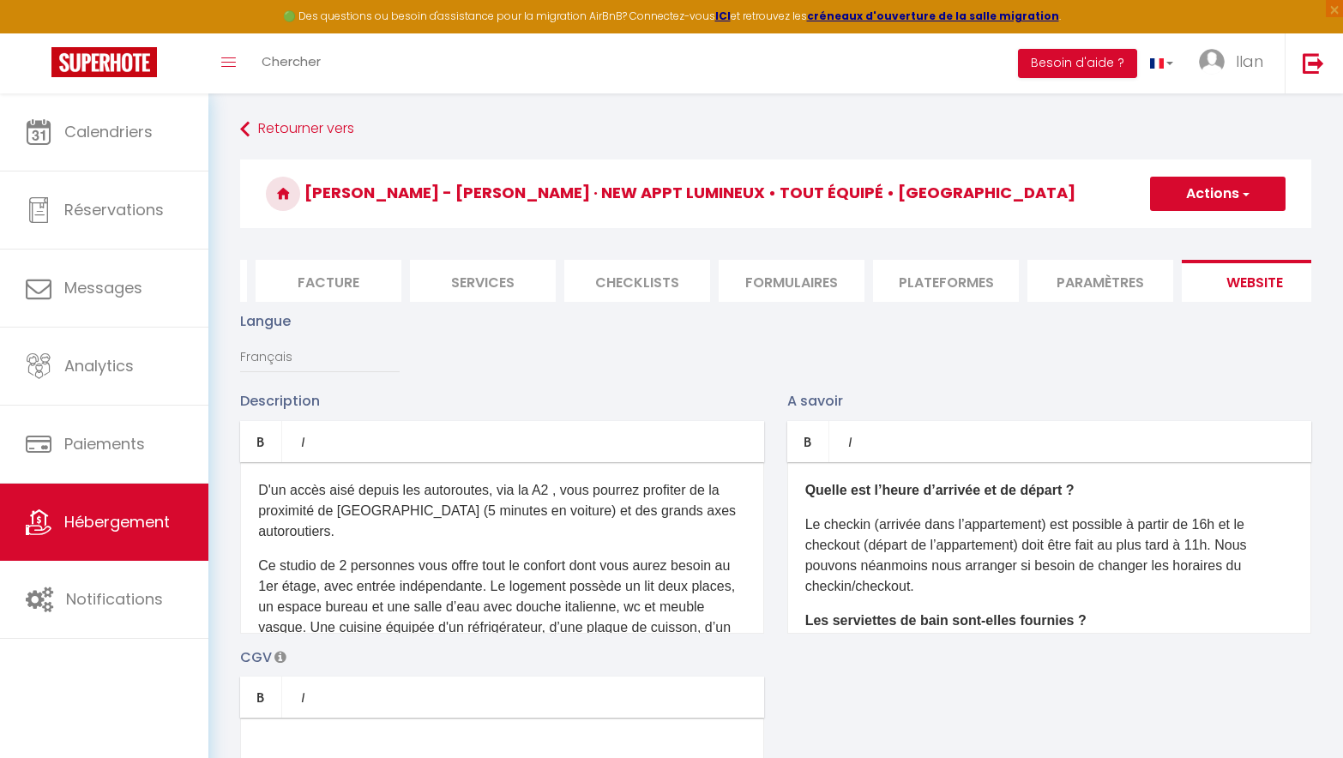
click at [1191, 202] on button "Actions" at bounding box center [1217, 194] width 135 height 34
click at [1189, 227] on input "Enregistrer" at bounding box center [1197, 231] width 63 height 17
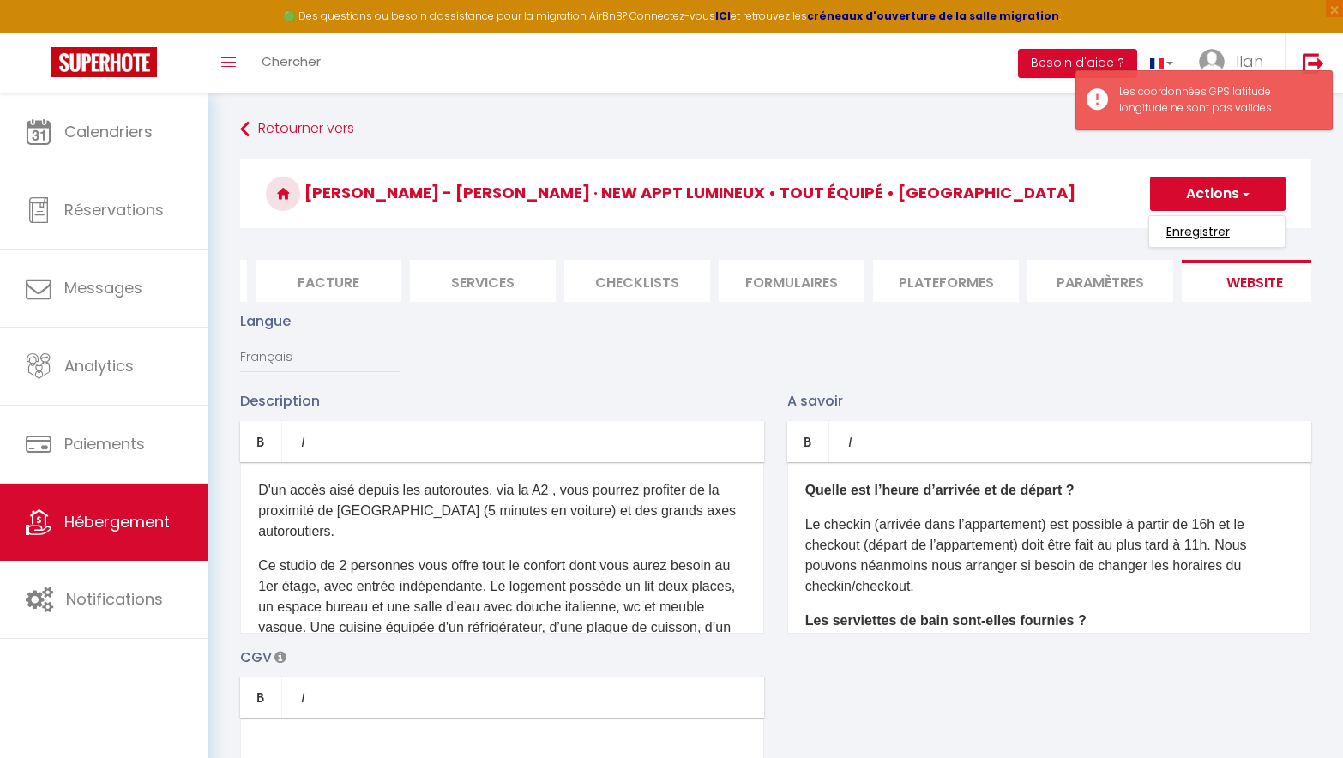
click at [1189, 228] on input "Enregistrer" at bounding box center [1197, 231] width 63 height 17
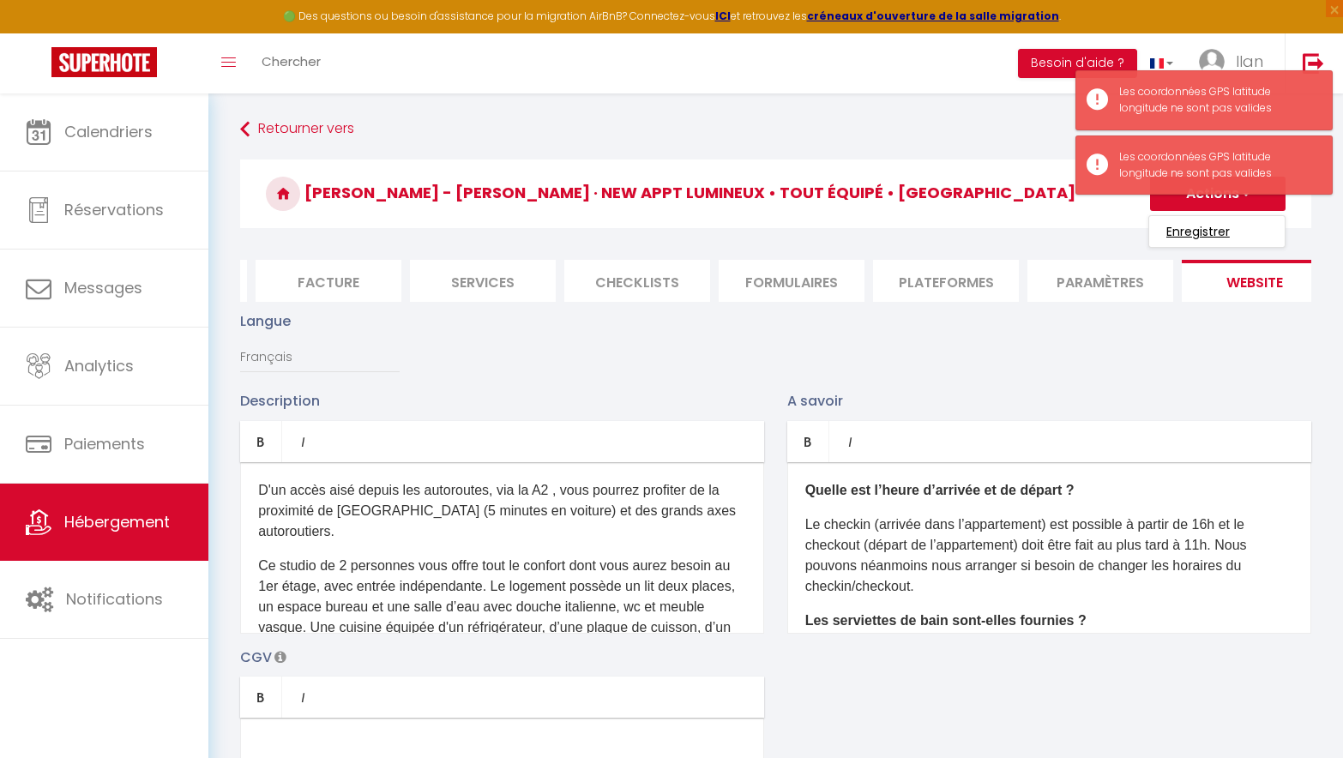
click at [1189, 228] on input "Enregistrer" at bounding box center [1197, 231] width 63 height 17
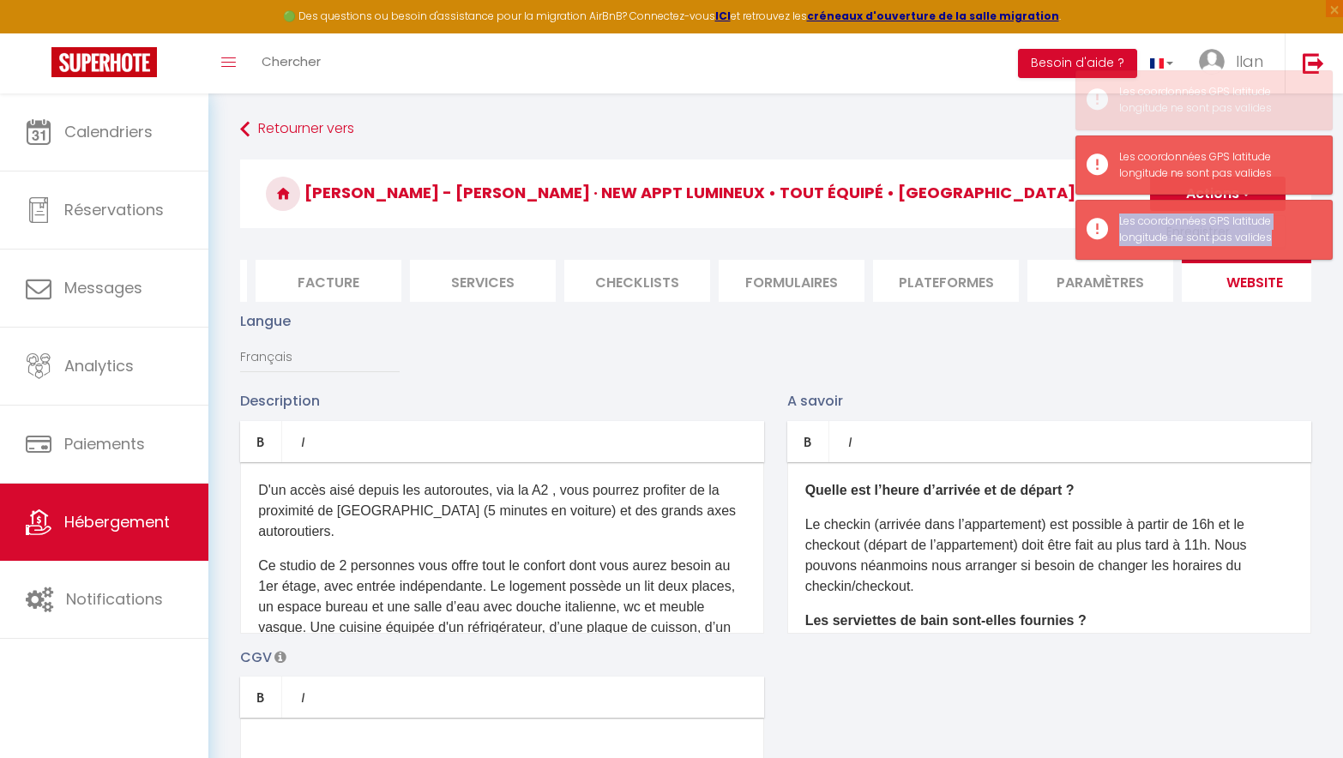
click at [1189, 228] on div "Les coordonnées GPS latitude longitude ne sont pas valides" at bounding box center [1217, 230] width 196 height 33
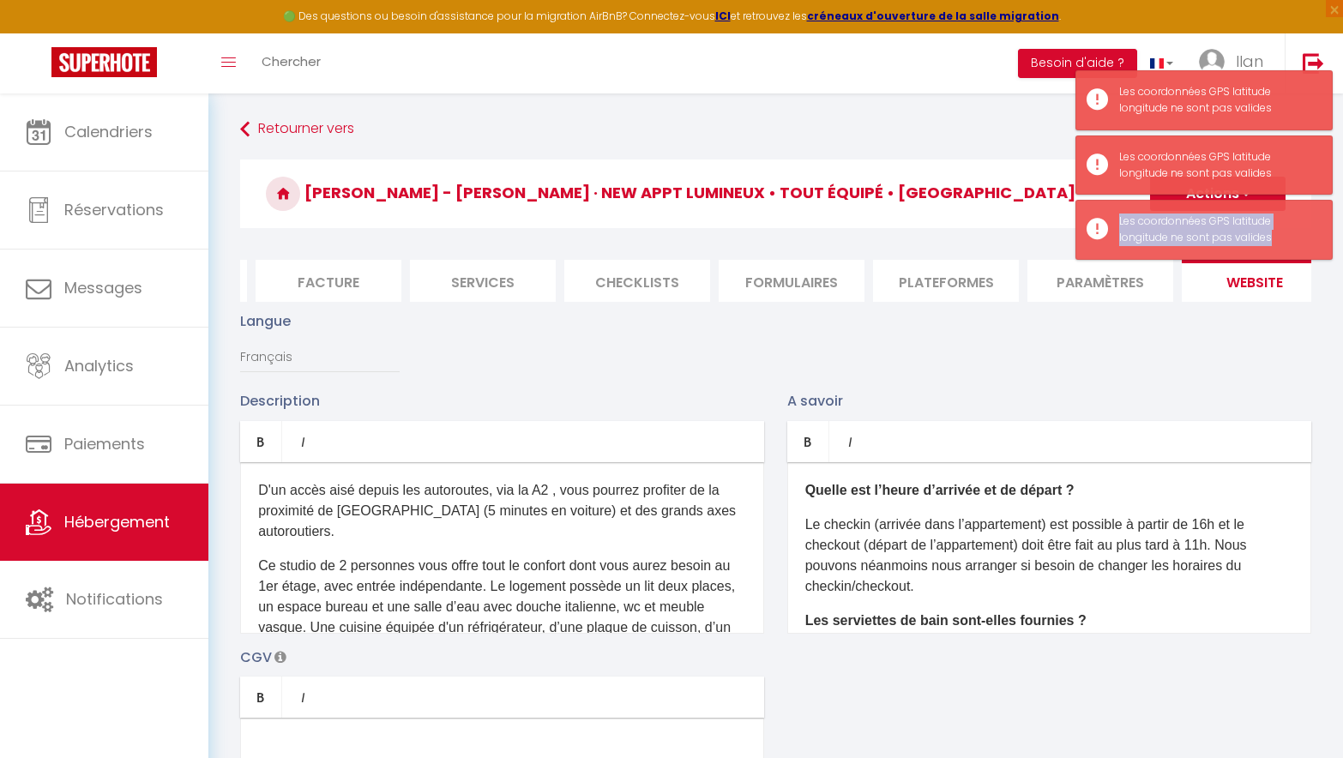
click at [1189, 228] on div "Les coordonnées GPS latitude longitude ne sont pas valides" at bounding box center [1217, 230] width 196 height 33
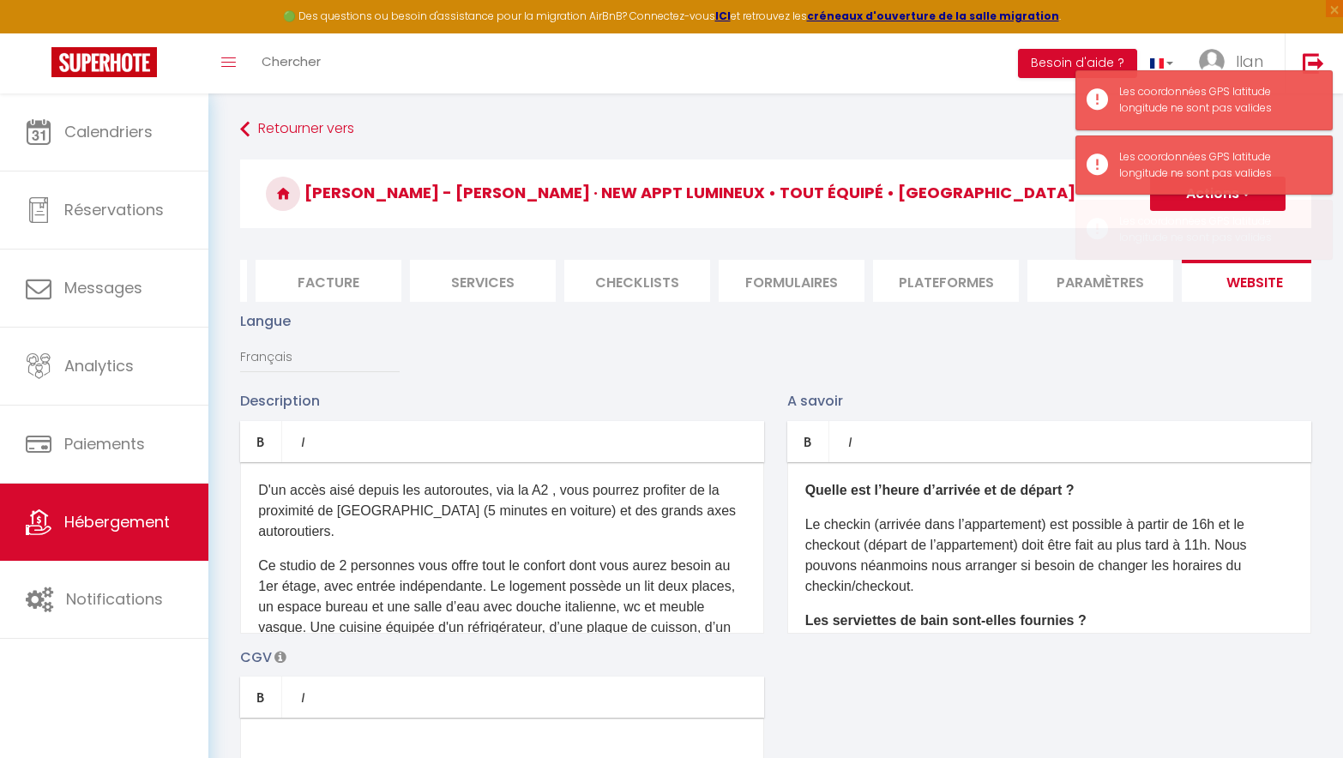
click at [1172, 352] on div "Langue Français Anglais Portugais Espagnol [GEOGRAPHIC_DATA]" at bounding box center [775, 350] width 1093 height 80
click at [1206, 194] on div "Les coordonnées GPS latitude longitude ne sont pas valides" at bounding box center [1203, 165] width 257 height 60
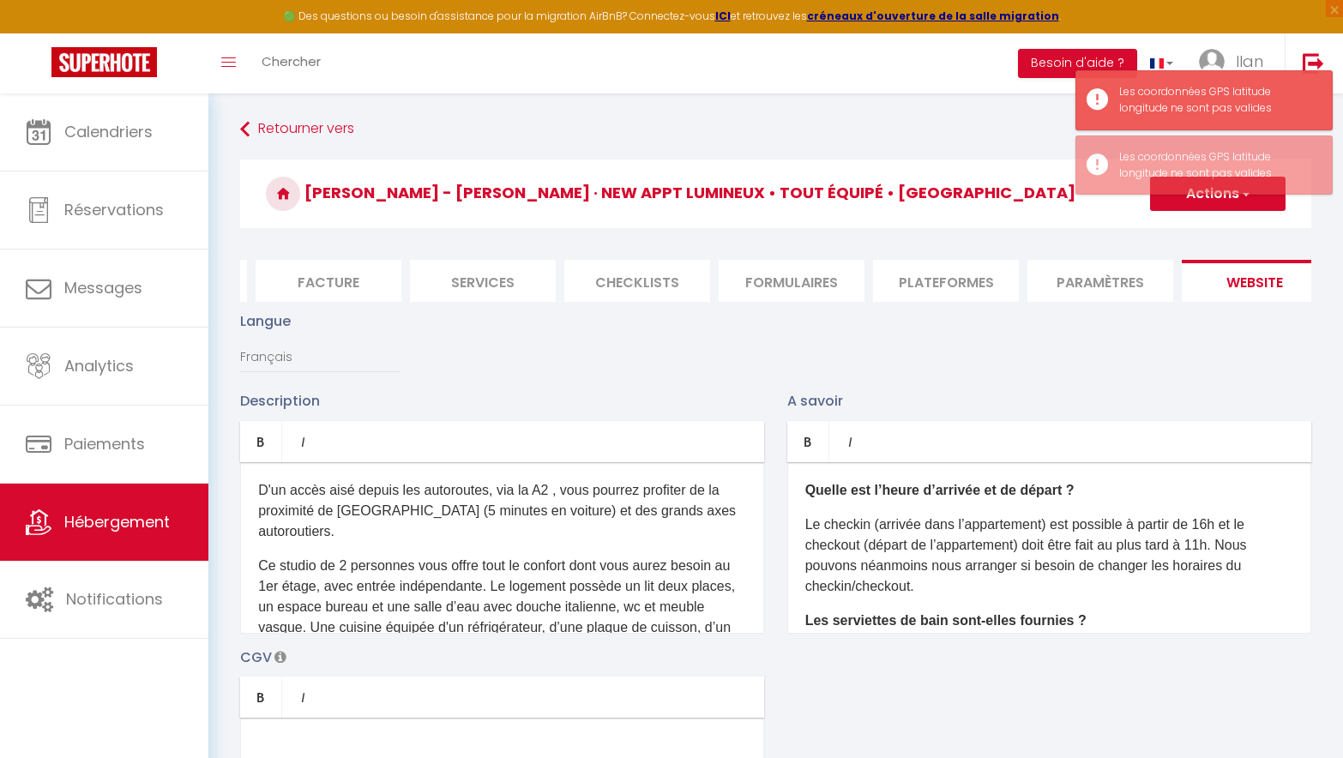
click at [1235, 196] on button "Actions" at bounding box center [1217, 194] width 135 height 34
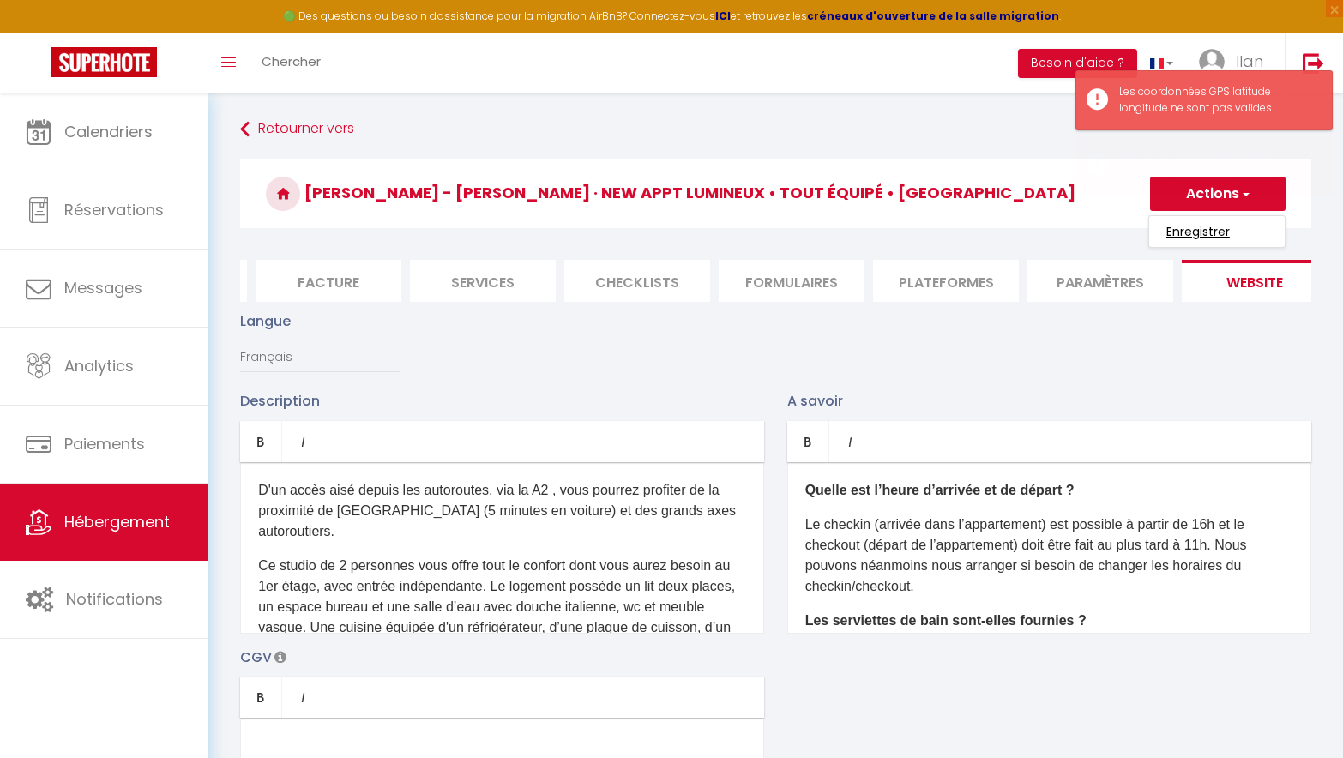
click at [1216, 232] on input "Enregistrer" at bounding box center [1197, 231] width 63 height 17
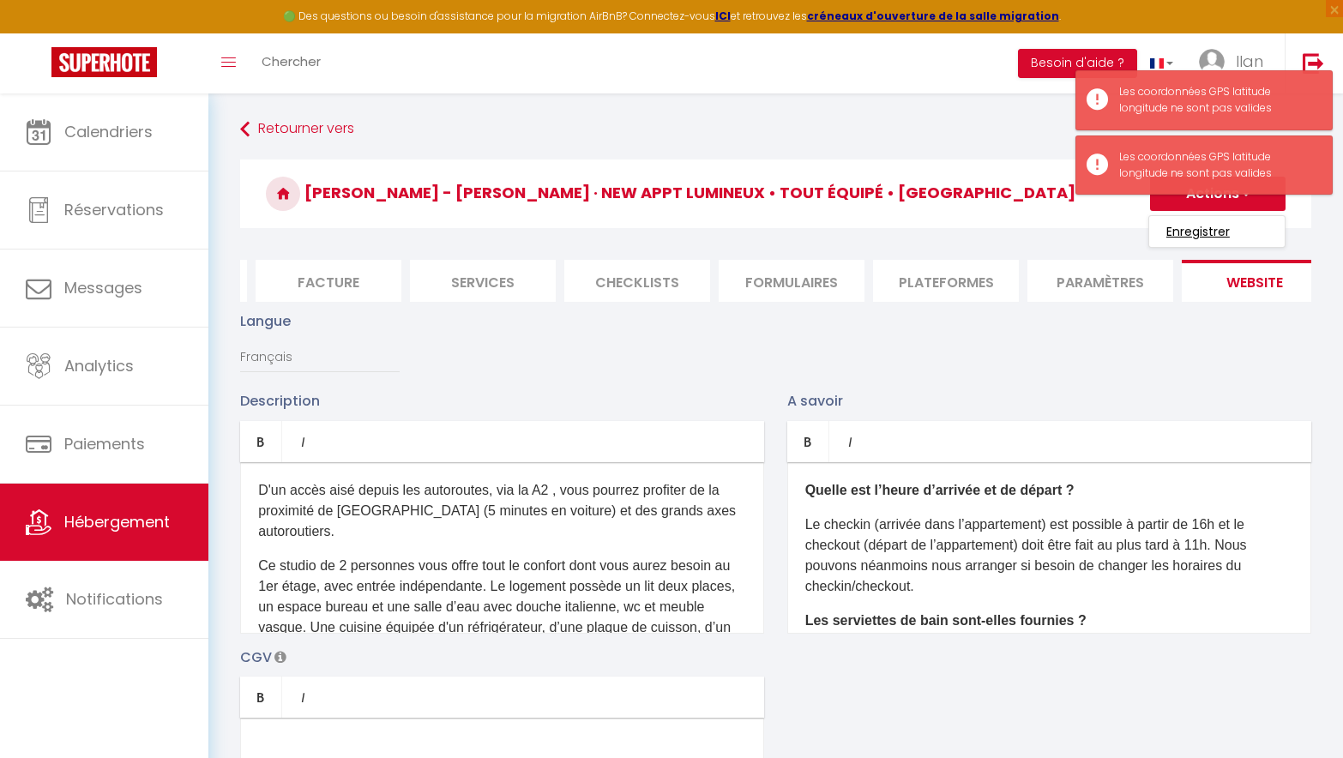
click at [1212, 226] on input "Enregistrer" at bounding box center [1197, 231] width 63 height 17
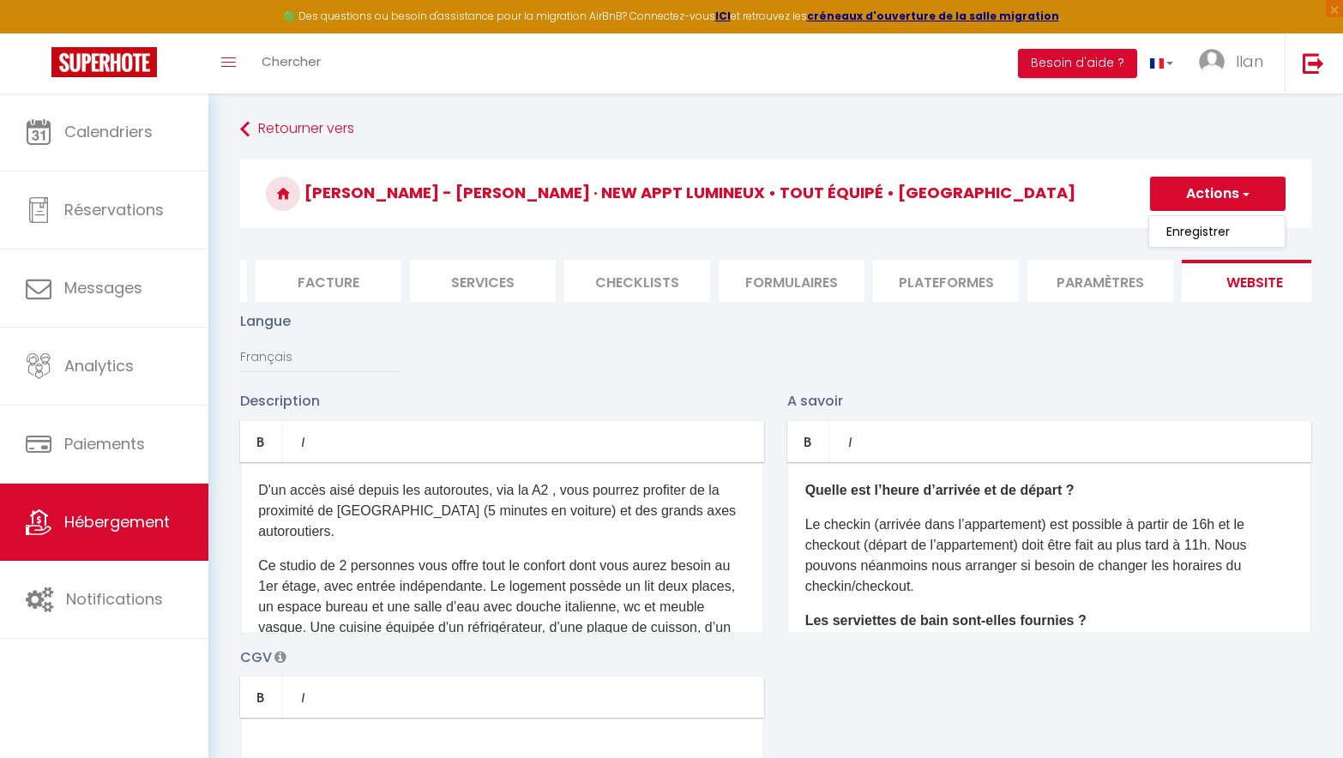
click at [1089, 287] on li "Paramètres" at bounding box center [1100, 281] width 146 height 42
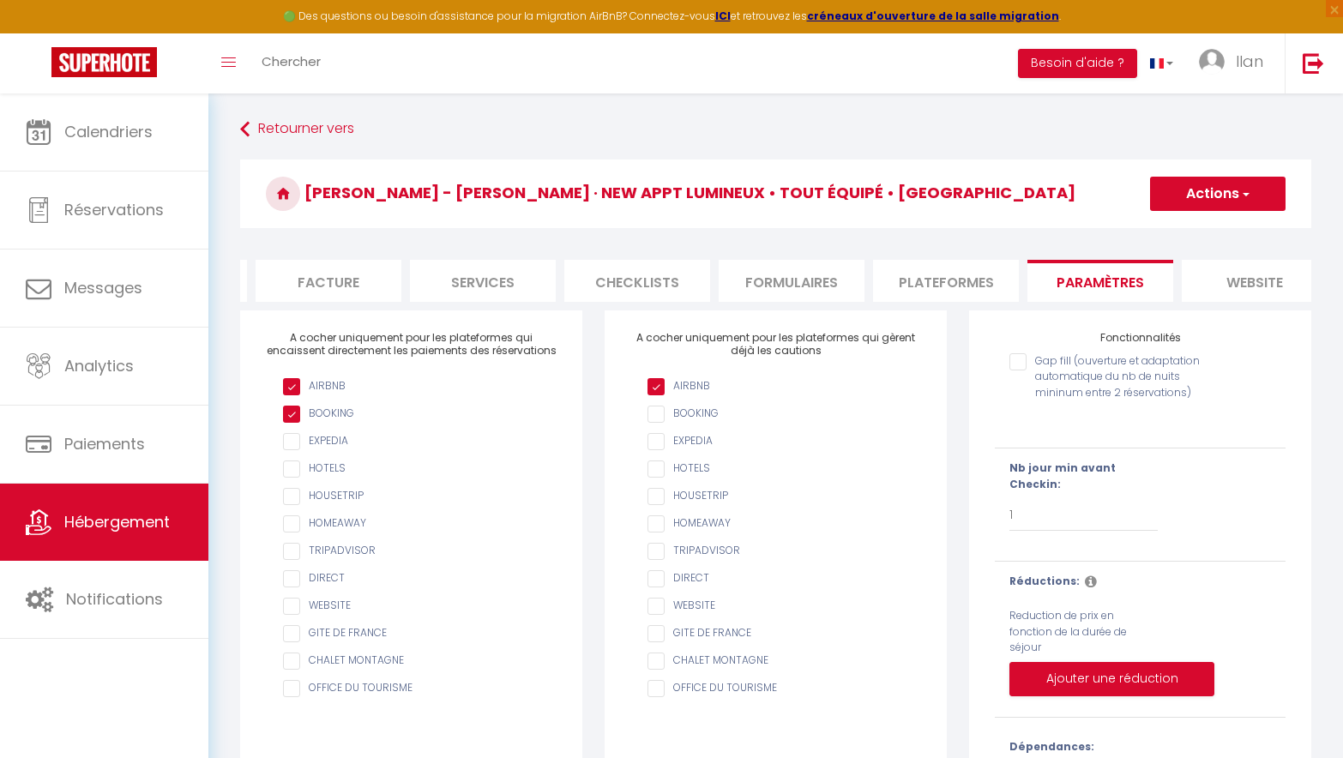
click at [972, 273] on li "Plateformes" at bounding box center [946, 281] width 146 height 42
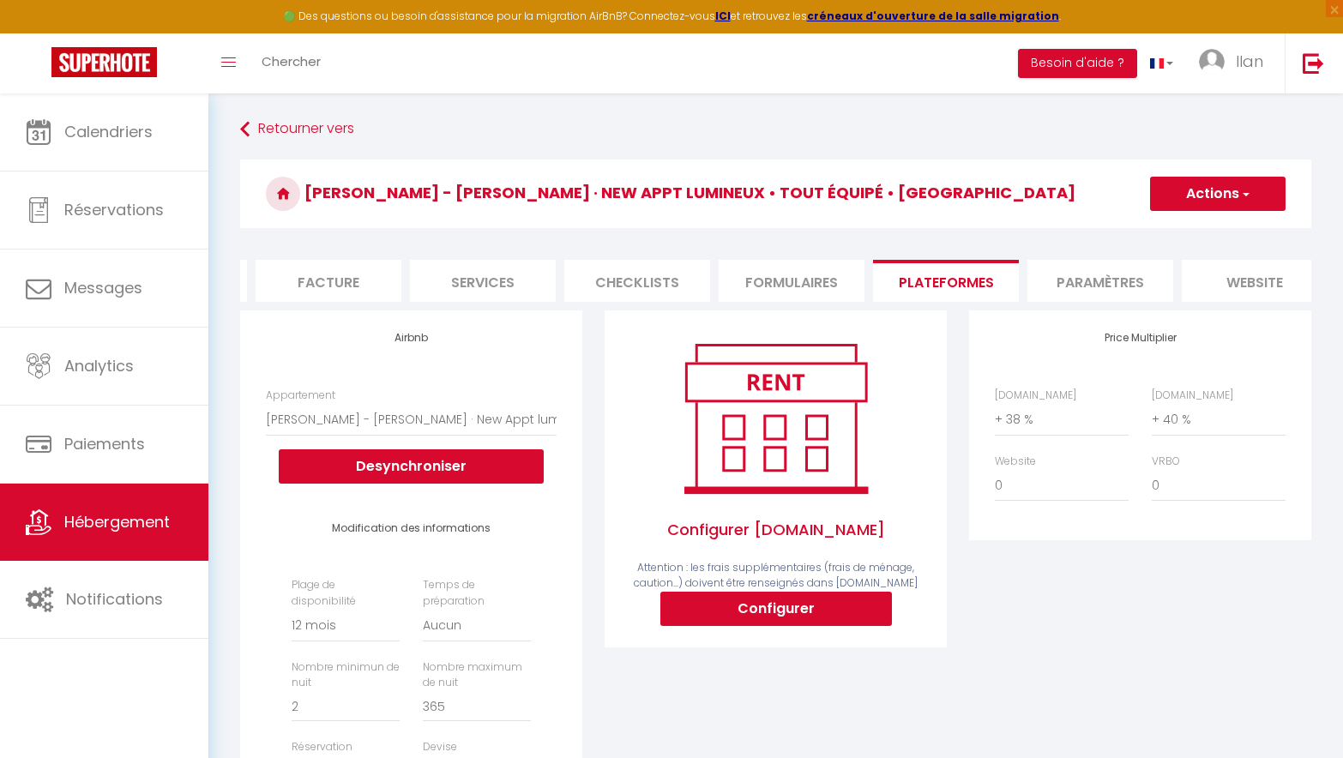
click at [1229, 284] on li "website" at bounding box center [1255, 281] width 146 height 42
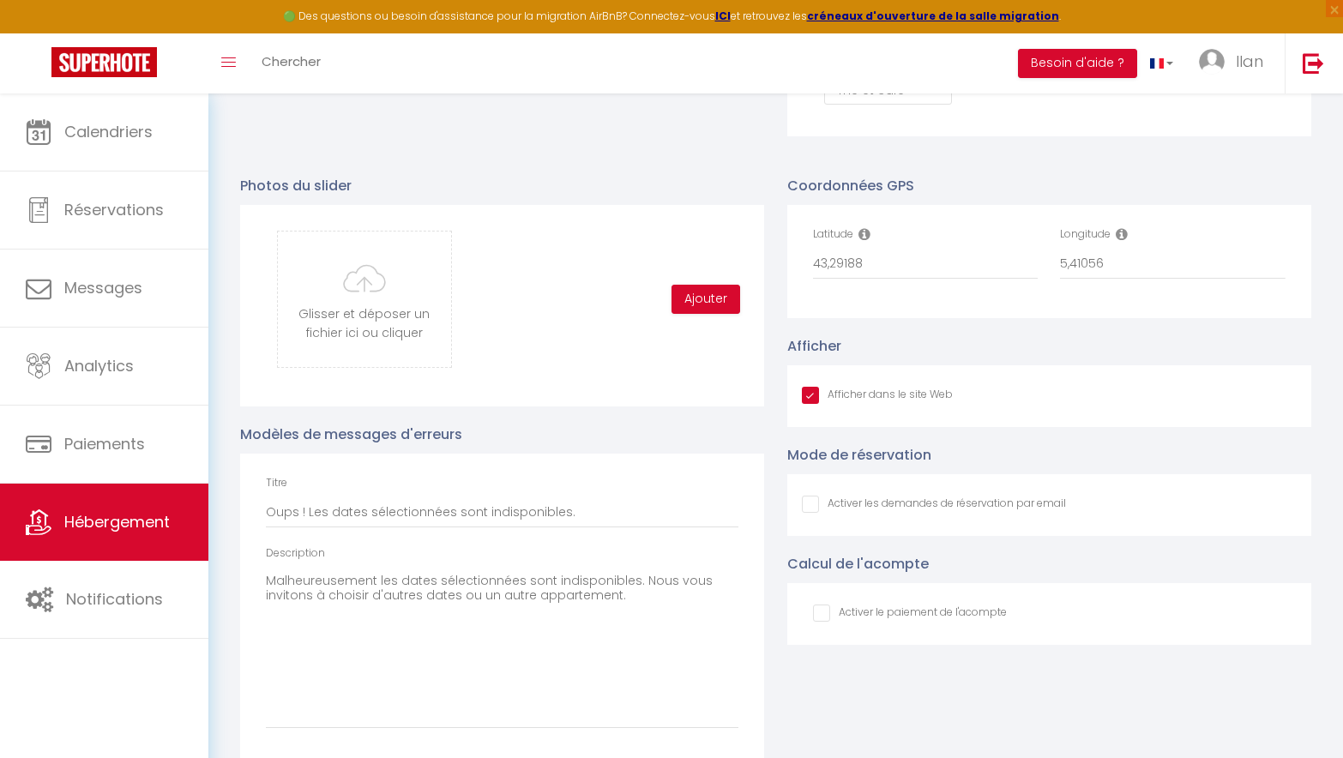
scroll to position [1780, 0]
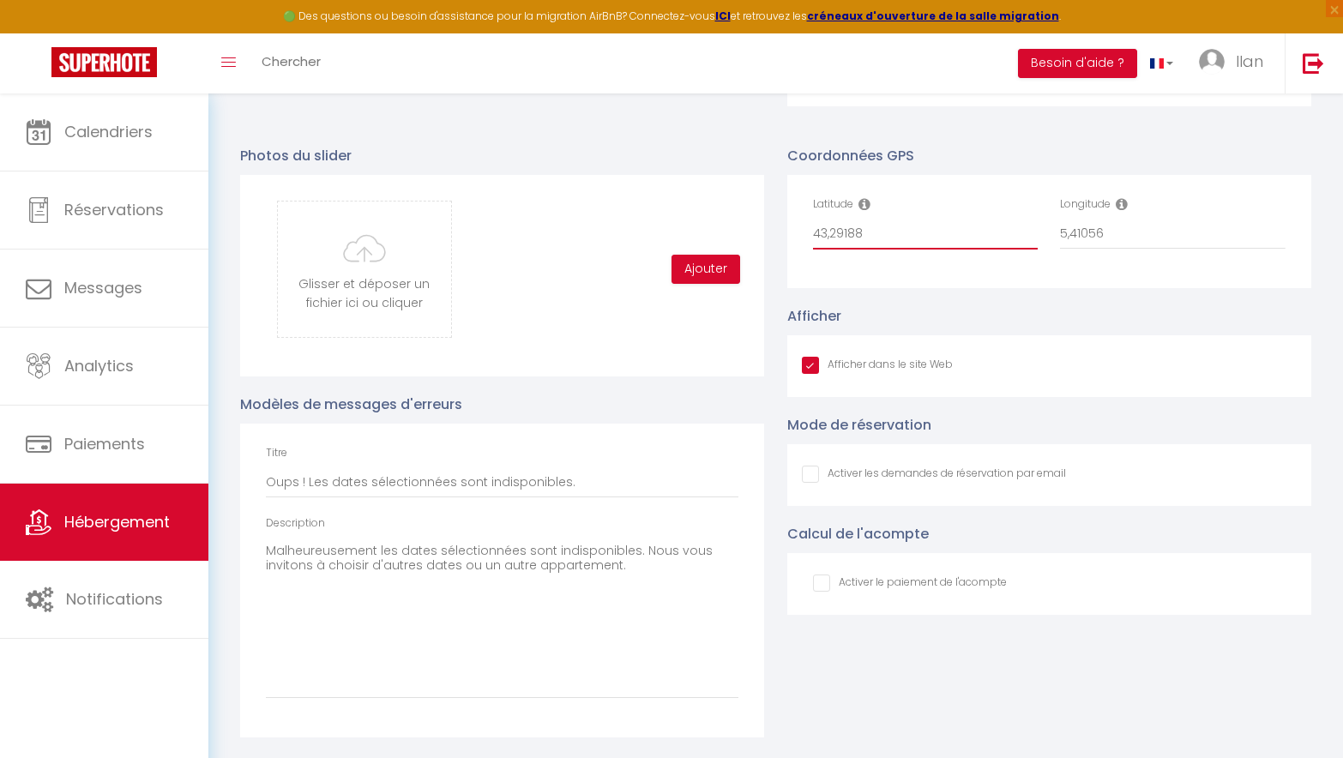
click at [888, 229] on input "43,29188" at bounding box center [926, 234] width 226 height 31
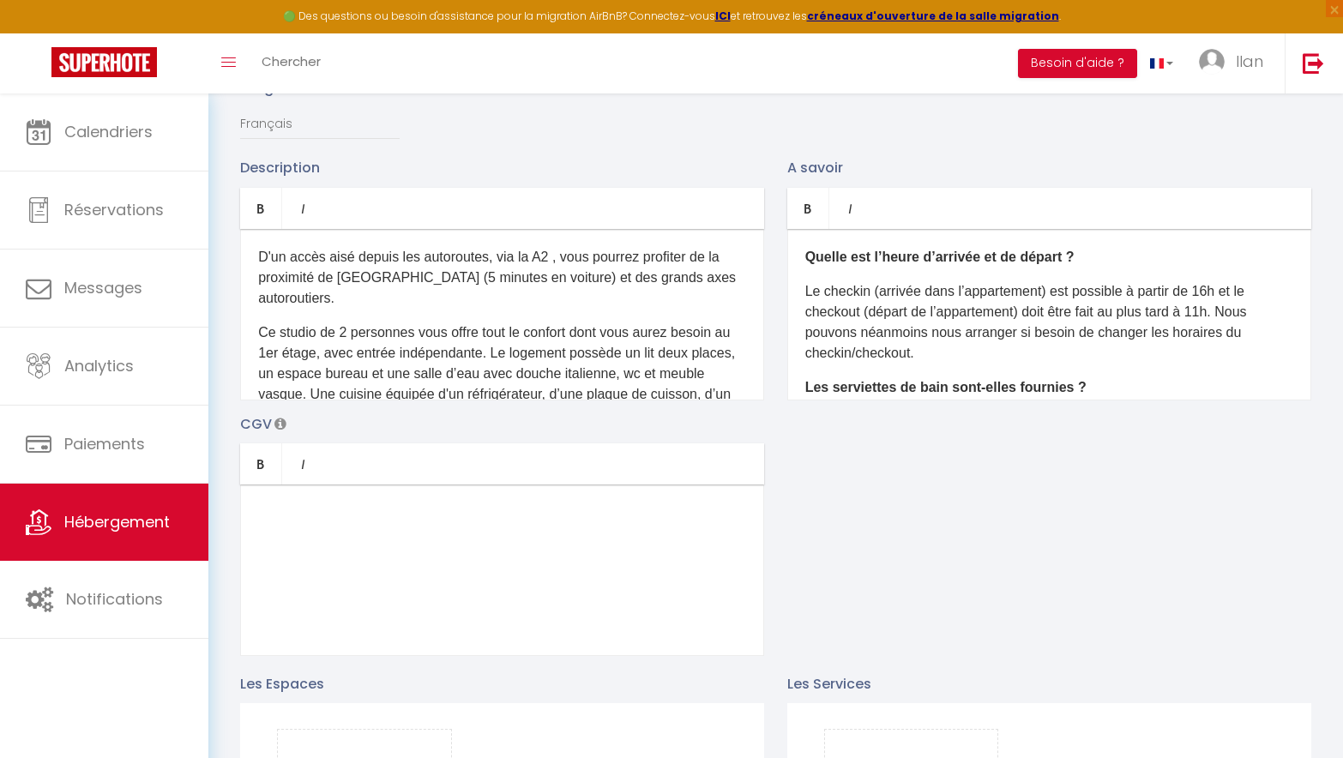
scroll to position [0, 0]
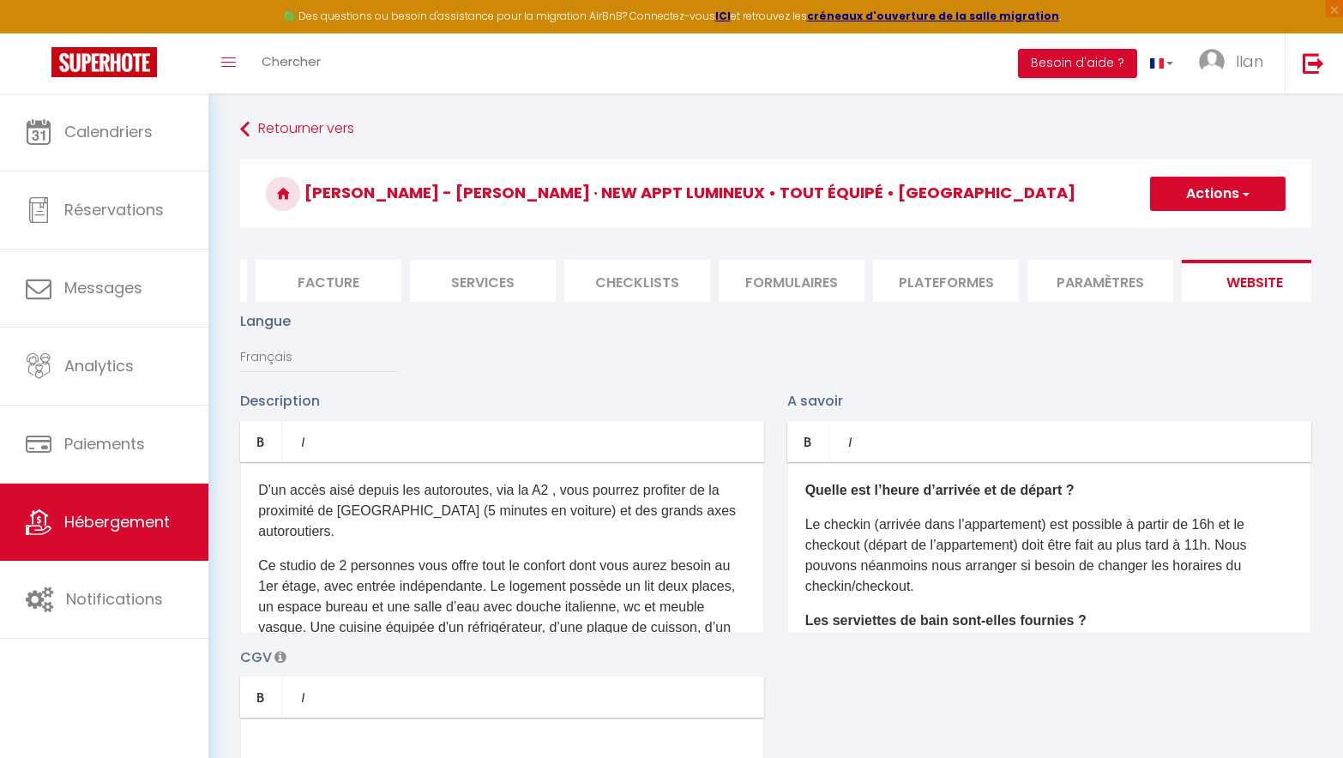
click at [1231, 199] on button "Actions" at bounding box center [1217, 194] width 135 height 34
click at [1202, 232] on input "Enregistrer" at bounding box center [1197, 231] width 63 height 17
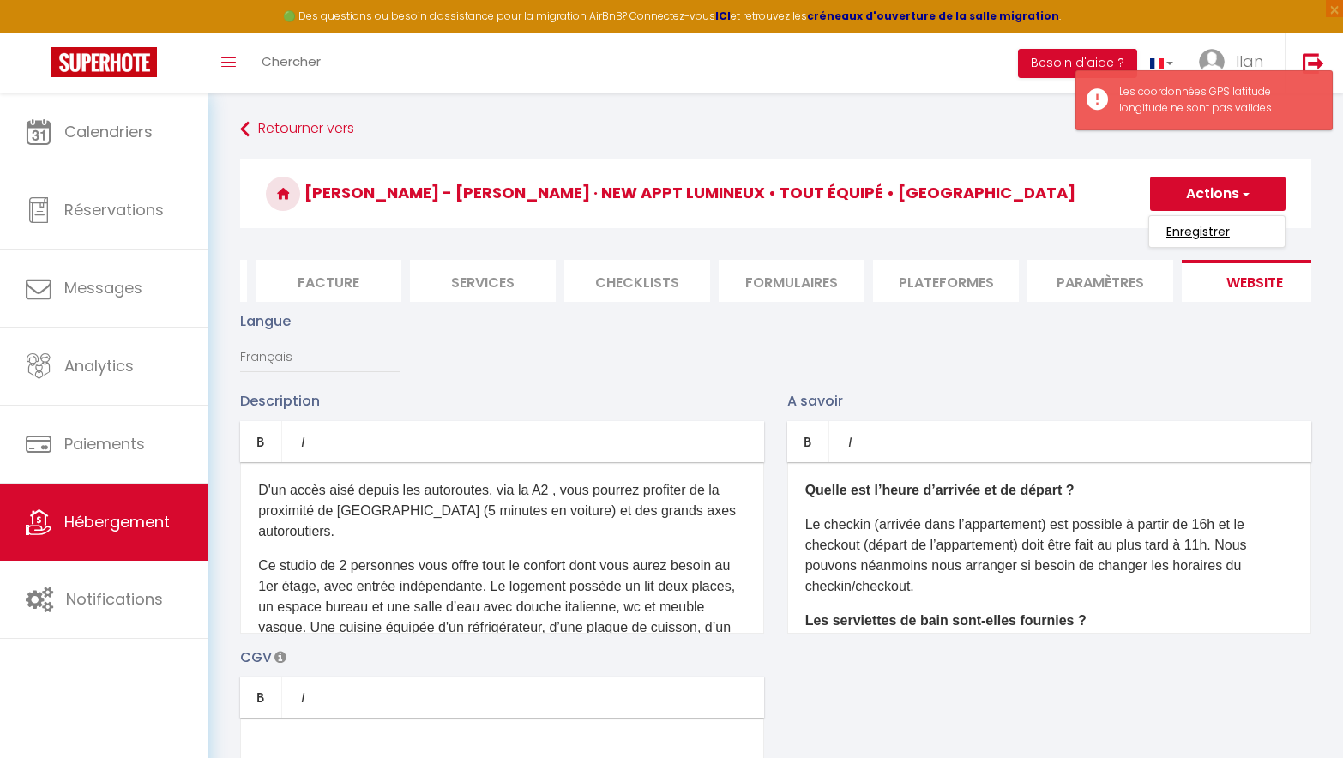
click at [1201, 232] on input "Enregistrer" at bounding box center [1197, 231] width 63 height 17
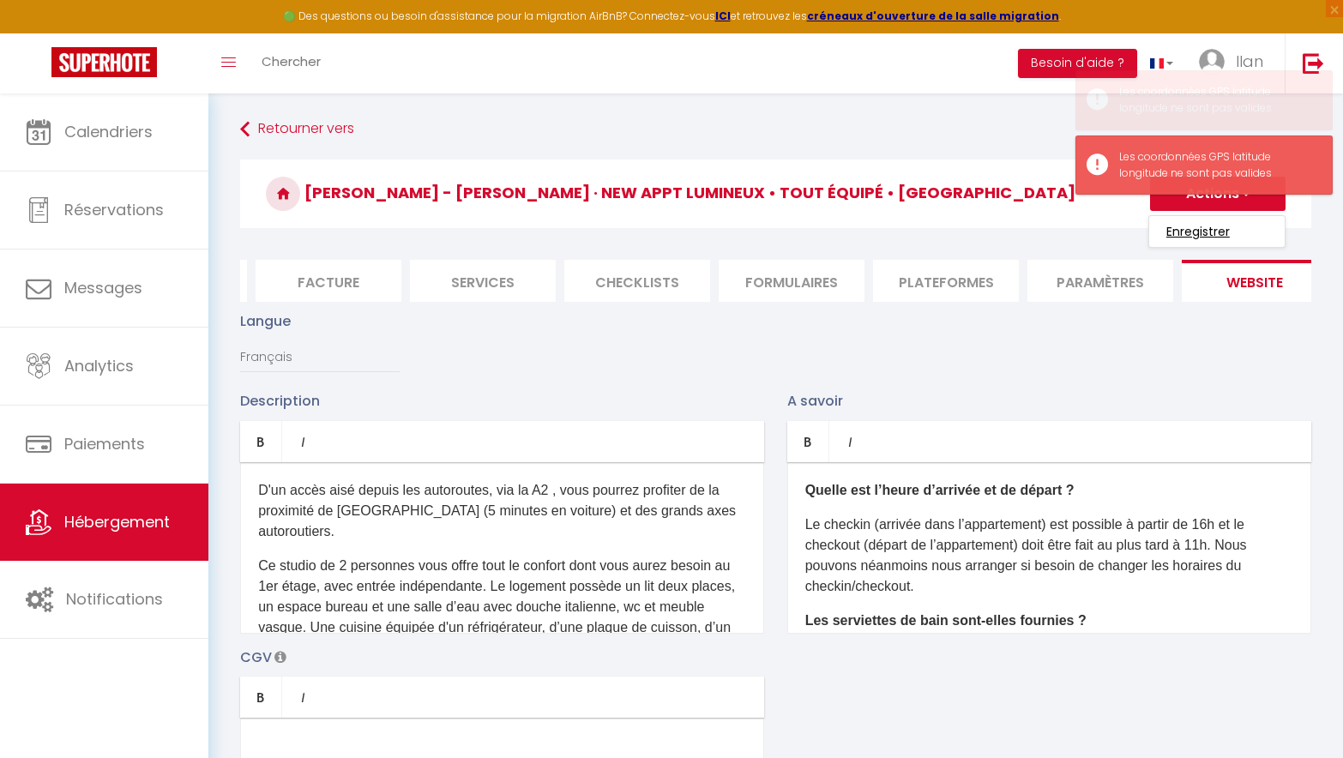
click at [1201, 232] on input "Enregistrer" at bounding box center [1197, 231] width 63 height 17
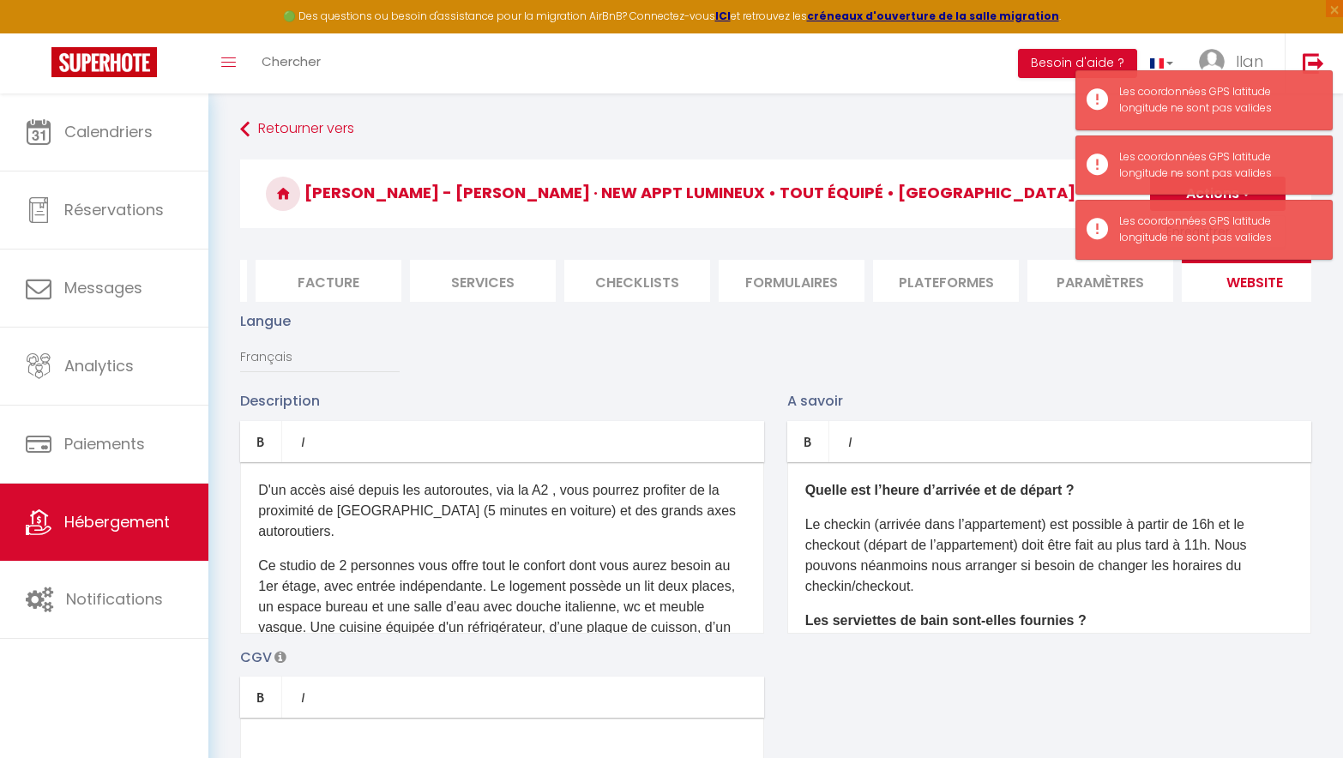
click at [1171, 383] on div "Langue Français Anglais Portugais Espagnol [GEOGRAPHIC_DATA]" at bounding box center [775, 350] width 1093 height 80
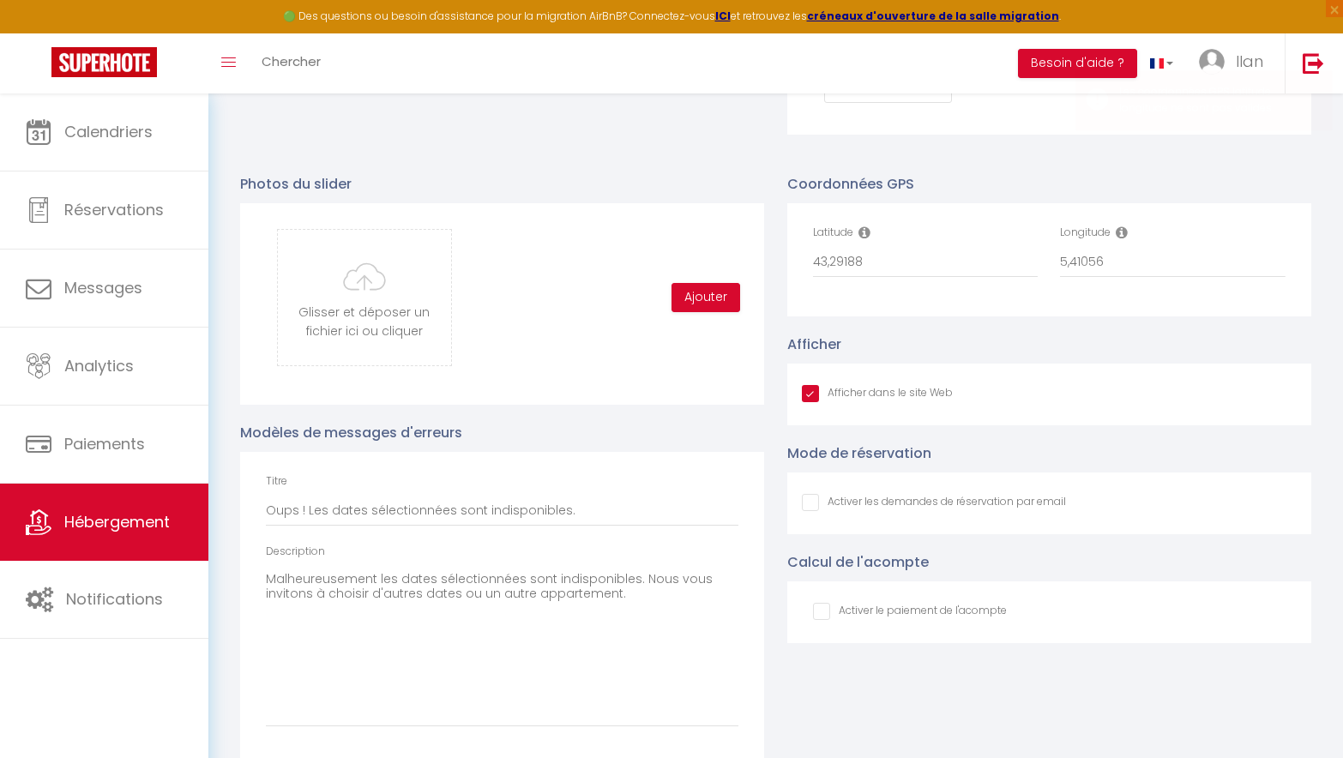
scroll to position [1780, 0]
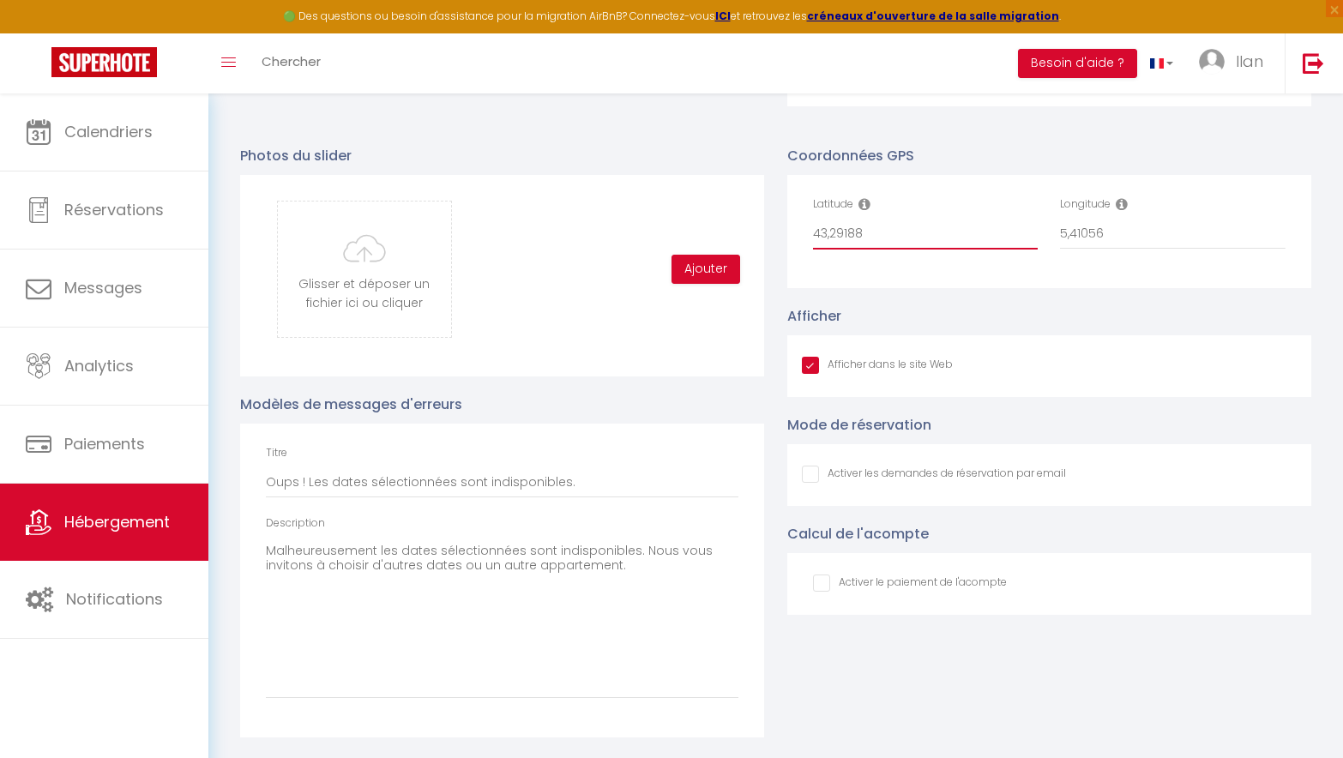
click at [918, 228] on input "43,29188" at bounding box center [926, 234] width 226 height 31
drag, startPoint x: 884, startPoint y: 234, endPoint x: 675, endPoint y: 234, distance: 209.2
click at [676, 234] on div "Photos du slider Glisser et déposer un fichier ici ou cliquer Ooops, something …" at bounding box center [775, 433] width 1093 height 610
paste input "43.2918814, 5.4105611"
click at [879, 235] on input "43.2918814, 5.4105611" at bounding box center [926, 234] width 226 height 31
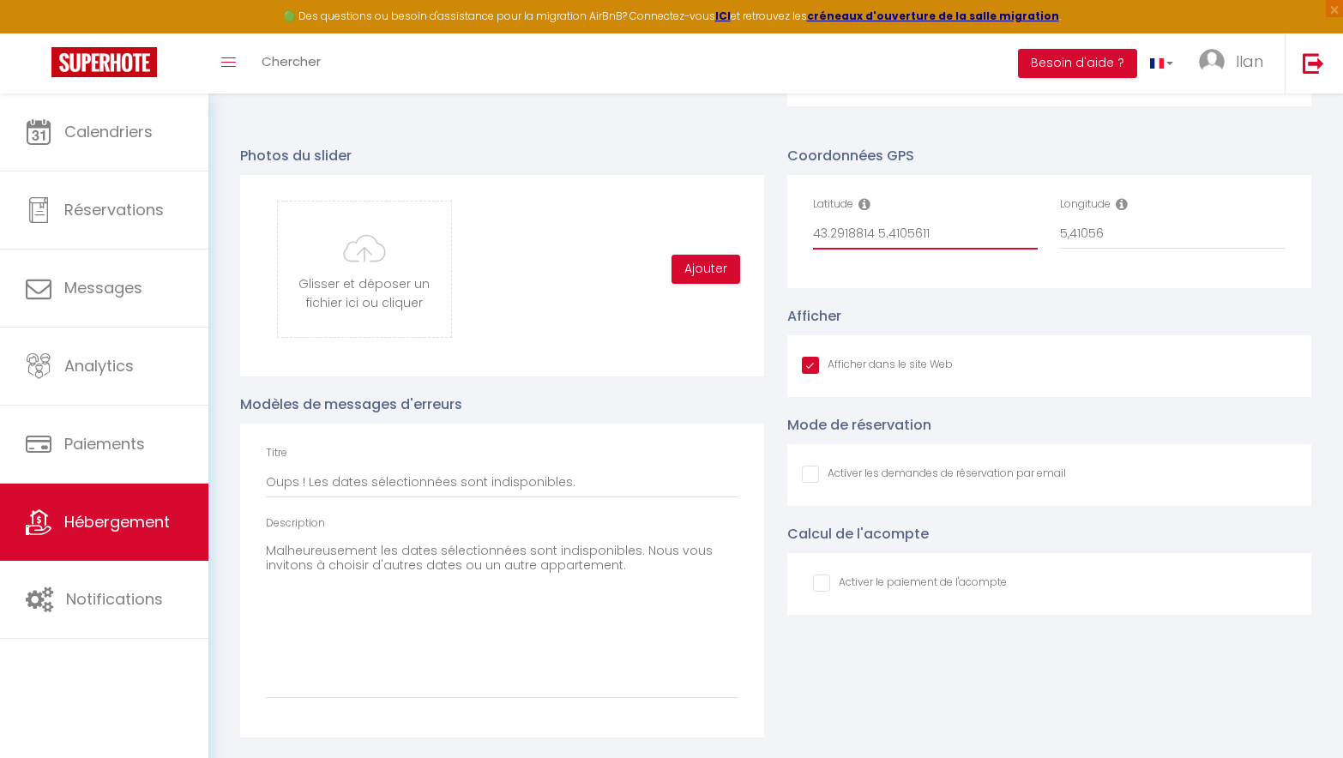
drag, startPoint x: 930, startPoint y: 226, endPoint x: 875, endPoint y: 235, distance: 55.5
click at [875, 235] on input "43.2918814 5.4105611" at bounding box center [926, 234] width 226 height 31
drag, startPoint x: 1194, startPoint y: 238, endPoint x: 1021, endPoint y: 238, distance: 172.4
click at [1021, 238] on div "Latitude 43.2918814 Longitude 5,41056" at bounding box center [1050, 231] width 496 height 70
paste input "5.4105611"
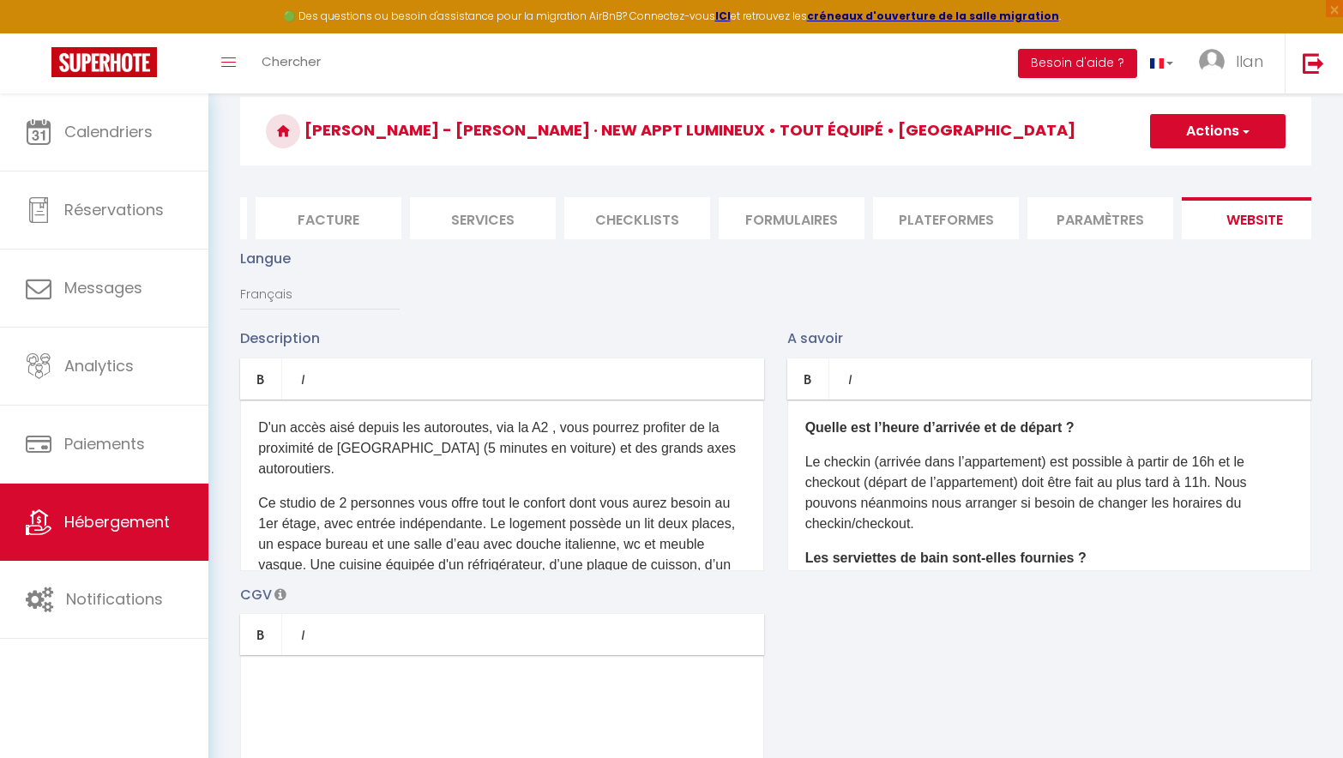
scroll to position [0, 0]
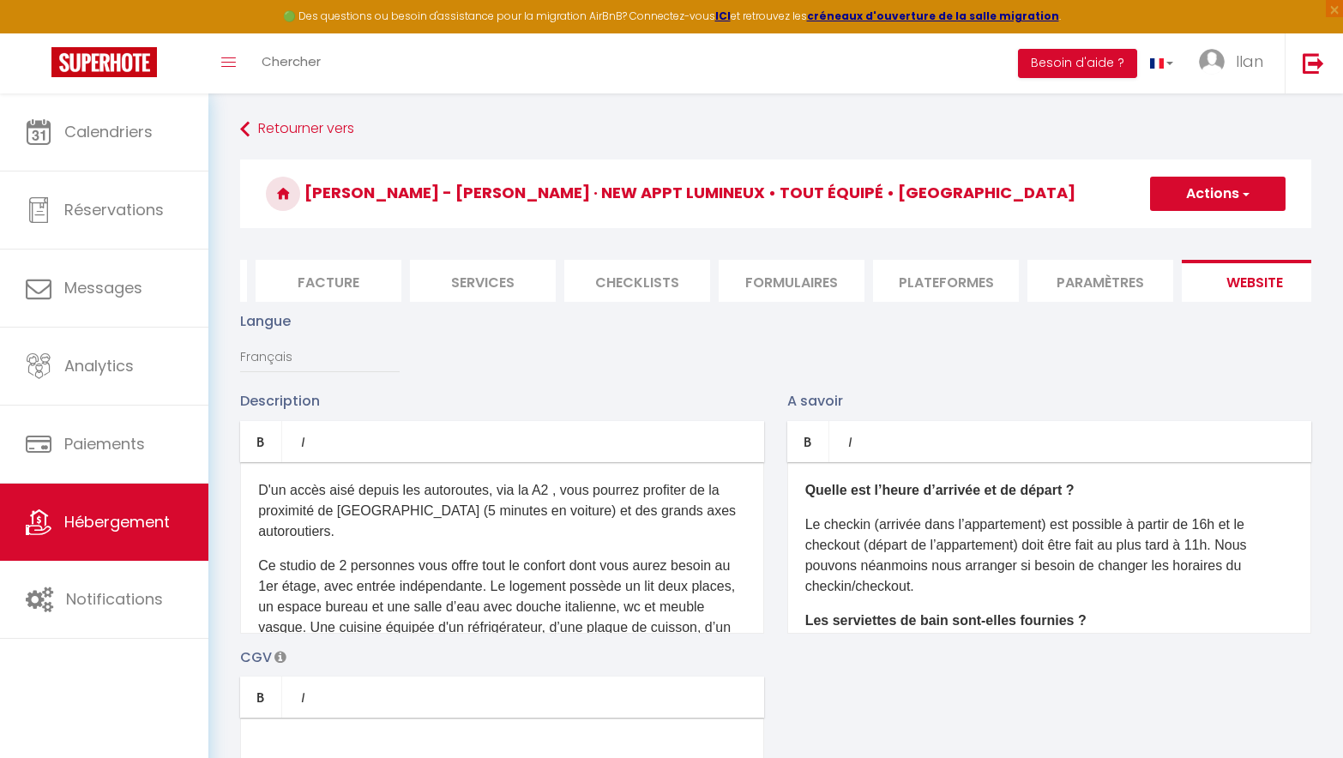
click at [1229, 193] on button "Actions" at bounding box center [1217, 194] width 135 height 34
click at [1200, 236] on input "Enregistrer" at bounding box center [1197, 231] width 63 height 17
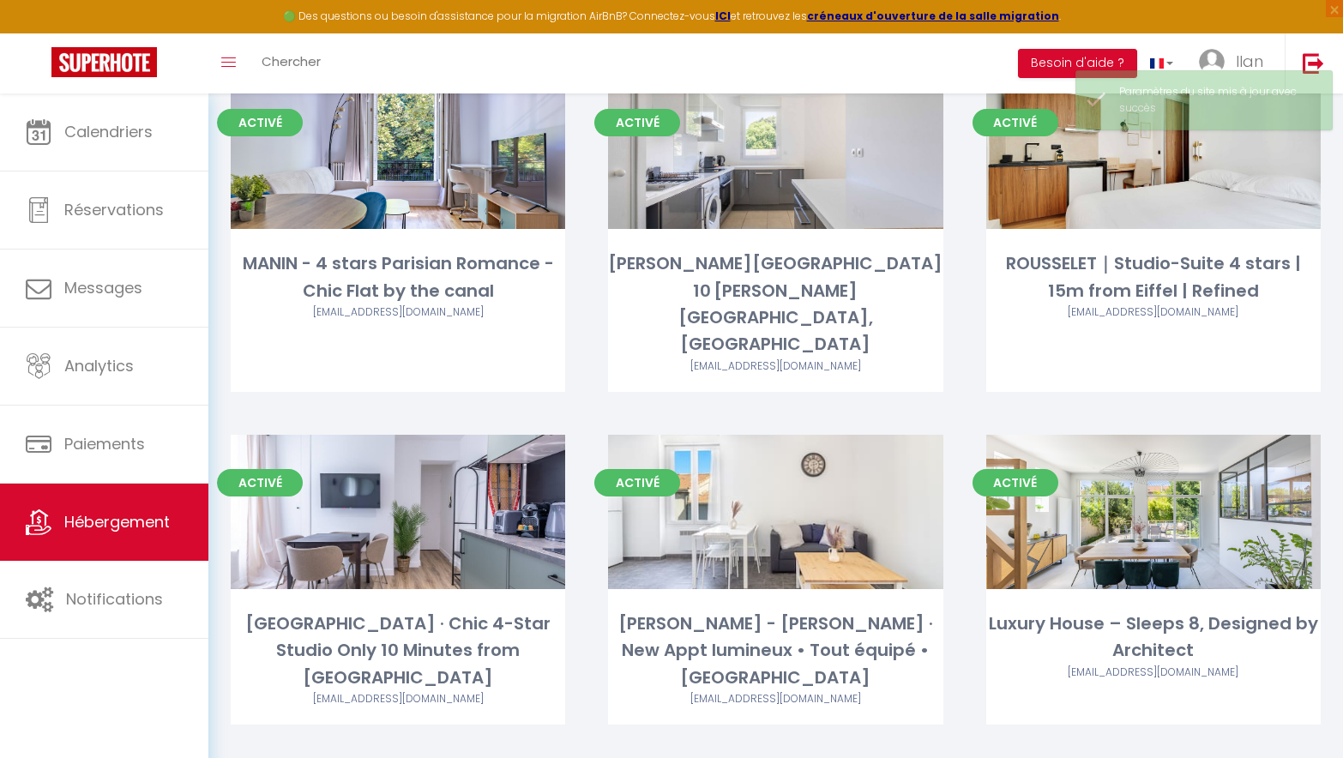
scroll to position [3031, 0]
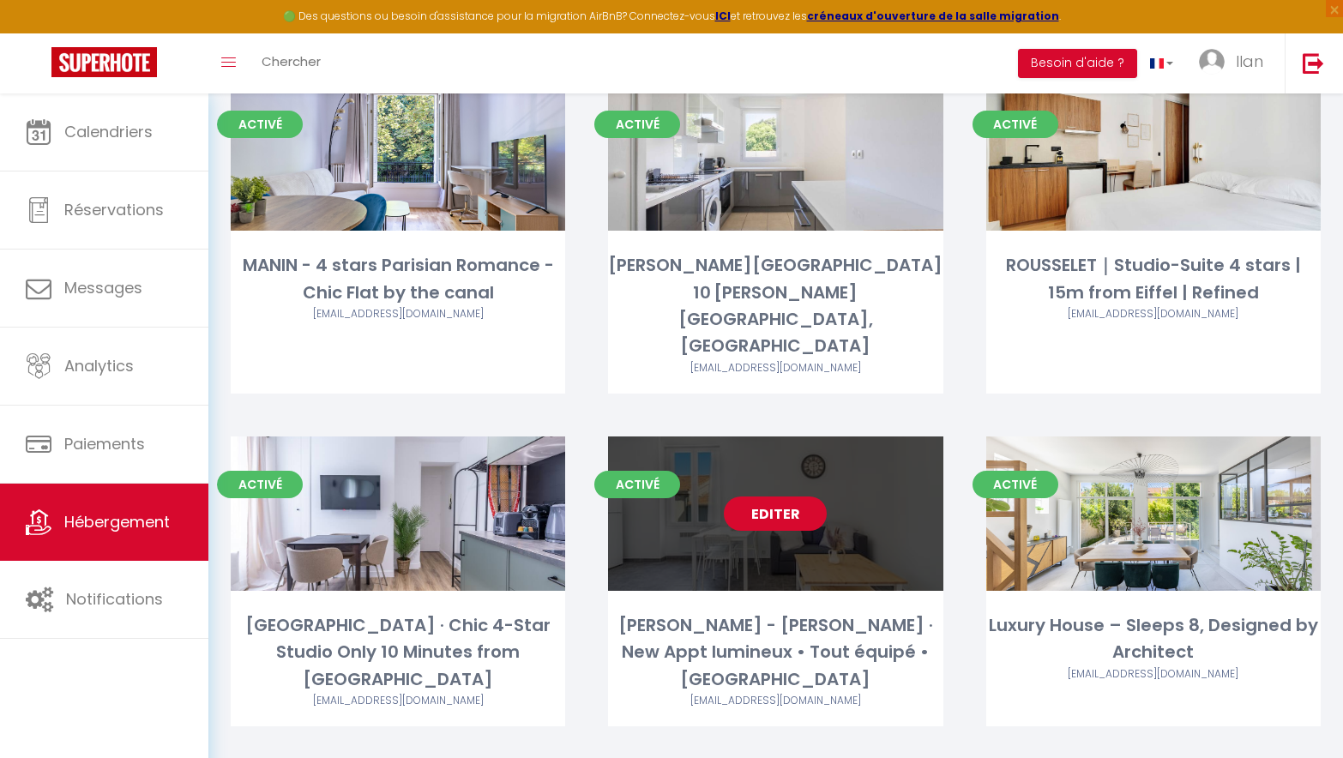
click at [792, 497] on link "Editer" at bounding box center [775, 514] width 103 height 34
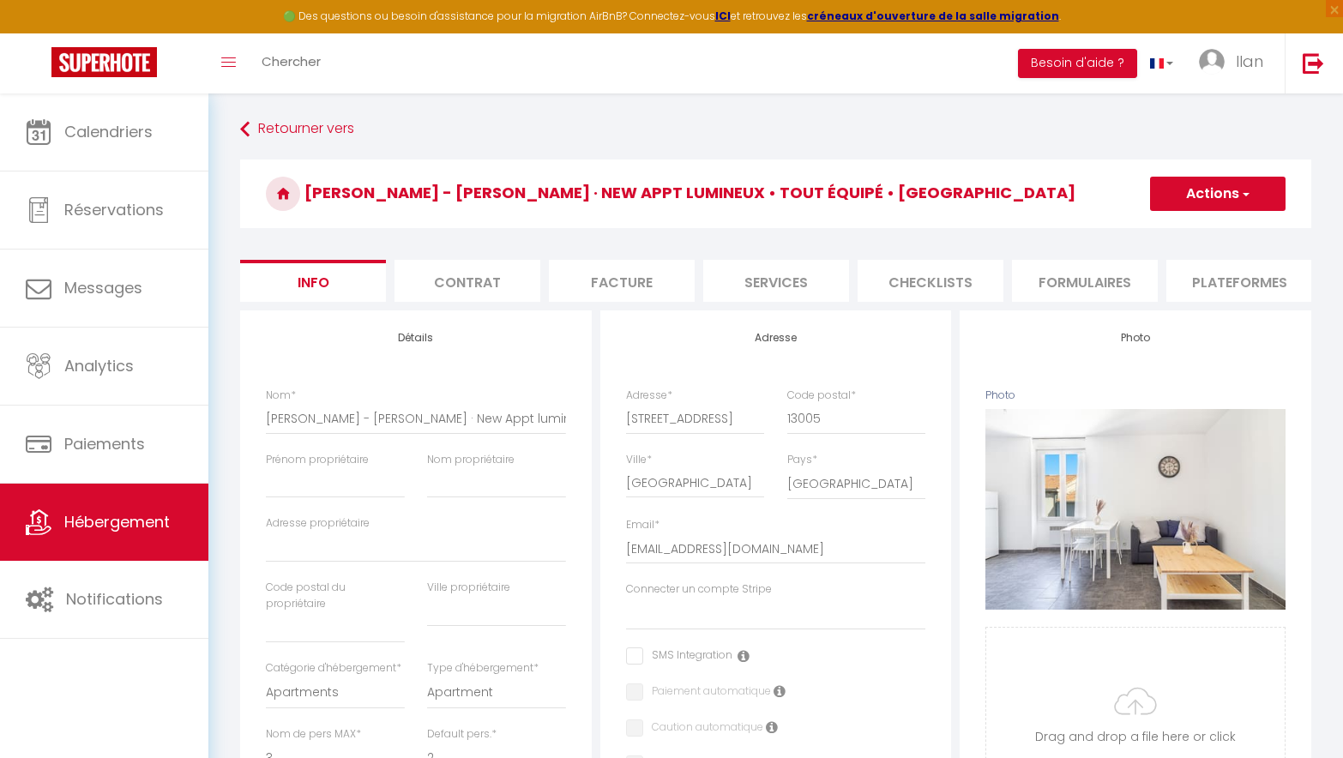
click at [1204, 274] on li "Plateformes" at bounding box center [1239, 281] width 146 height 42
click at [138, 531] on span "Hébergement" at bounding box center [116, 521] width 105 height 21
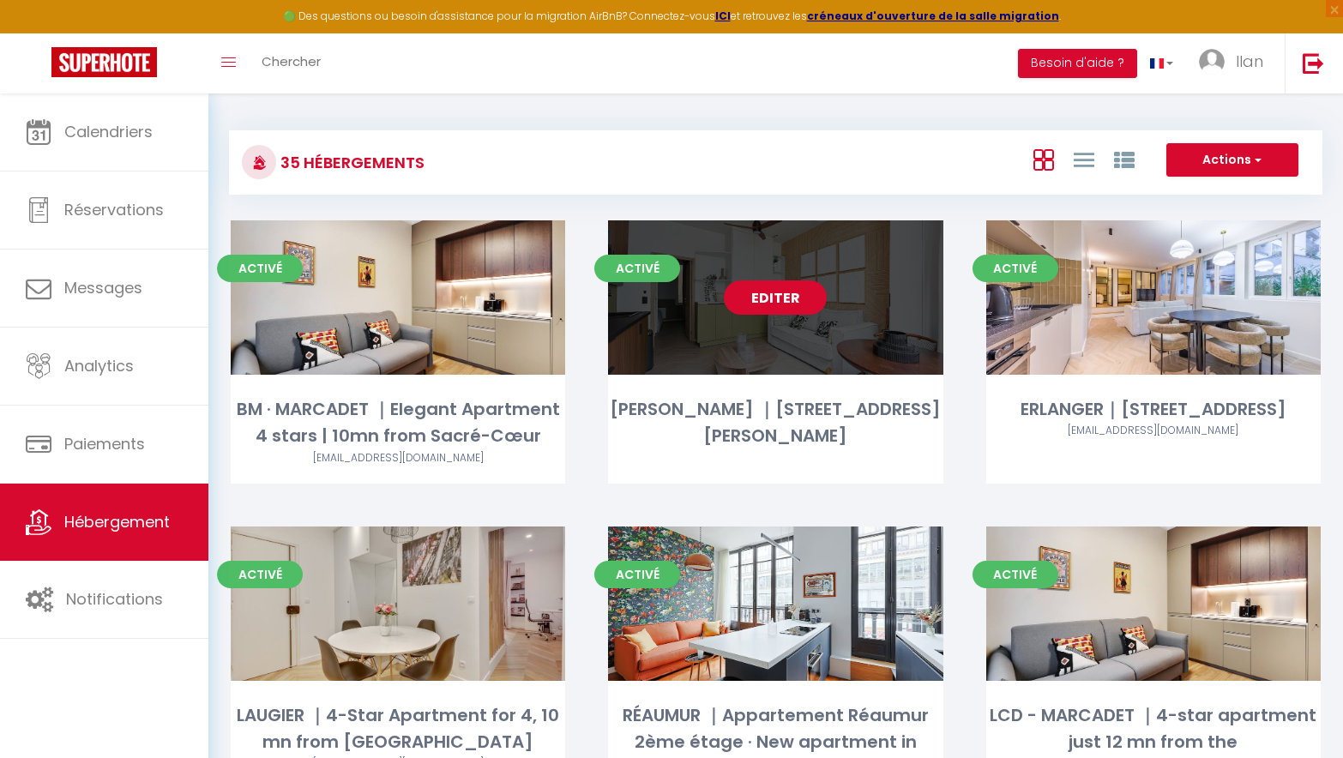
click at [792, 292] on link "Editer" at bounding box center [775, 297] width 103 height 34
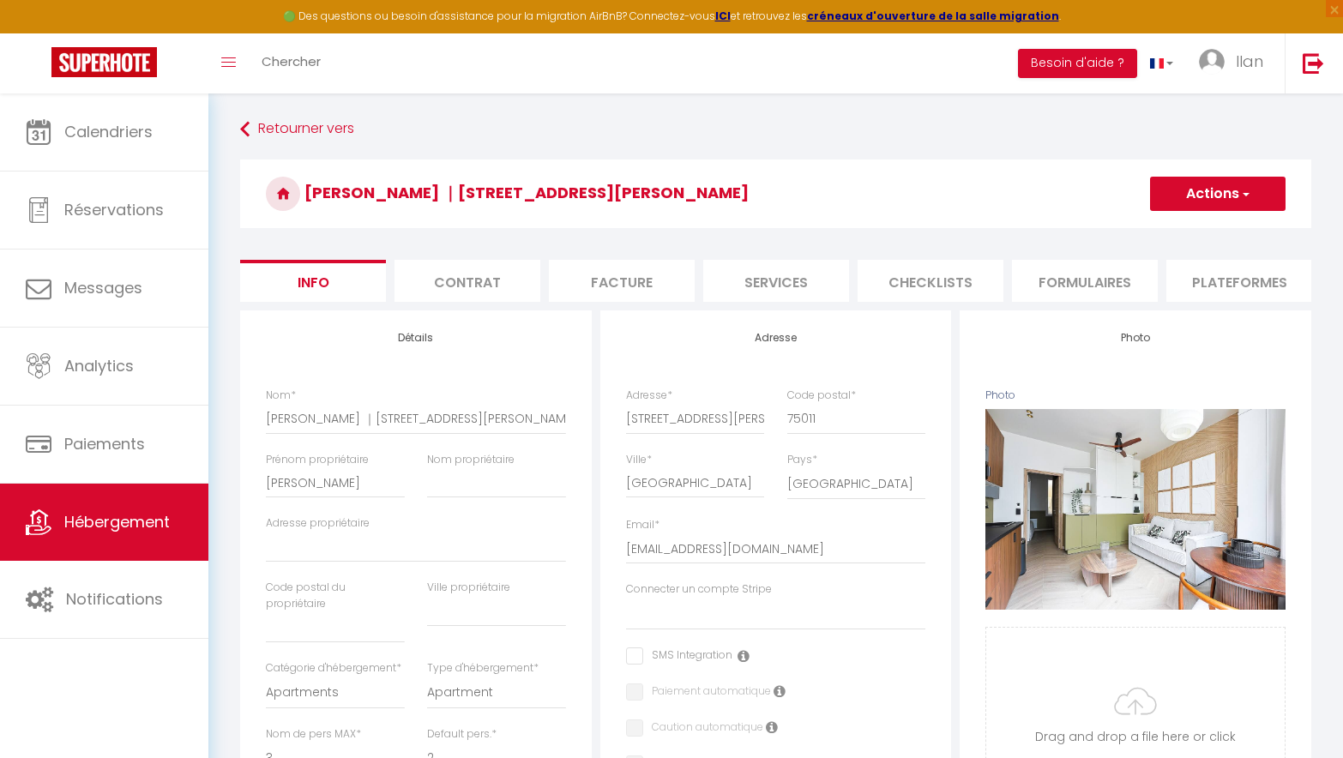
click at [765, 281] on li "Services" at bounding box center [776, 281] width 146 height 42
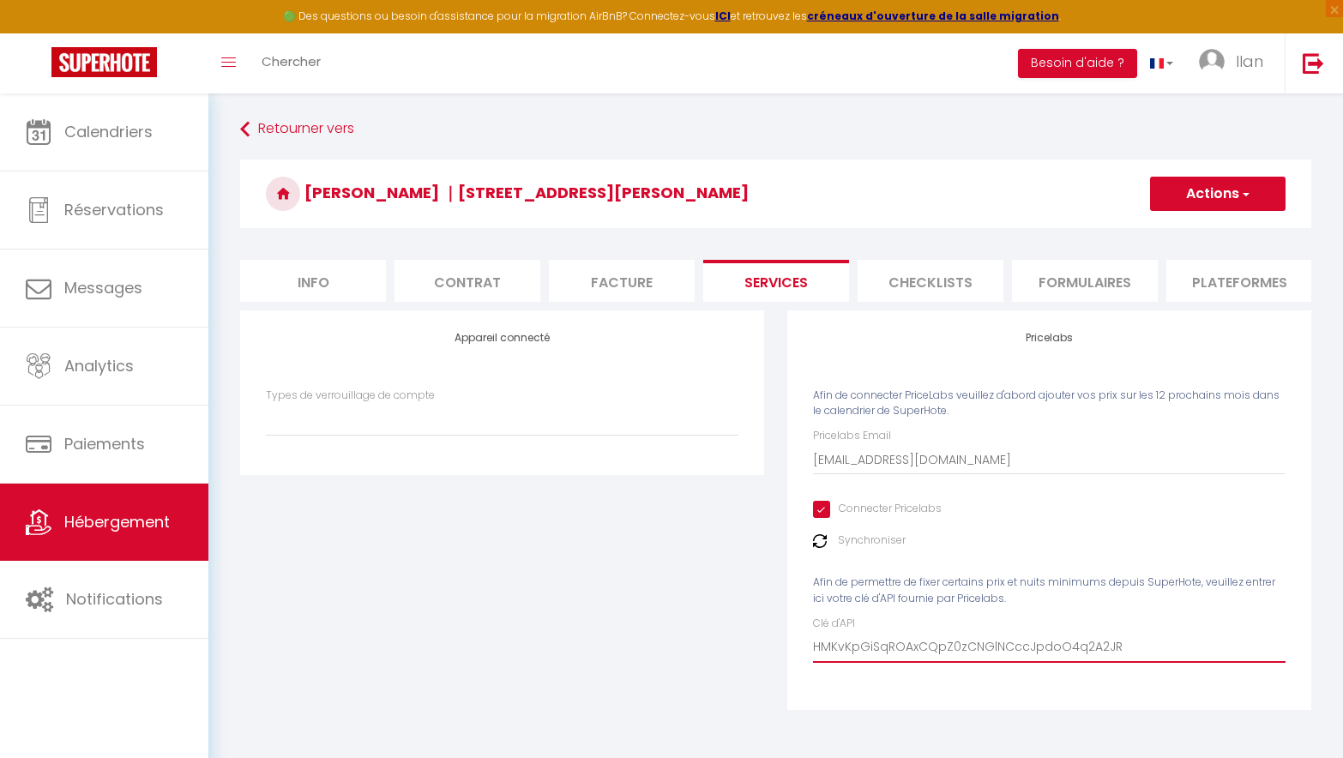
click at [1123, 659] on input "HMKvKpGiSqROAxCQpZ0zCNGlNCccJpdoO4q2A2JR" at bounding box center [1049, 647] width 473 height 31
drag, startPoint x: 1123, startPoint y: 660, endPoint x: 804, endPoint y: 660, distance: 319.9
click at [804, 660] on div "Pricelabs Afin de connecter PriceLabs veuillez d'abord ajouter vos prix sur les…" at bounding box center [1049, 509] width 524 height 399
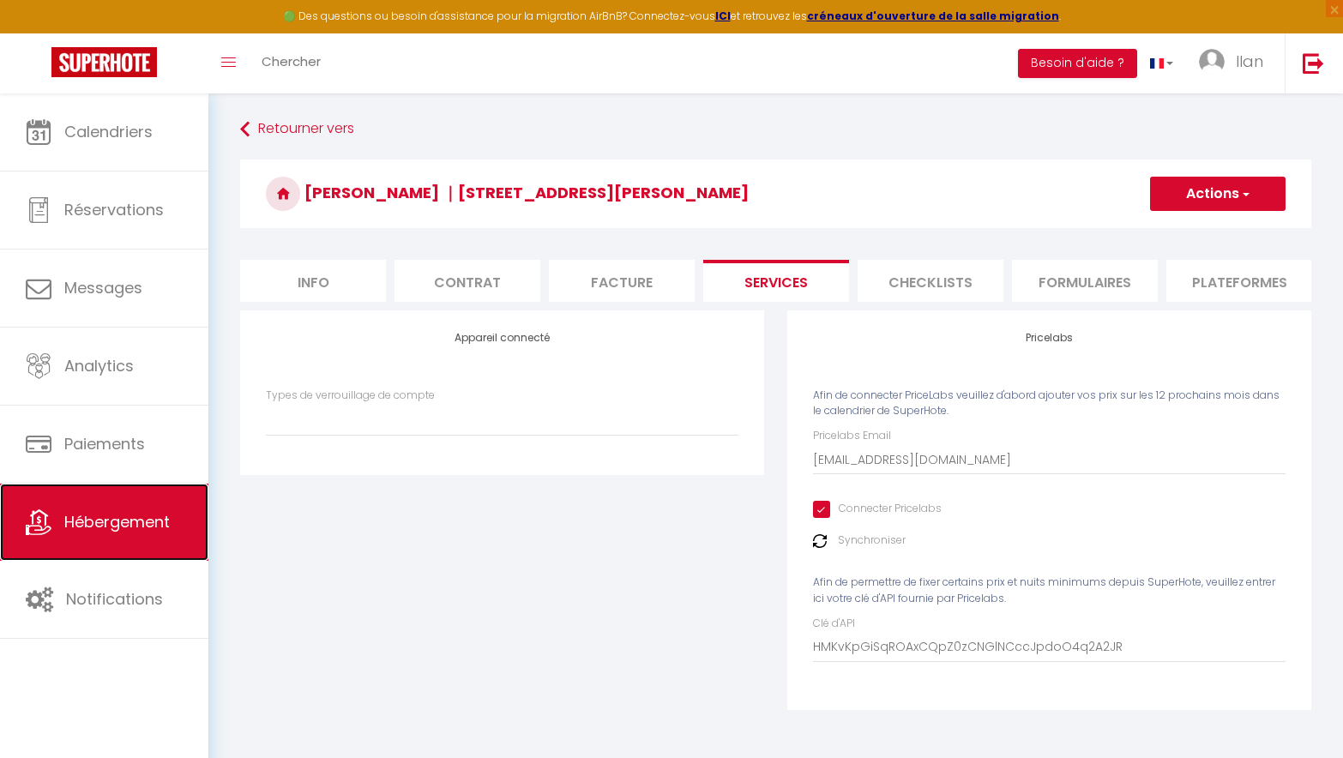
click at [141, 520] on span "Hébergement" at bounding box center [116, 521] width 105 height 21
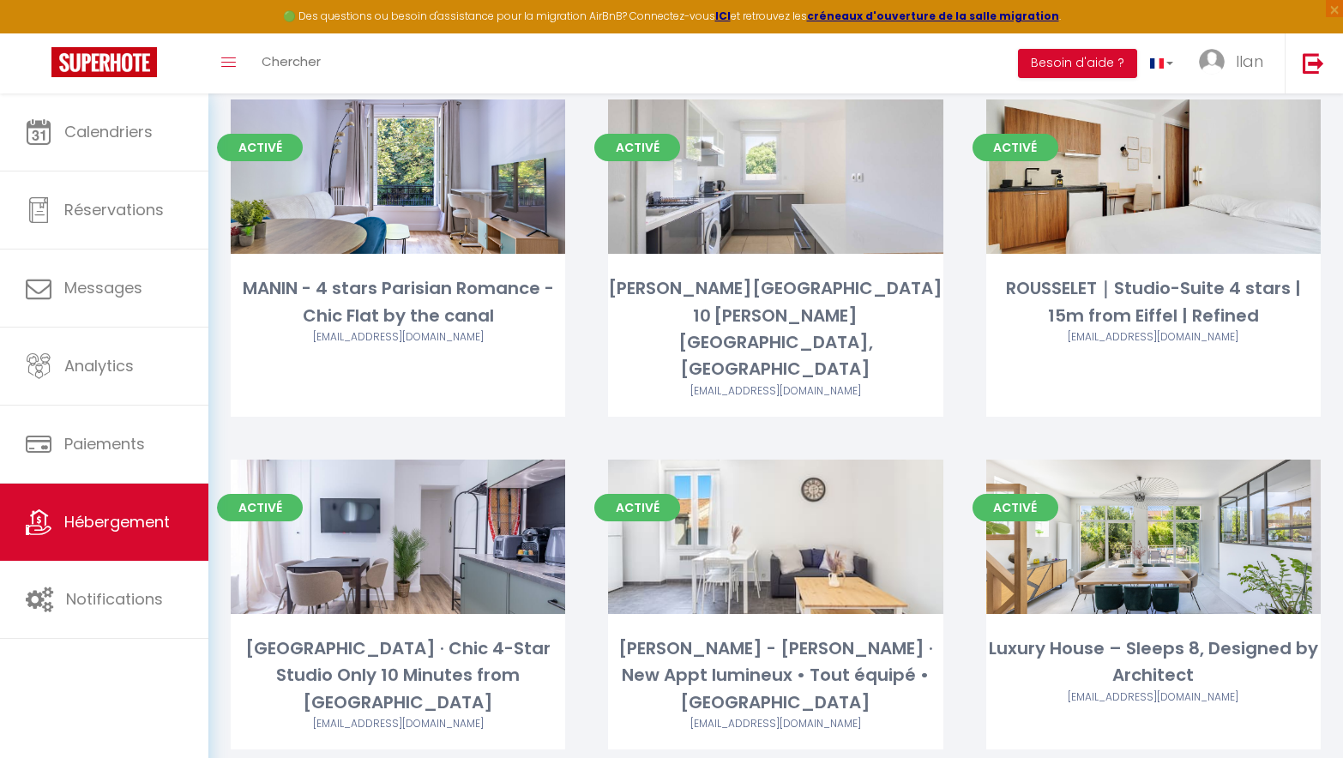
scroll to position [2970, 0]
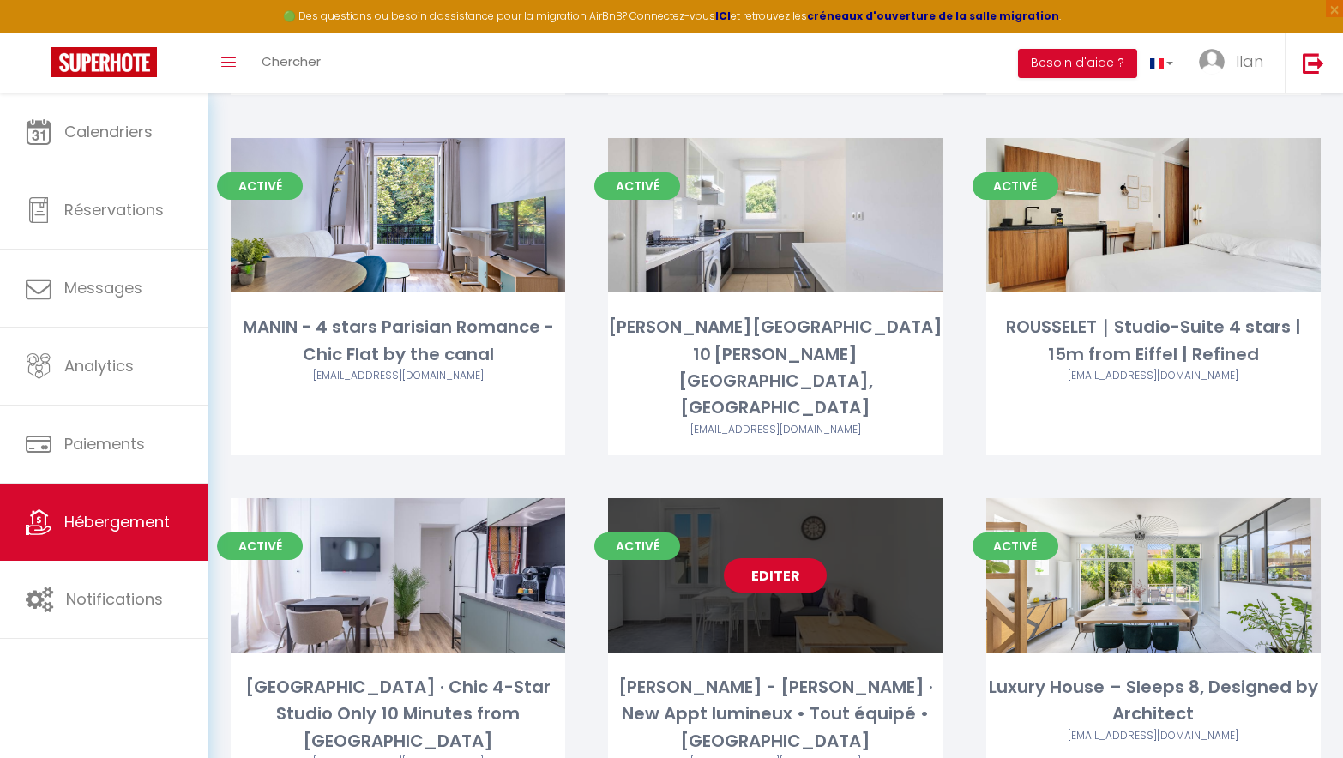
click at [782, 558] on link "Editer" at bounding box center [775, 575] width 103 height 34
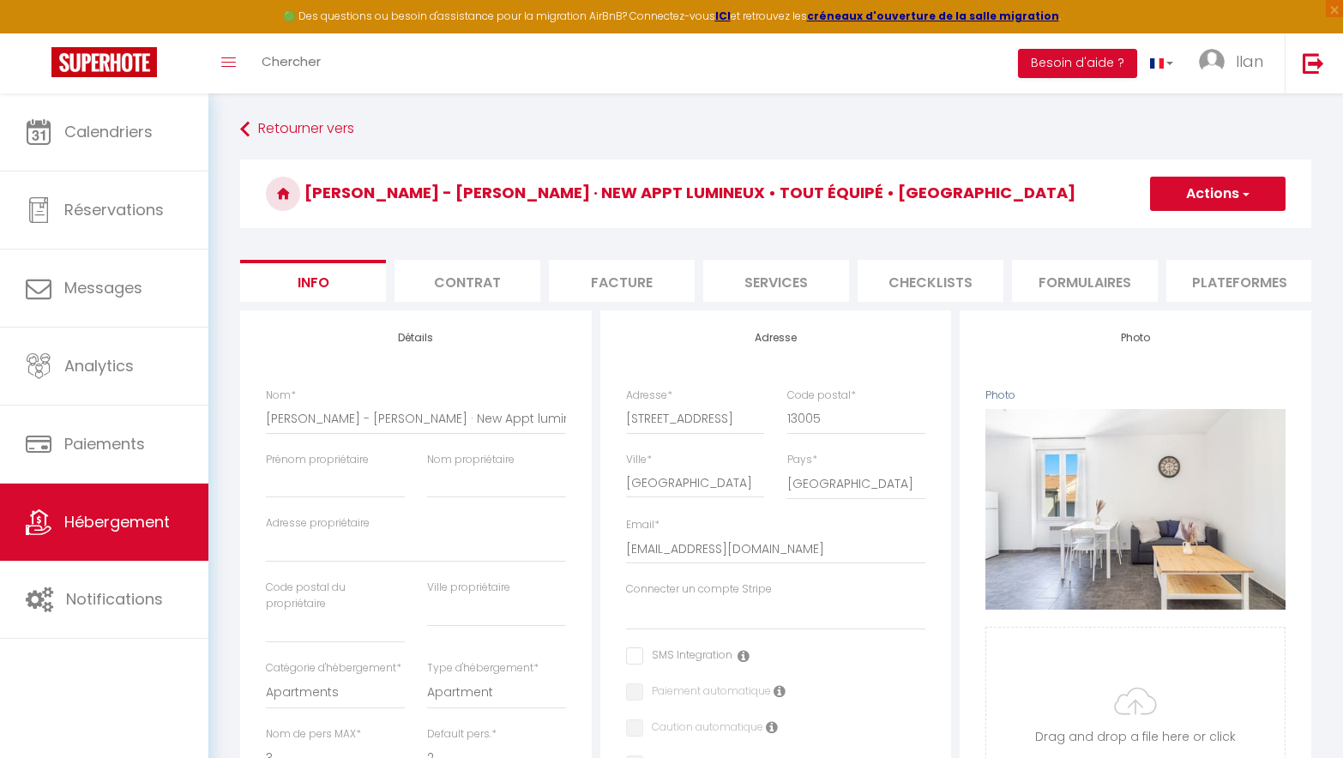
click at [1175, 277] on li "Plateformes" at bounding box center [1239, 281] width 146 height 42
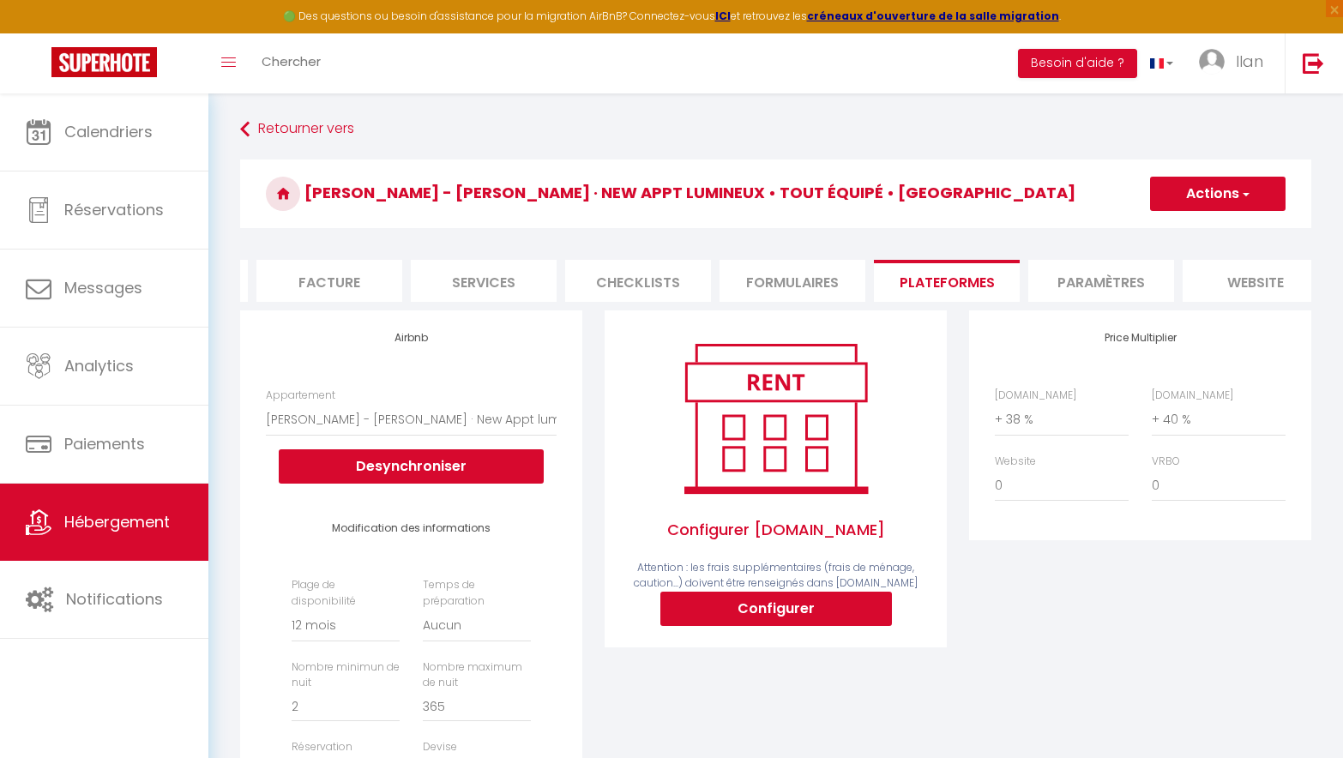
scroll to position [0, 330]
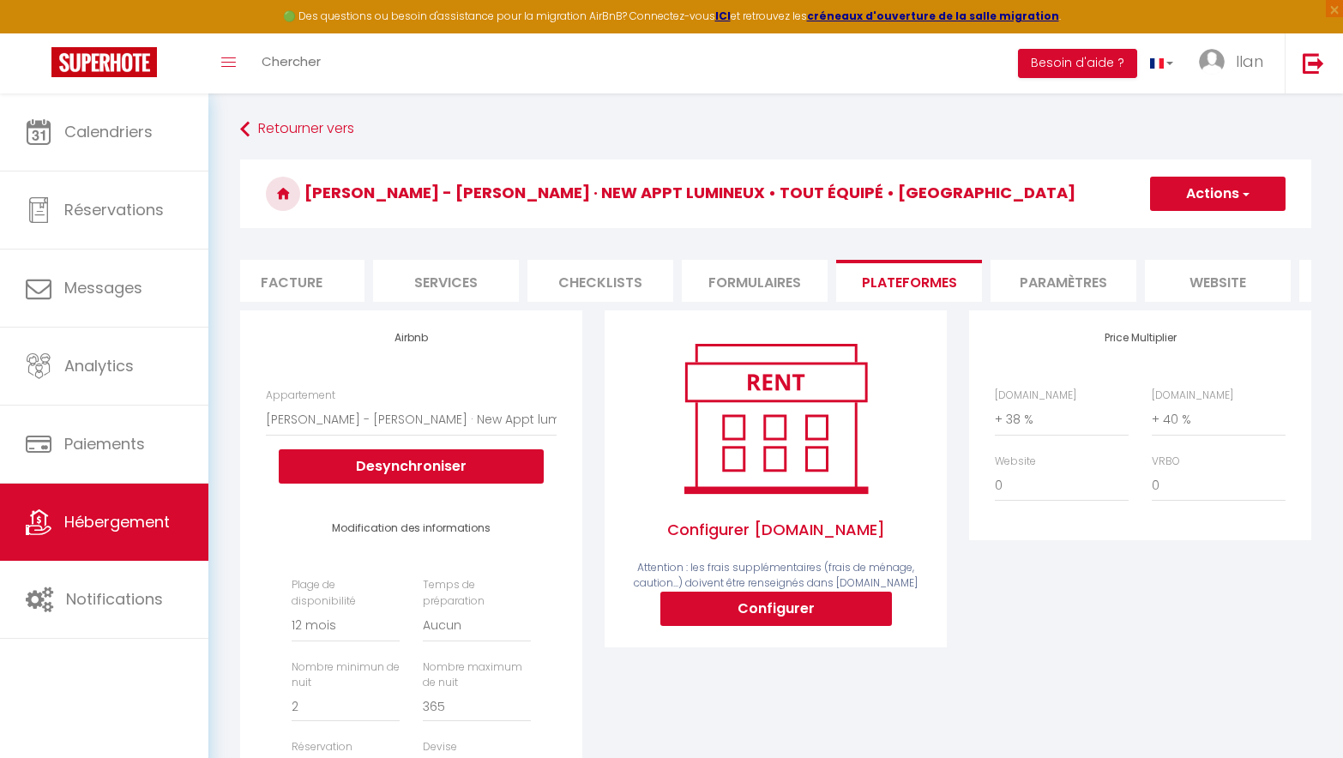
click at [656, 274] on li "Checklists" at bounding box center [600, 281] width 146 height 42
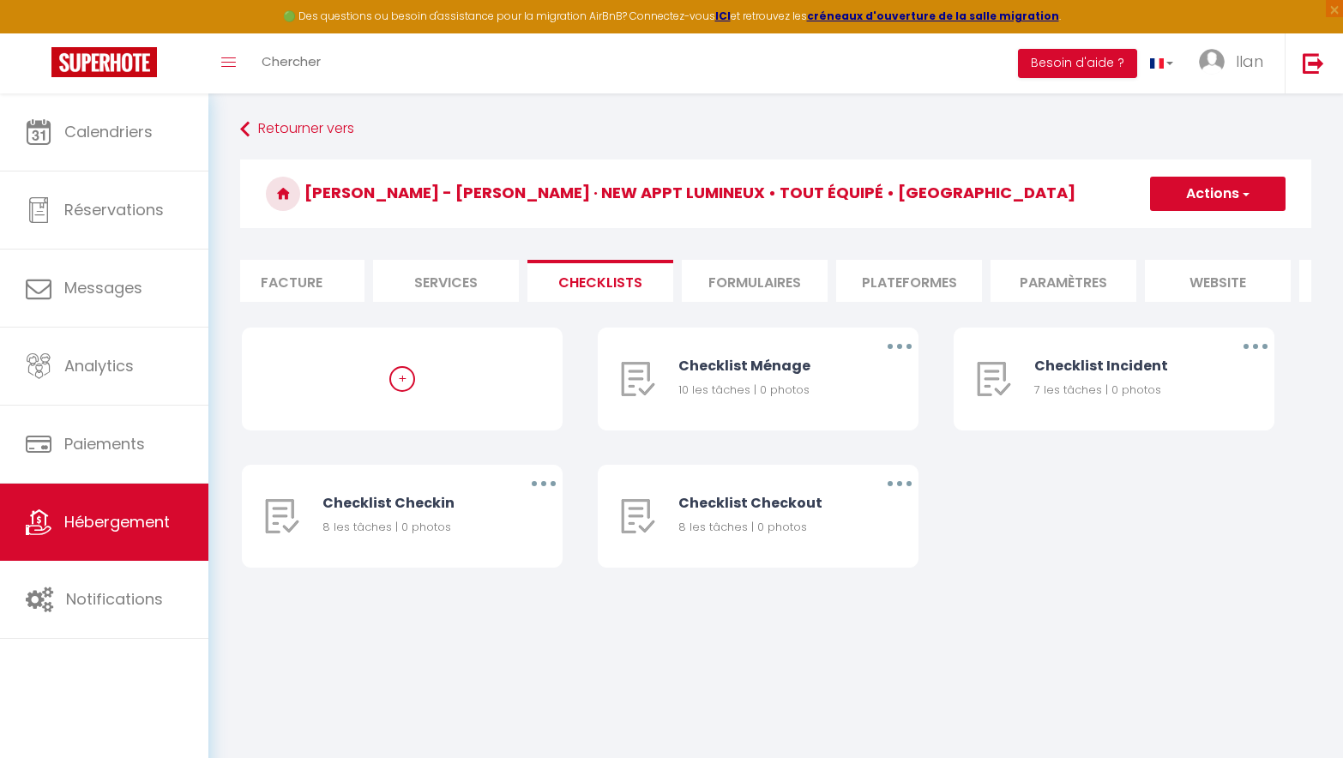
click at [1081, 282] on li "Paramètres" at bounding box center [1063, 281] width 146 height 42
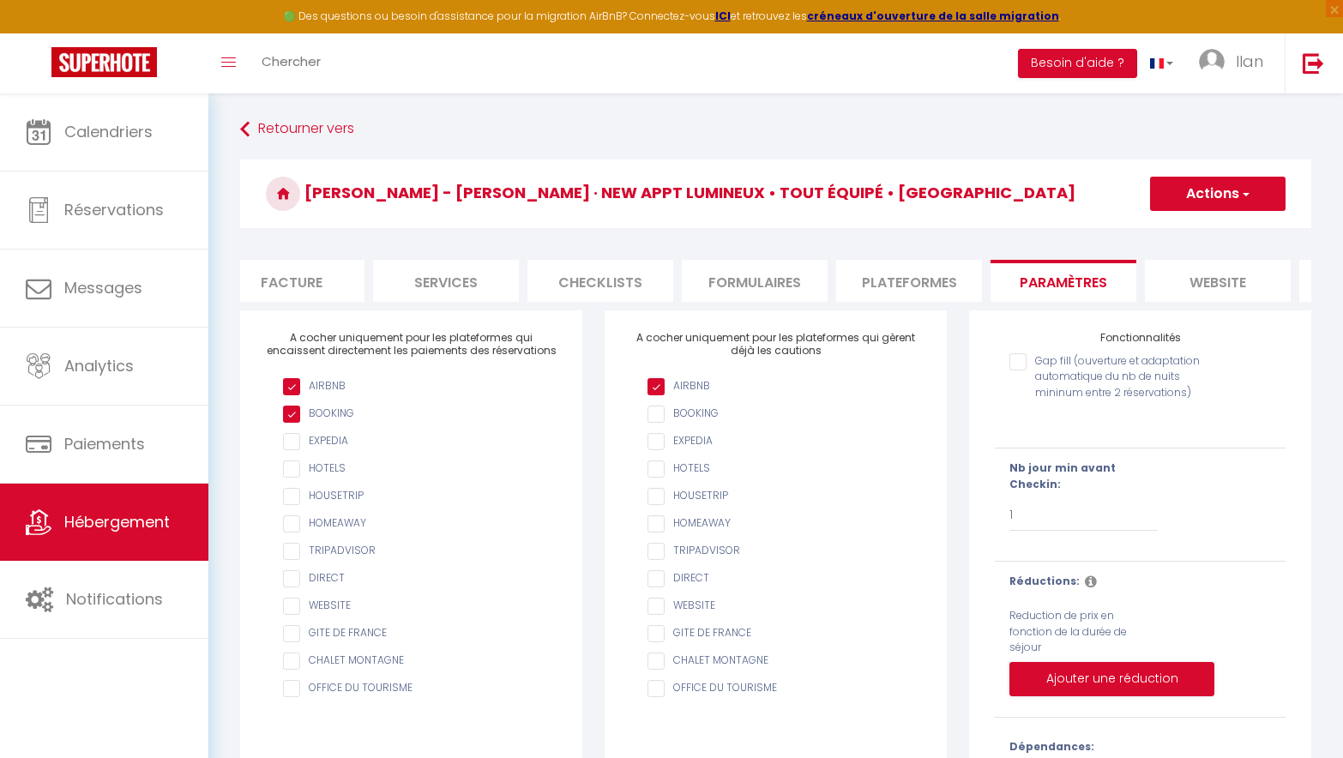
click at [1239, 286] on li "website" at bounding box center [1218, 281] width 146 height 42
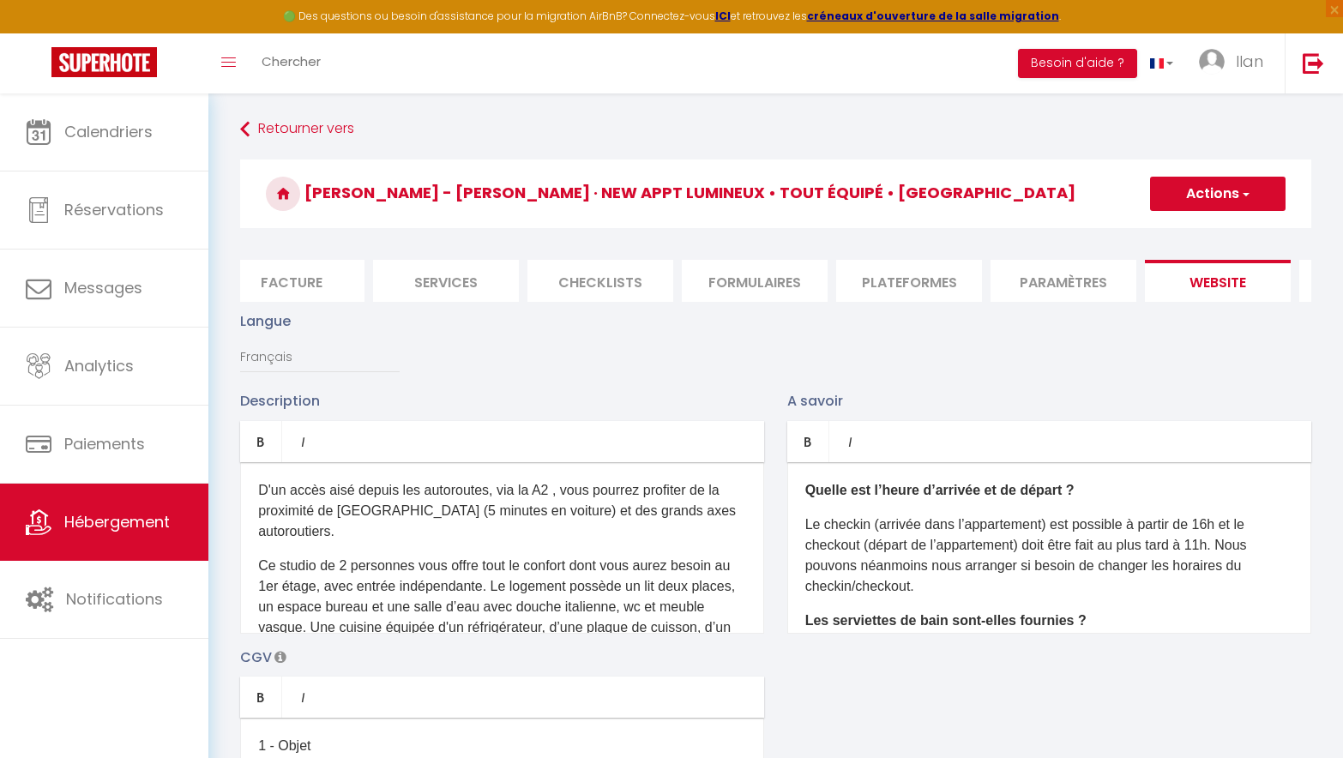
click at [777, 277] on li "Formulaires" at bounding box center [755, 281] width 146 height 42
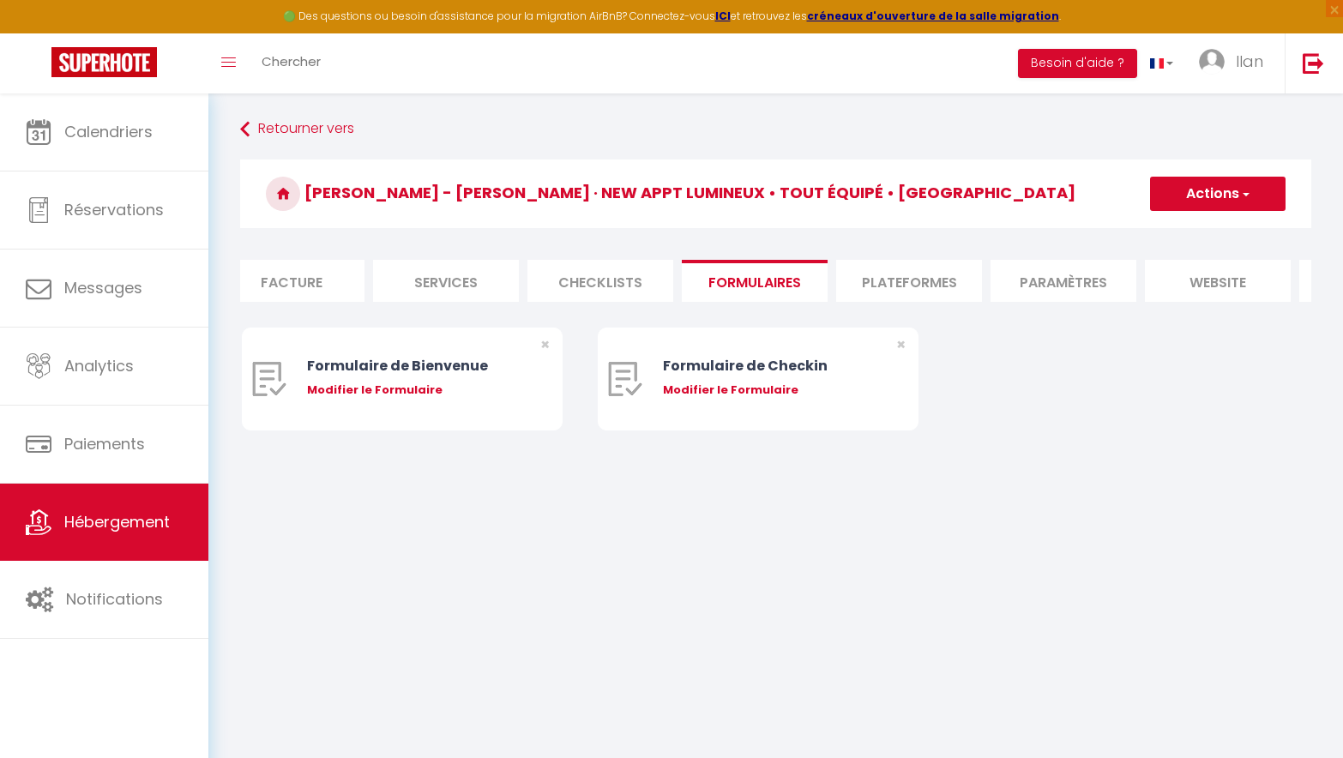
click at [920, 277] on li "Plateformes" at bounding box center [909, 281] width 146 height 42
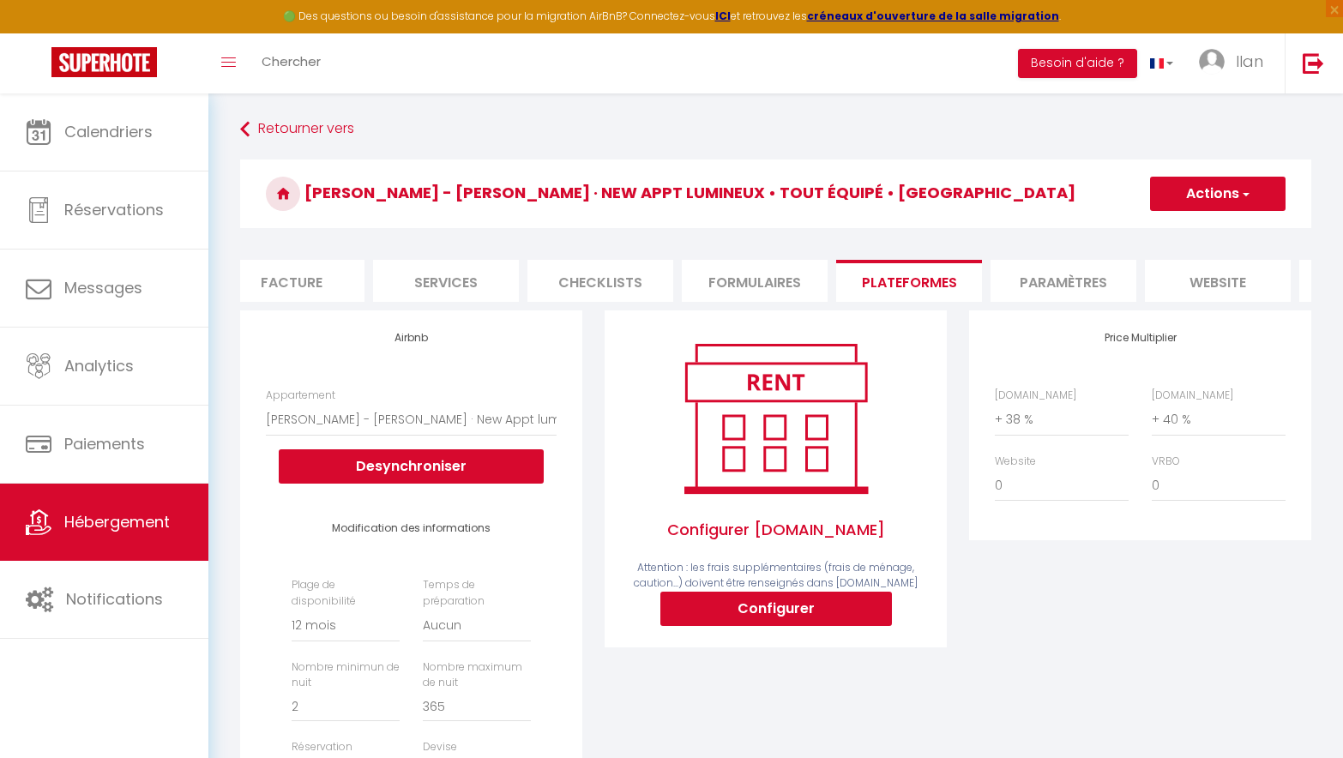
click at [510, 274] on li "Services" at bounding box center [446, 281] width 146 height 42
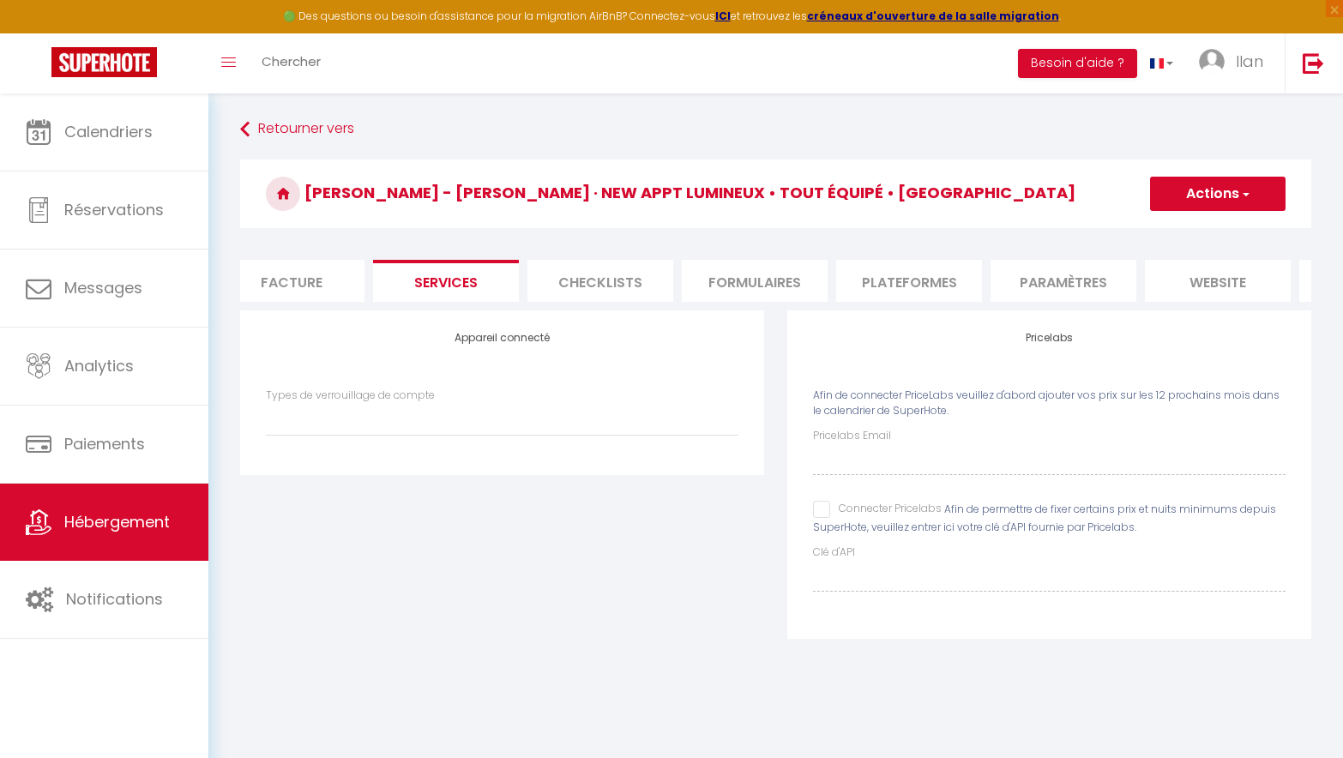
click at [827, 533] on span "Afin de permettre de fixer certains prix et nuits minimums depuis SuperHote, ve…" at bounding box center [1044, 518] width 463 height 33
click at [825, 518] on input "Connecter Pricelabs" at bounding box center [877, 509] width 129 height 17
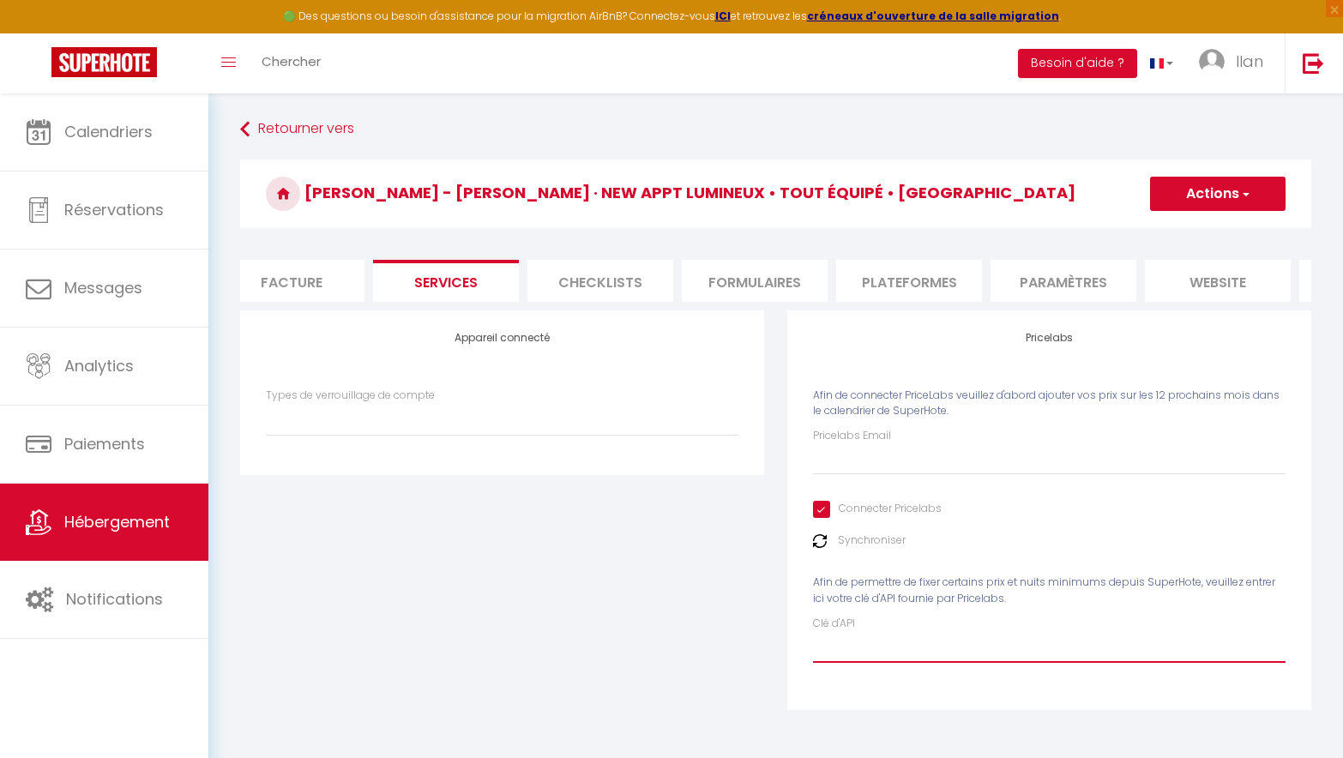
click at [859, 658] on input "Clé d'API" at bounding box center [1049, 647] width 473 height 31
paste input "HMKvKpGiSqROAxCQpZ0zCNGlNCccJpdoO4q2A2JR"
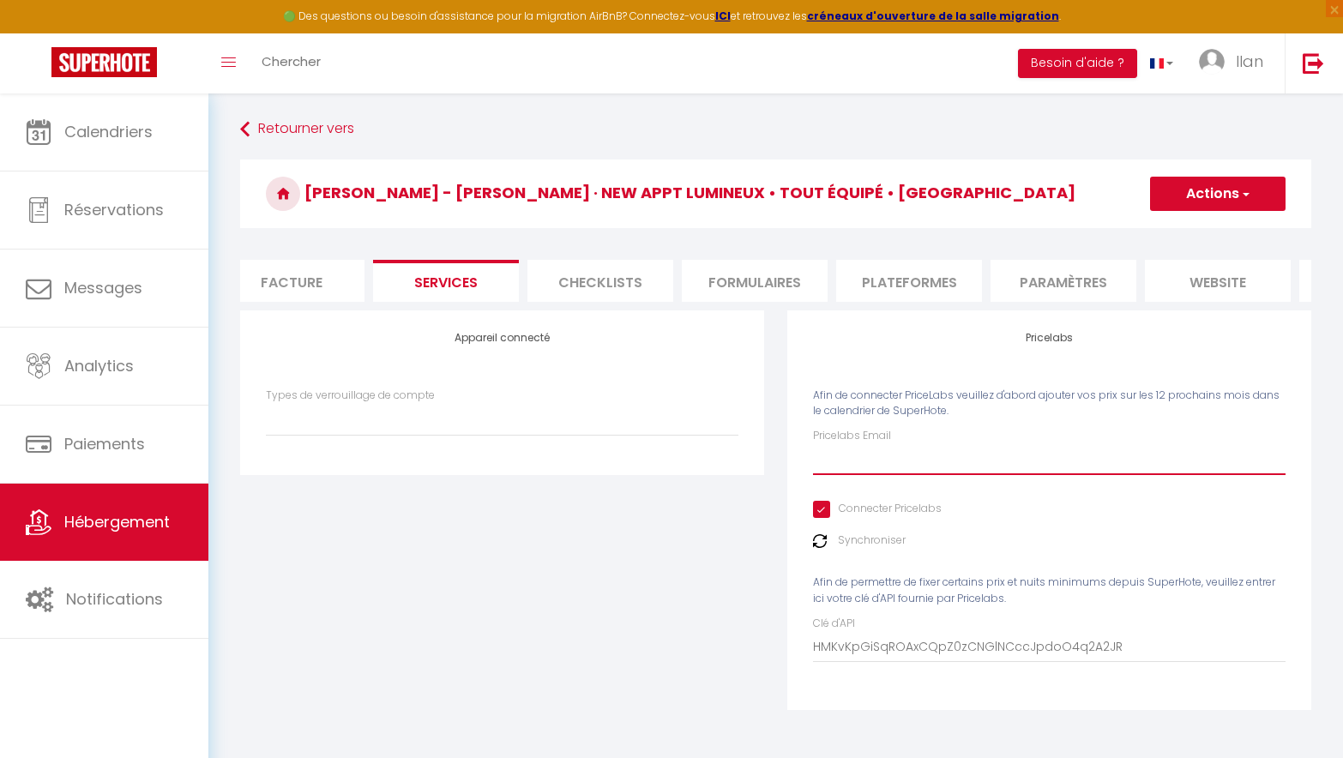
click at [882, 470] on input "Pricelabs Email" at bounding box center [1049, 459] width 473 height 31
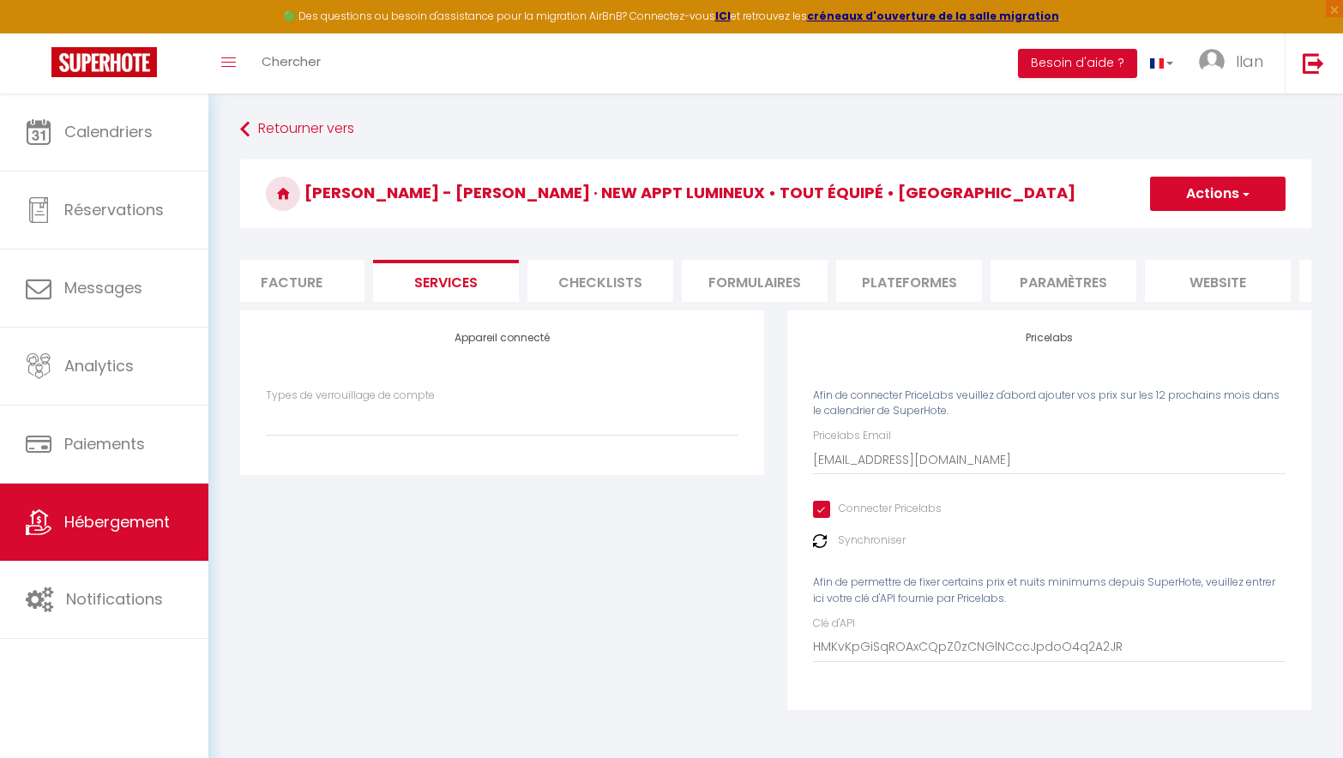
click at [1186, 199] on button "Actions" at bounding box center [1217, 194] width 135 height 34
click at [1181, 238] on link "Enregistrer" at bounding box center [1216, 231] width 135 height 22
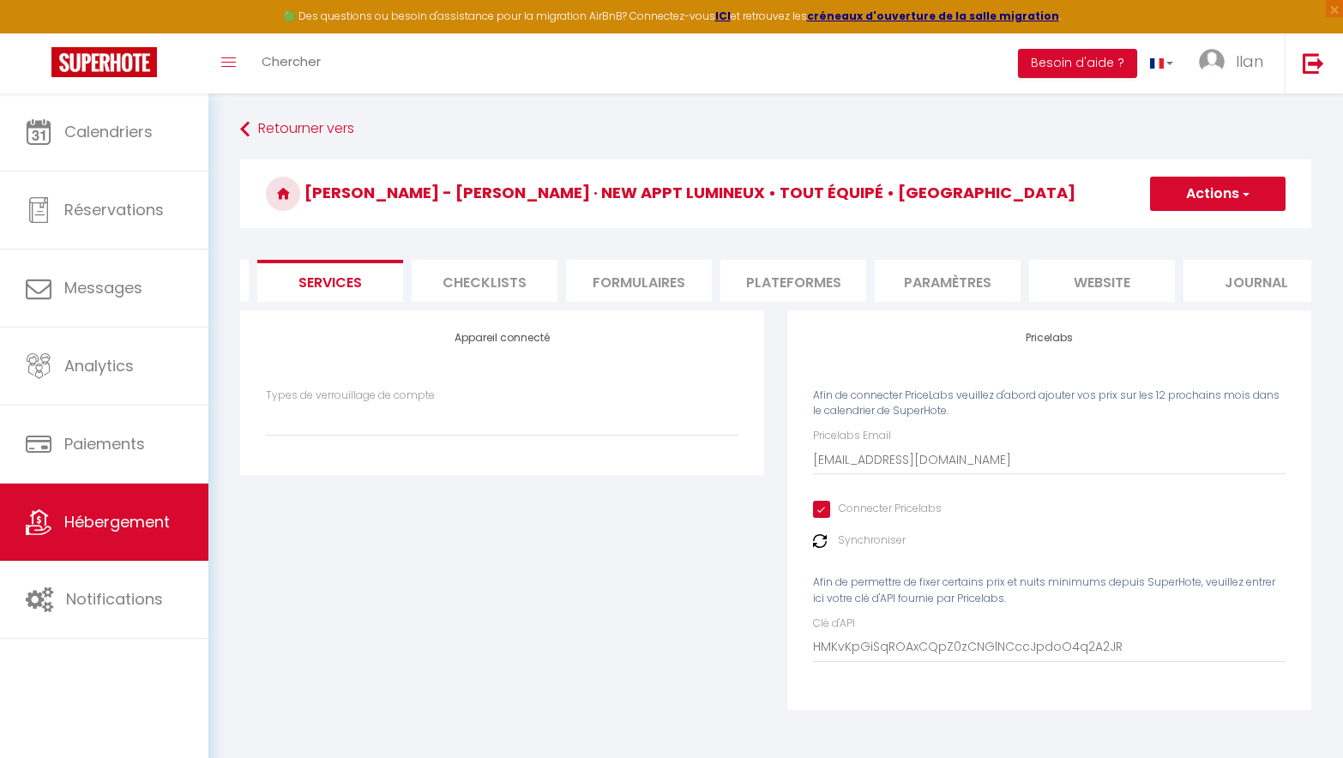
scroll to position [0, 473]
click at [1060, 277] on li "website" at bounding box center [1075, 281] width 146 height 42
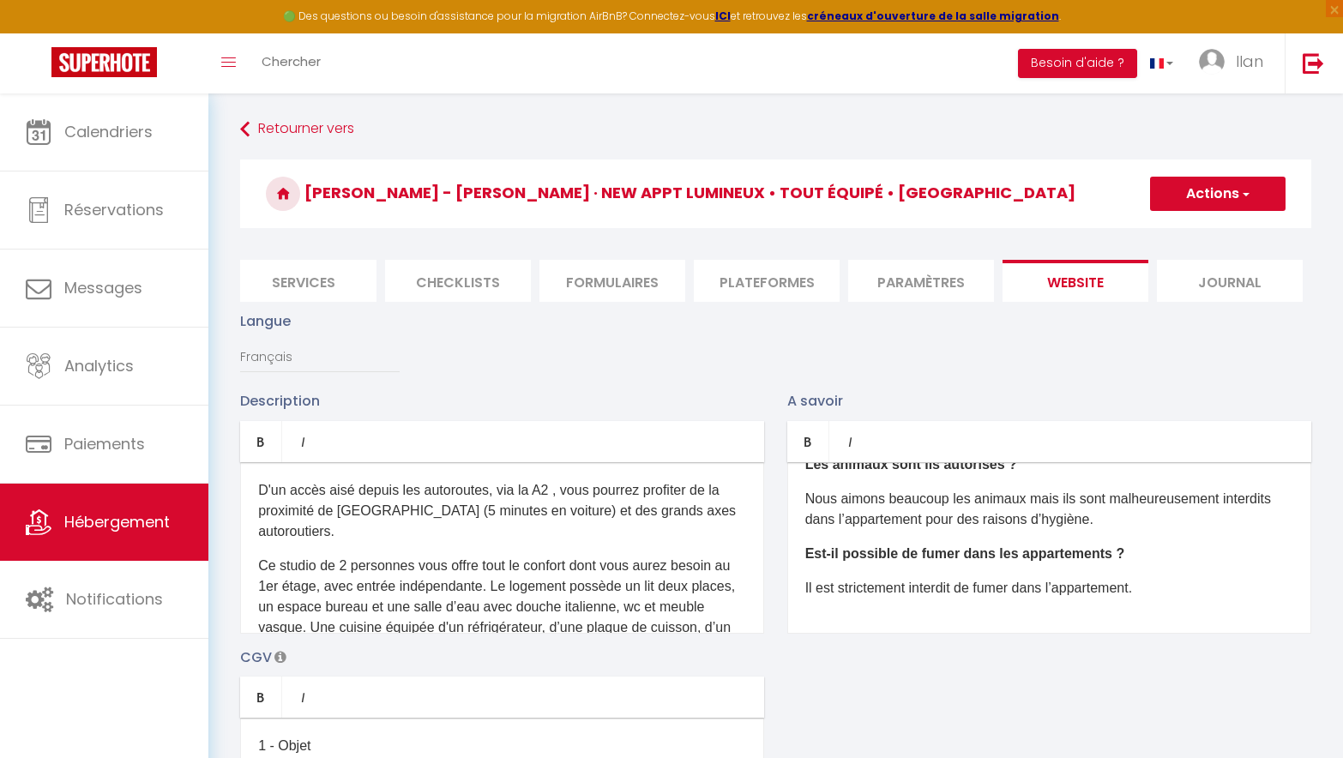
click at [352, 279] on li "Services" at bounding box center [304, 281] width 146 height 42
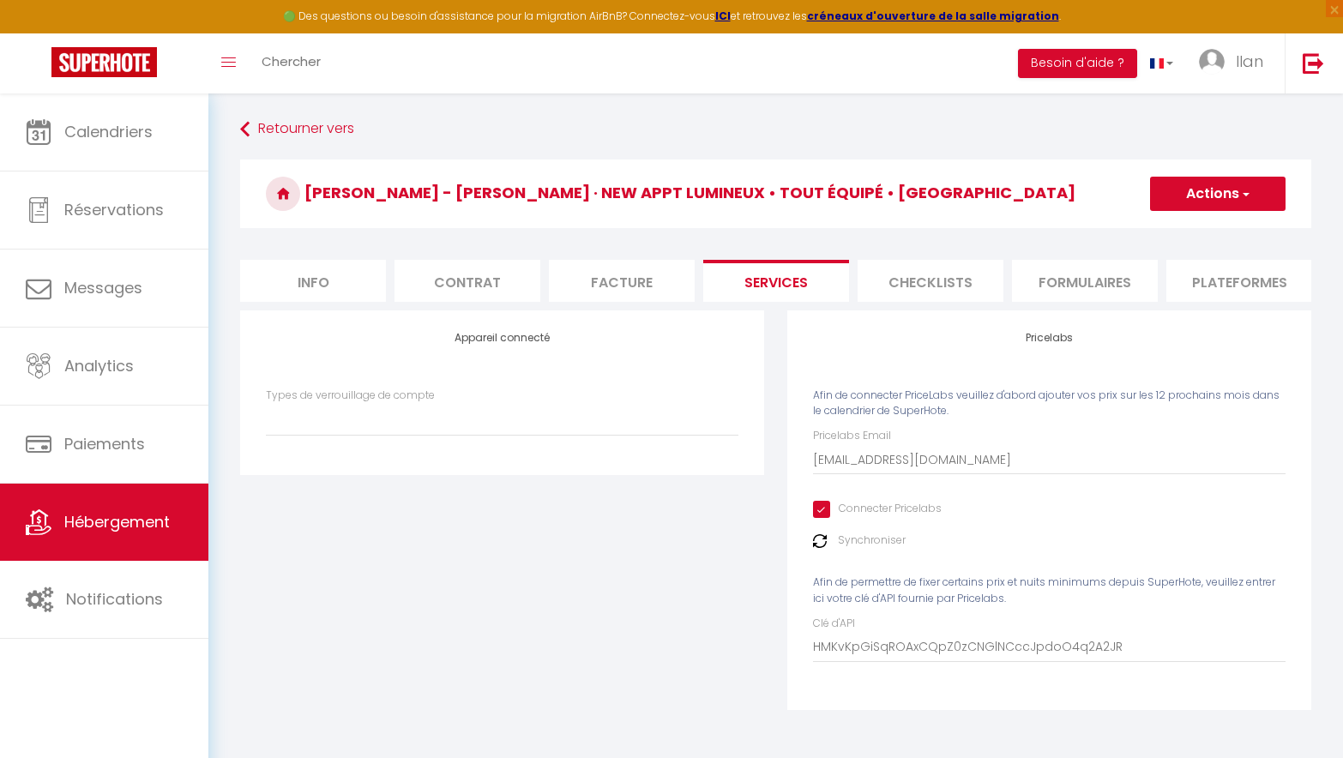
click at [340, 276] on li "Info" at bounding box center [313, 281] width 146 height 42
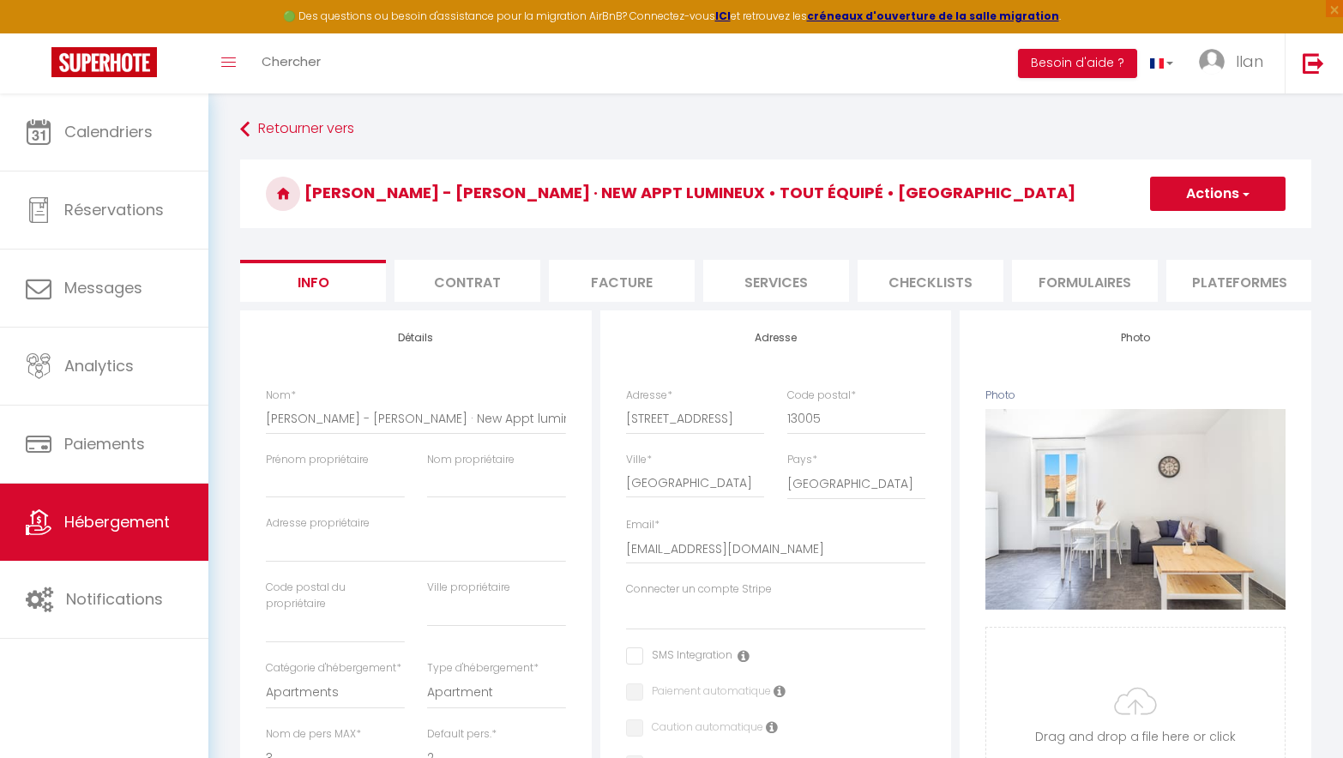
click at [987, 280] on li "Checklists" at bounding box center [931, 281] width 146 height 42
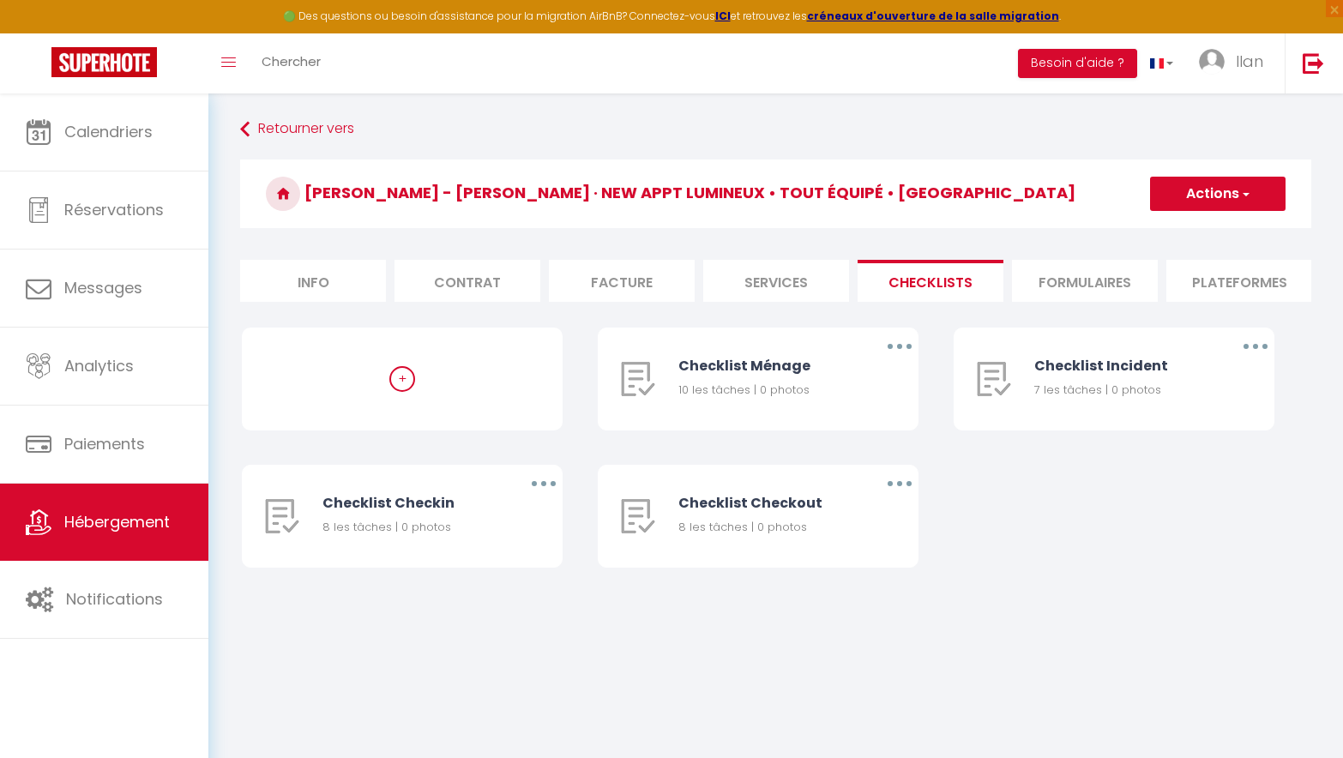
click at [1093, 280] on li "Formulaires" at bounding box center [1085, 281] width 146 height 42
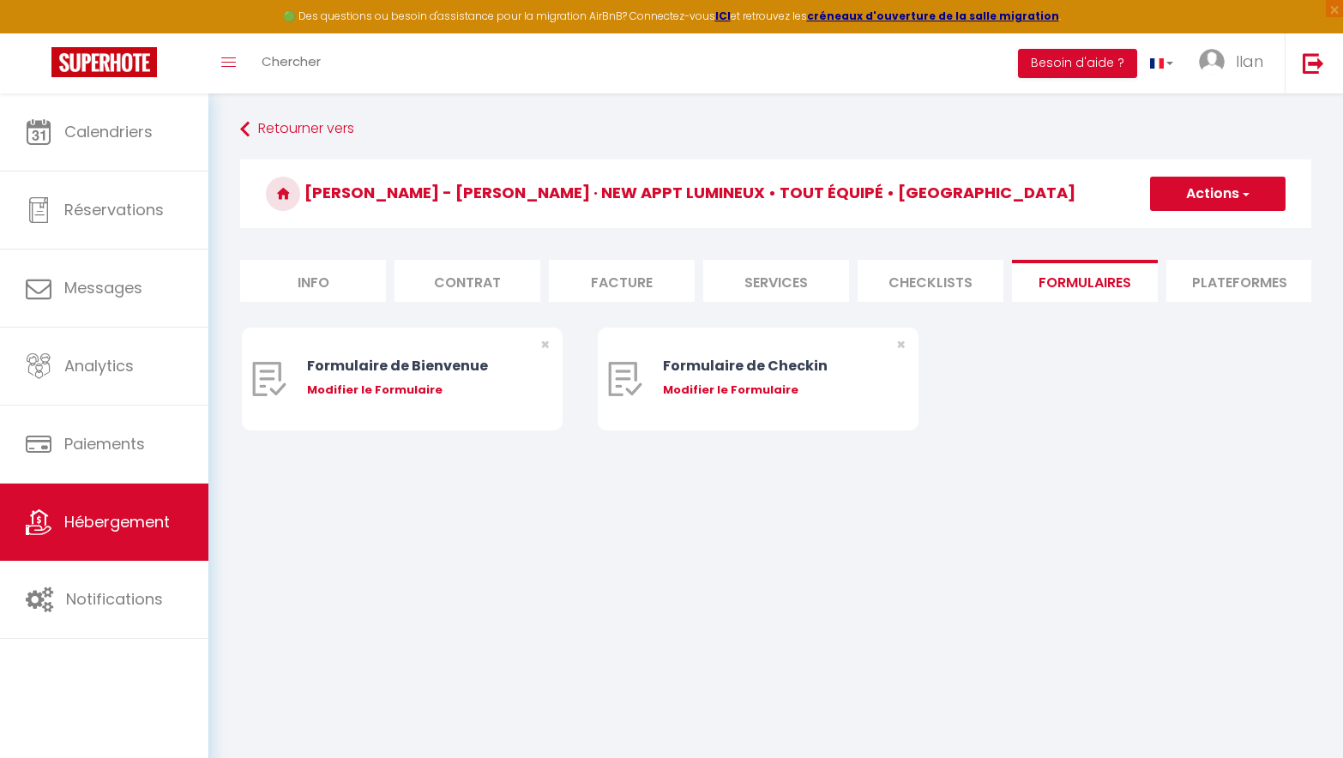
click at [1201, 297] on li "Plateformes" at bounding box center [1239, 281] width 146 height 42
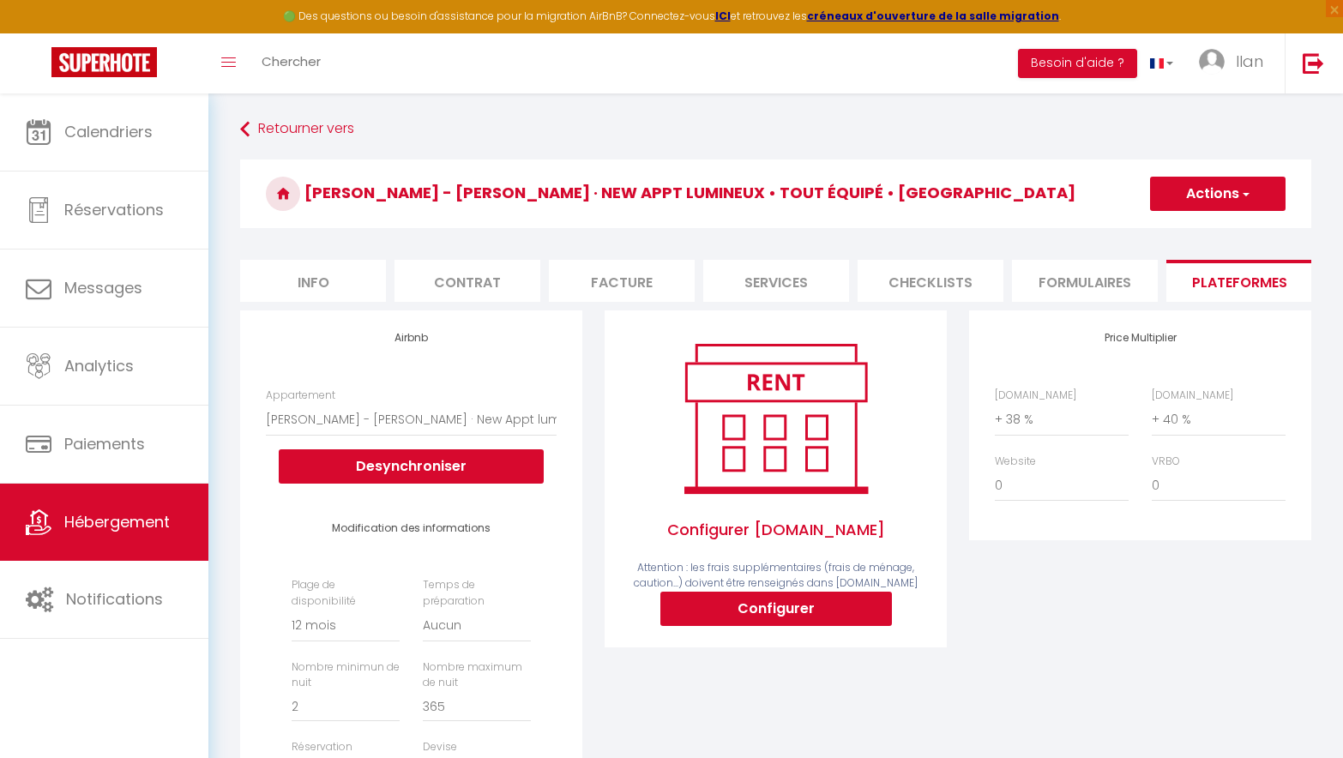
click at [731, 261] on li "Services" at bounding box center [776, 281] width 146 height 42
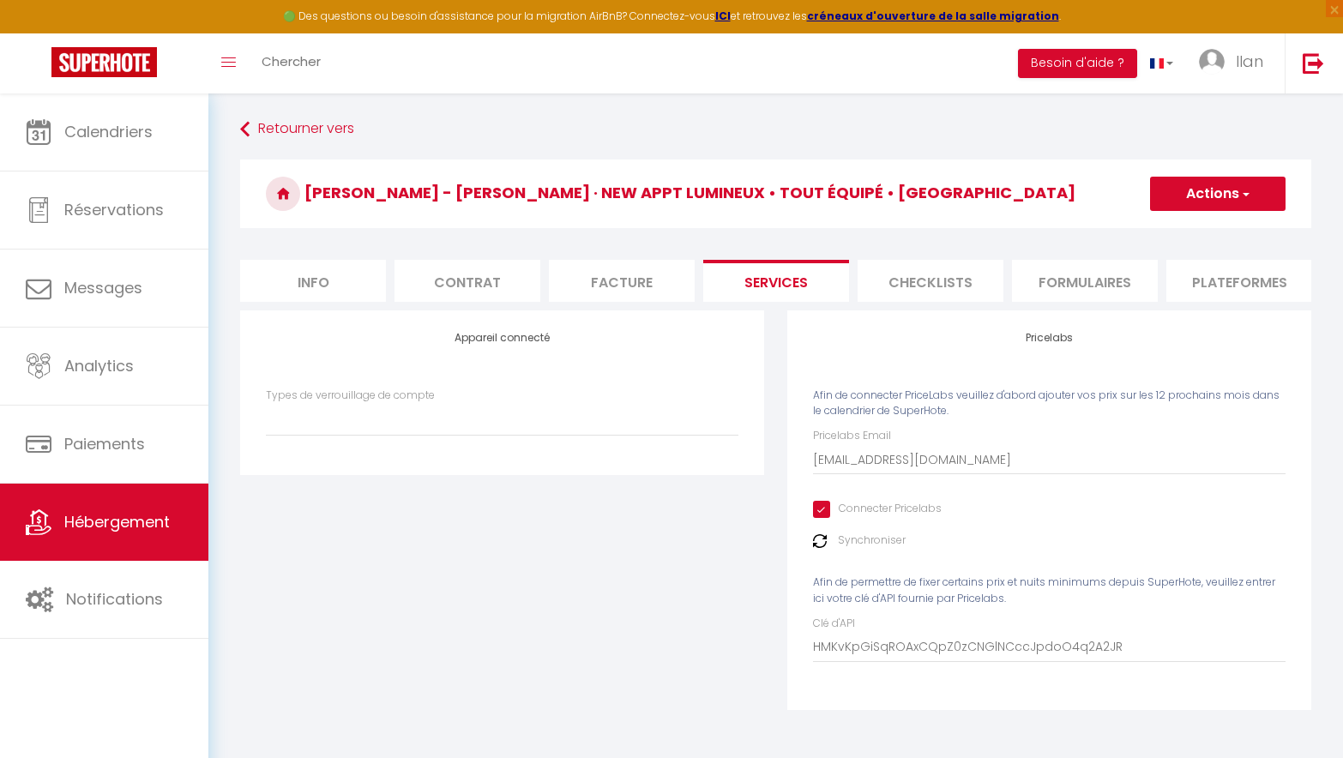
click at [1201, 190] on button "Actions" at bounding box center [1217, 194] width 135 height 34
click at [1193, 226] on link "Enregistrer" at bounding box center [1216, 231] width 135 height 22
